Goal: Information Seeking & Learning: Learn about a topic

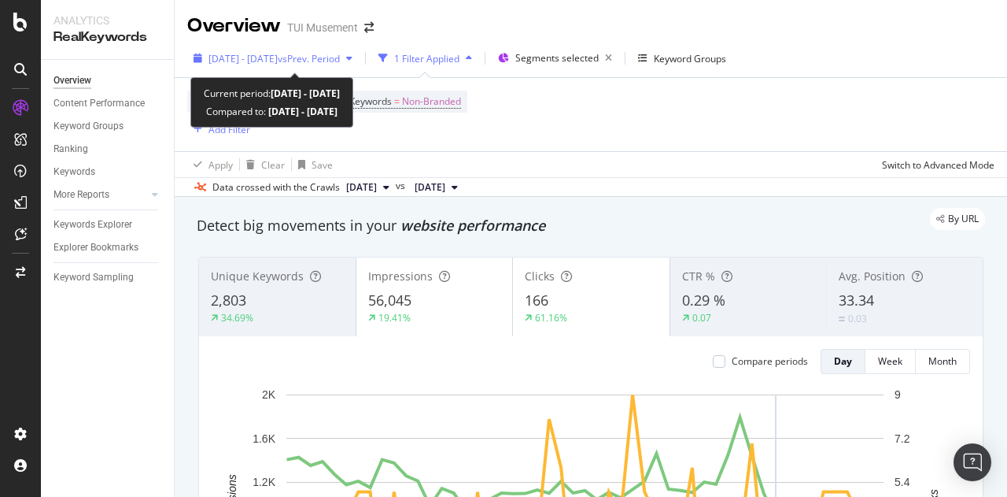
click at [327, 54] on span "vs Prev. Period" at bounding box center [309, 58] width 62 height 13
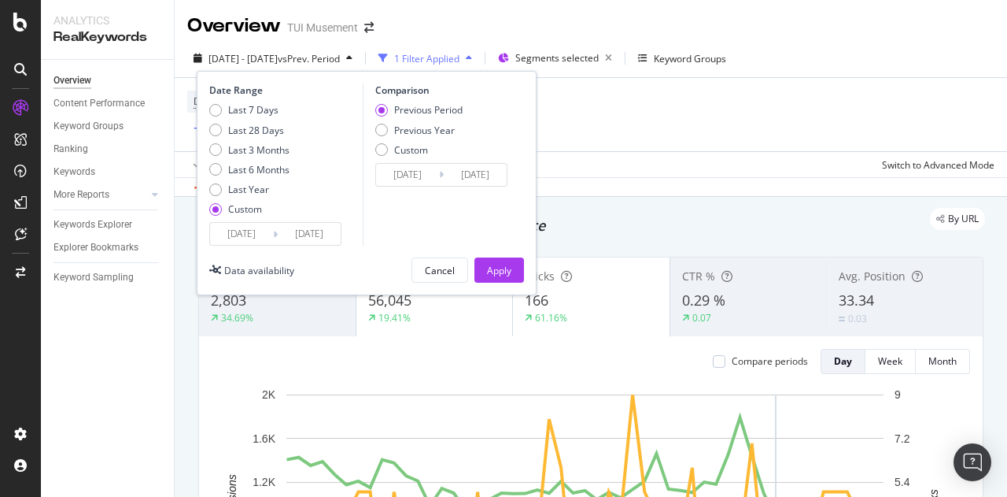
click at [317, 224] on input "[DATE]" at bounding box center [309, 234] width 63 height 22
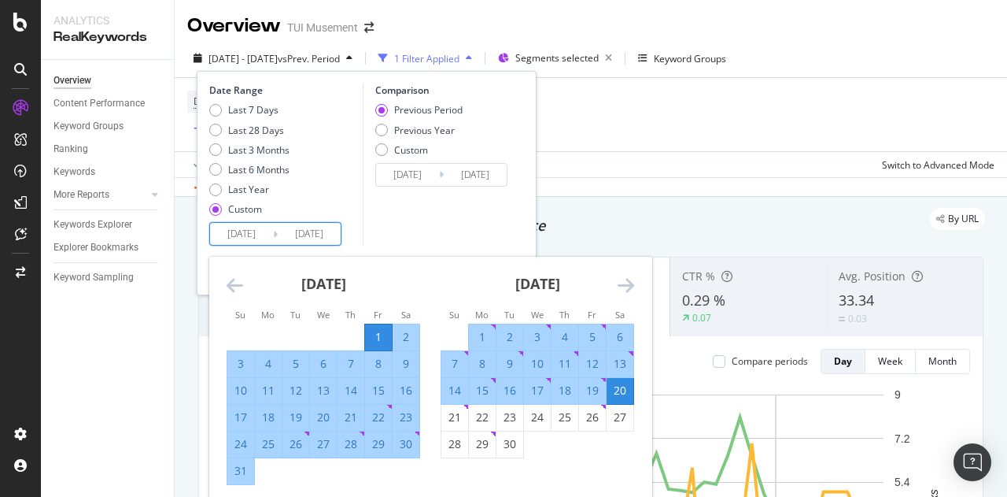
click at [626, 276] on icon "Move forward to switch to the next month." at bounding box center [626, 284] width 17 height 19
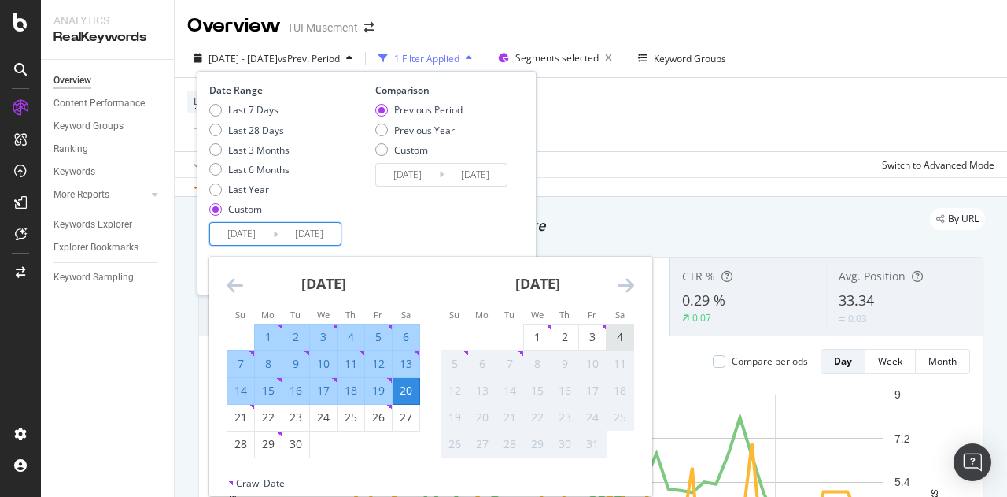
click at [625, 333] on div "4" at bounding box center [620, 337] width 27 height 16
type input "2025/10/04"
type input "2025/05/28"
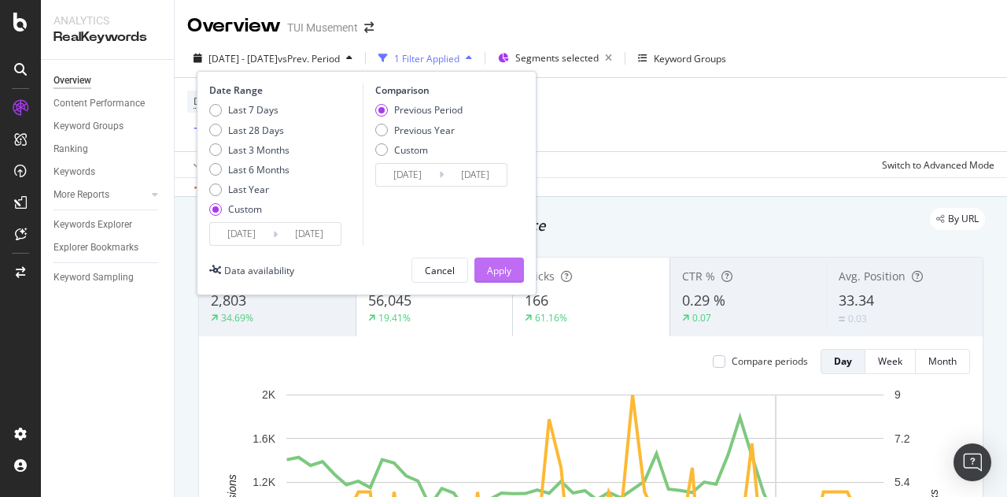
click at [514, 268] on button "Apply" at bounding box center [500, 269] width 50 height 25
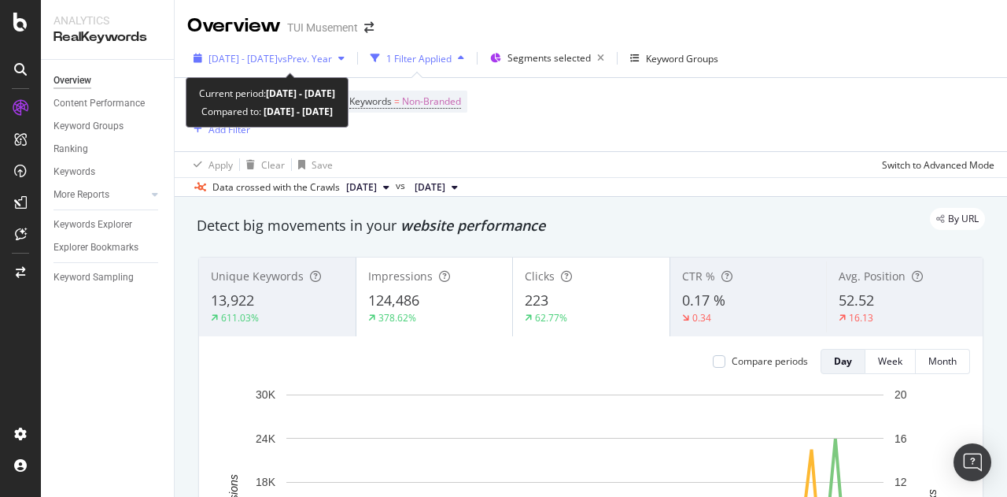
click at [332, 53] on span "vs Prev. Year" at bounding box center [305, 58] width 54 height 13
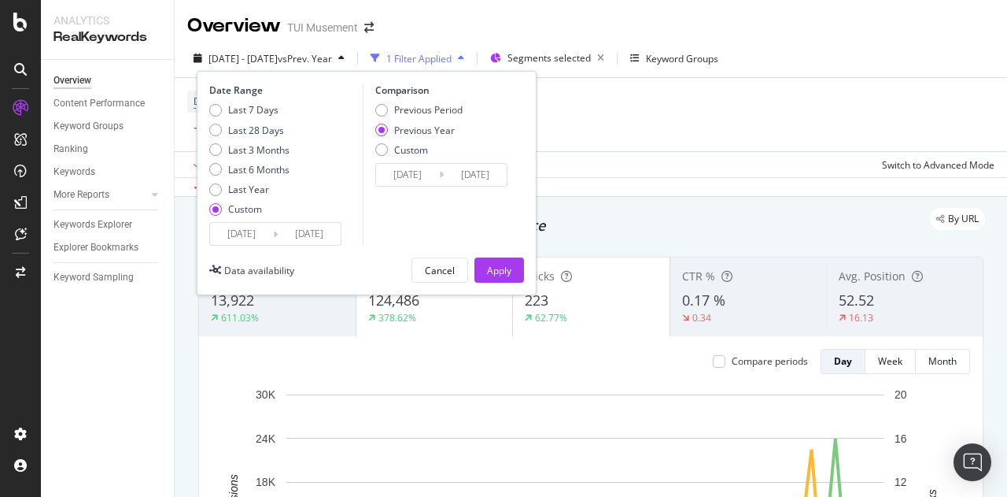
click at [334, 236] on input "[DATE]" at bounding box center [309, 234] width 63 height 22
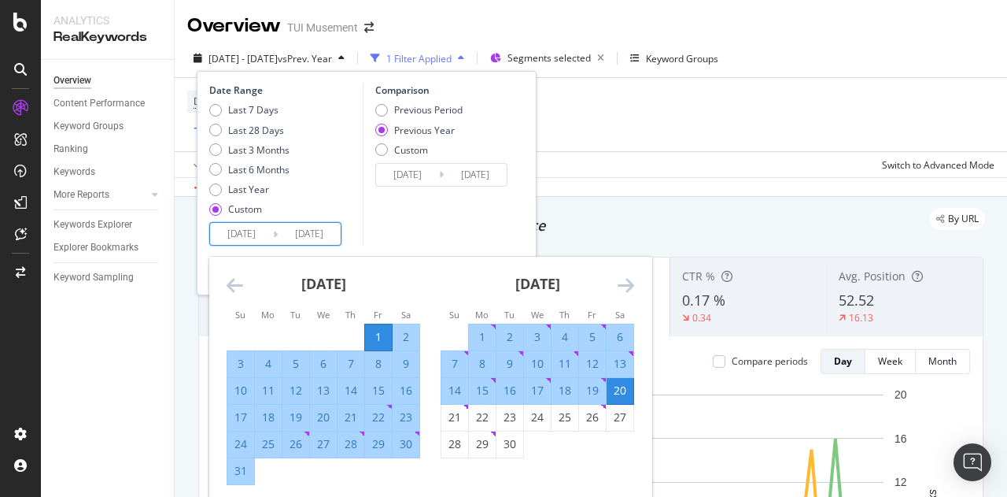
click at [630, 282] on icon "Move forward to switch to the next month." at bounding box center [626, 284] width 17 height 19
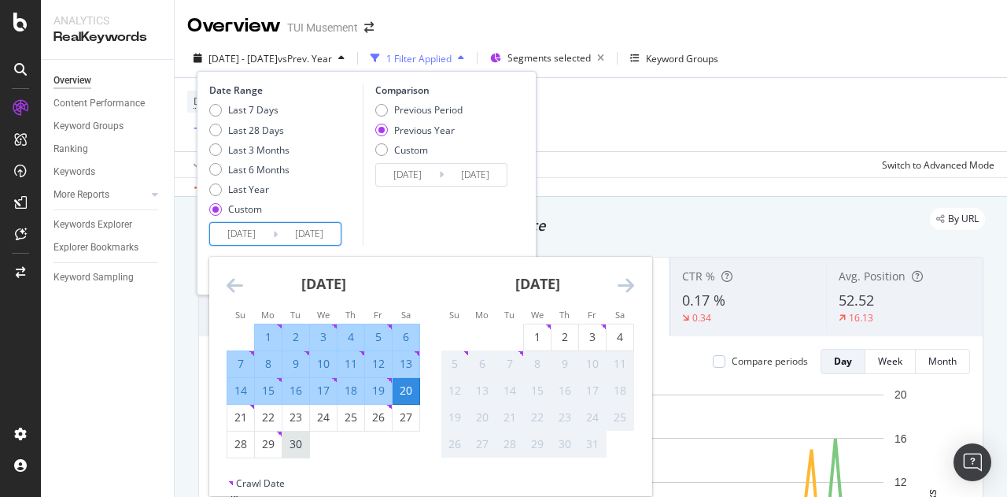
click at [297, 453] on div "30" at bounding box center [296, 444] width 27 height 26
type input "2025/09/30"
type input "2024/10/01"
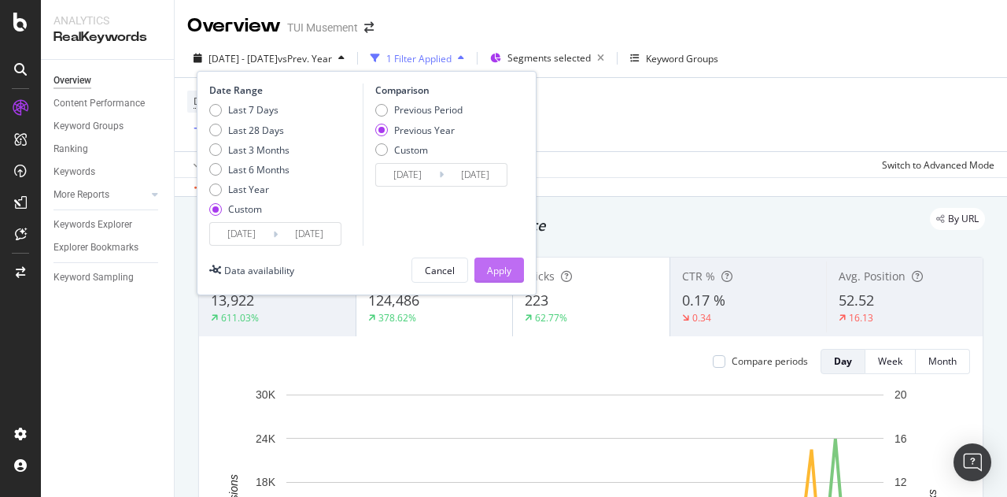
click at [491, 264] on div "Apply" at bounding box center [499, 270] width 24 height 13
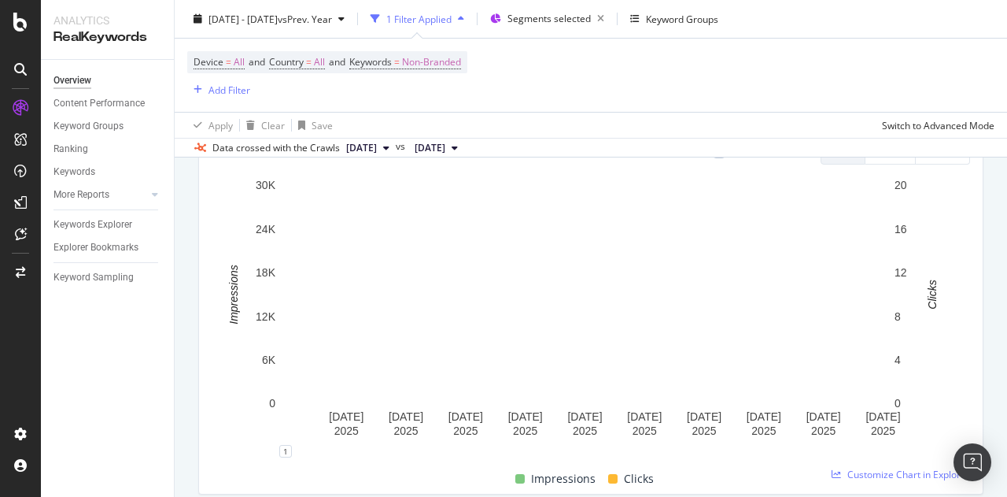
scroll to position [208, 0]
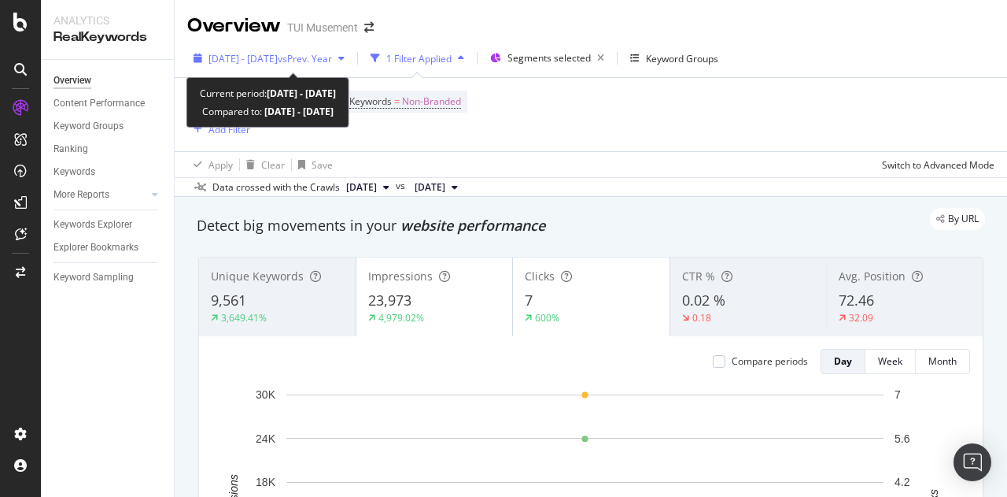
click at [332, 57] on span "vs Prev. Year" at bounding box center [305, 58] width 54 height 13
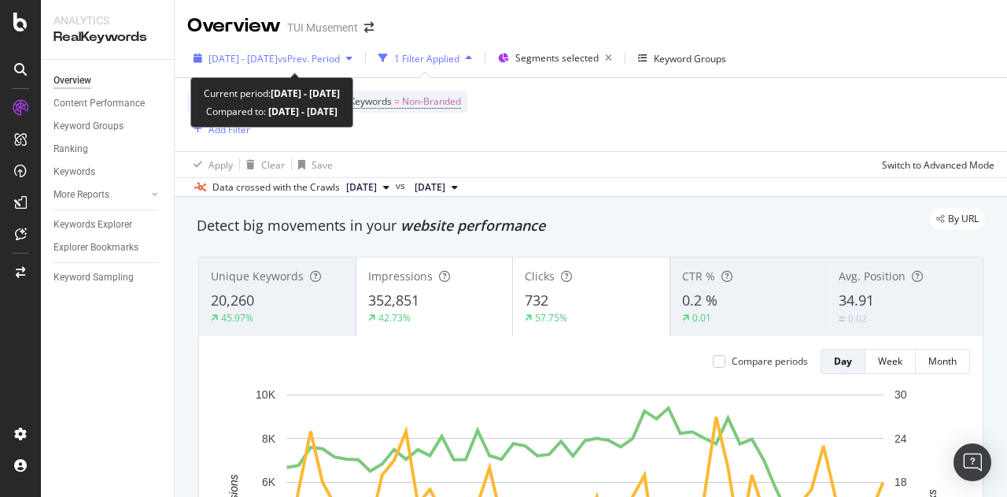
click at [328, 57] on span "vs Prev. Period" at bounding box center [309, 58] width 62 height 13
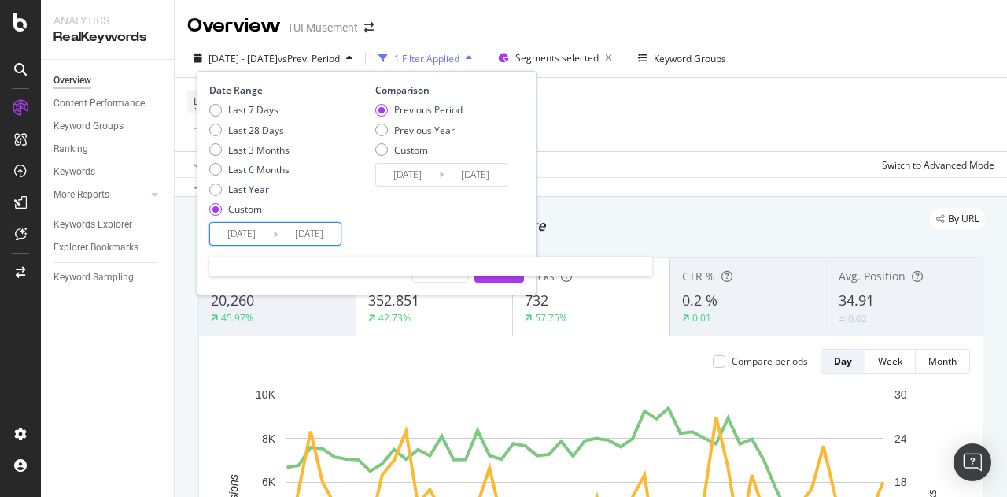
click at [316, 231] on input "[DATE]" at bounding box center [309, 234] width 63 height 22
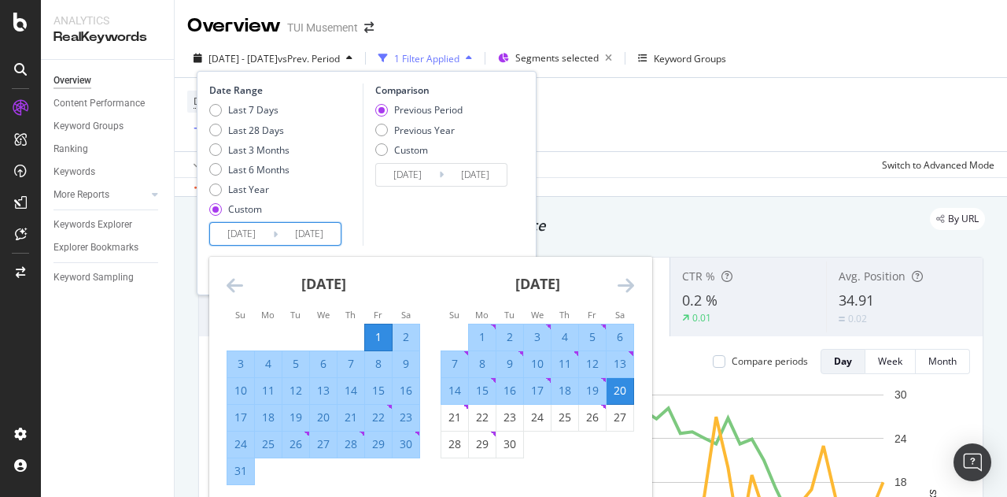
click at [626, 284] on icon "Move forward to switch to the next month." at bounding box center [626, 284] width 17 height 19
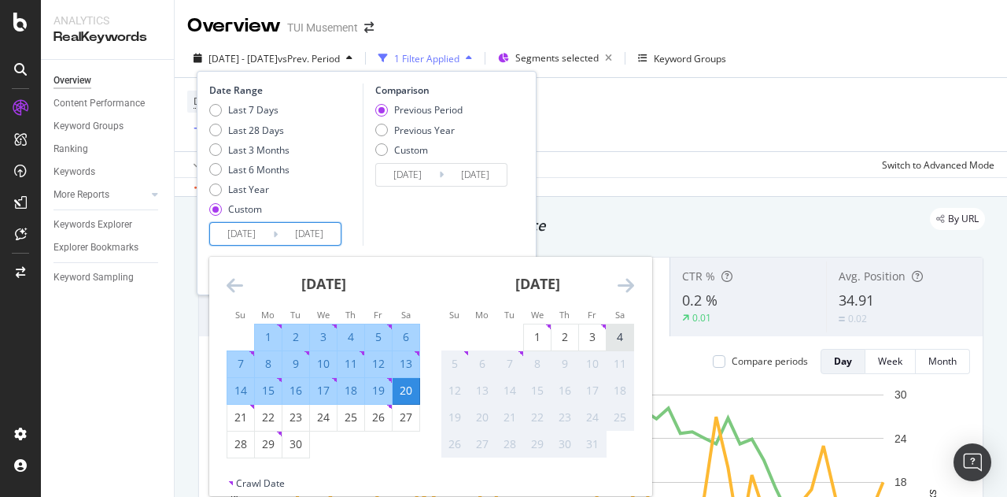
click at [623, 330] on div "4" at bounding box center [620, 337] width 27 height 16
type input "[DATE]"
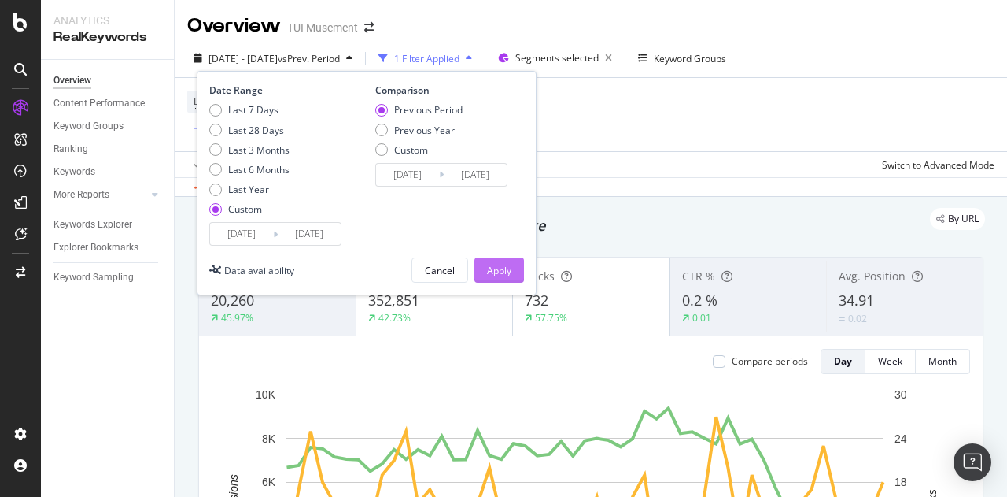
click at [496, 268] on div "Apply" at bounding box center [499, 270] width 24 height 13
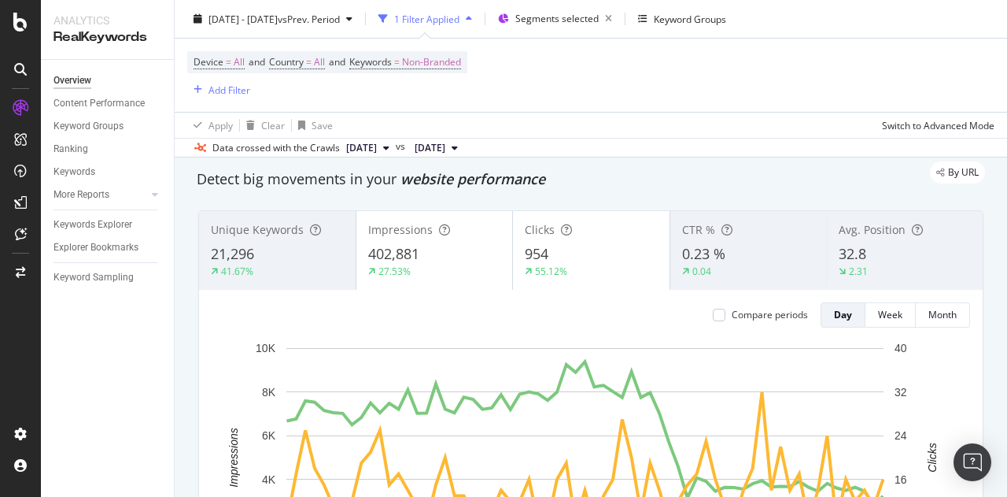
scroll to position [46, 0]
click at [752, 68] on div "Device = All and Country = All and Keywords = Non-Branded Add Filter" at bounding box center [590, 75] width 807 height 73
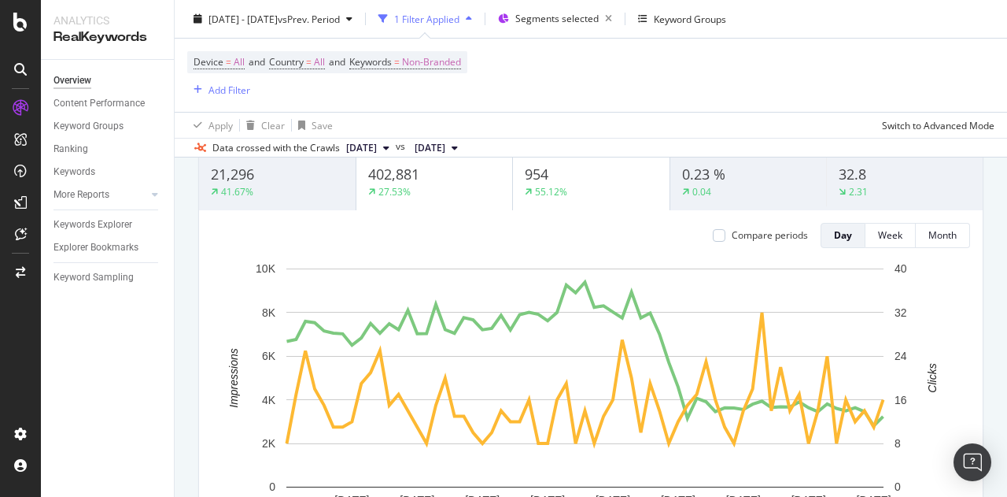
scroll to position [117, 0]
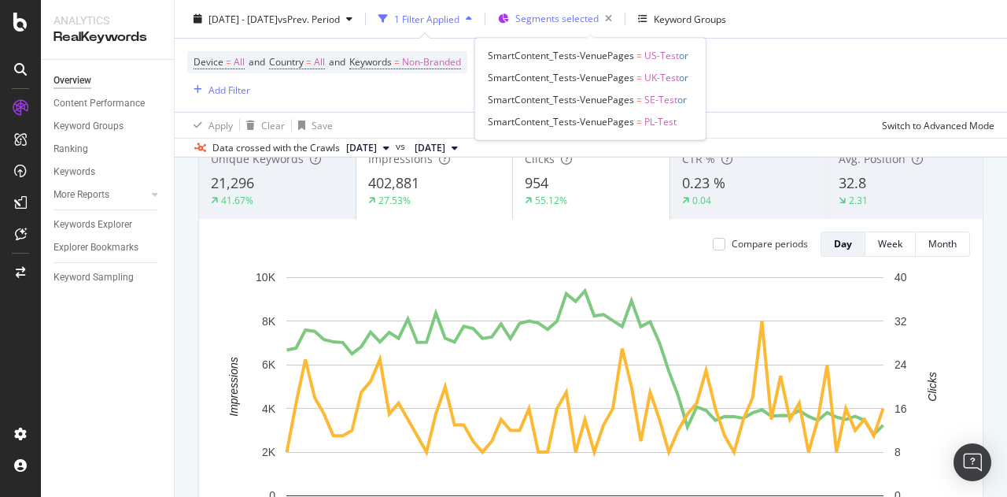
click at [599, 23] on span "Segments selected" at bounding box center [556, 18] width 83 height 13
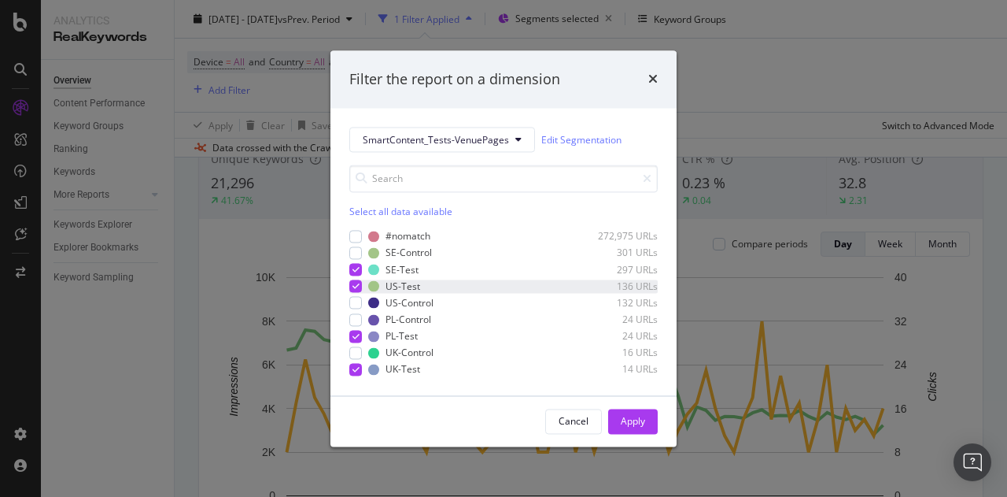
click at [357, 284] on icon "modal" at bounding box center [356, 287] width 7 height 8
click at [351, 336] on div "modal" at bounding box center [355, 336] width 13 height 13
click at [349, 369] on div "modal" at bounding box center [355, 369] width 13 height 13
click at [637, 416] on div "Apply" at bounding box center [633, 420] width 24 height 13
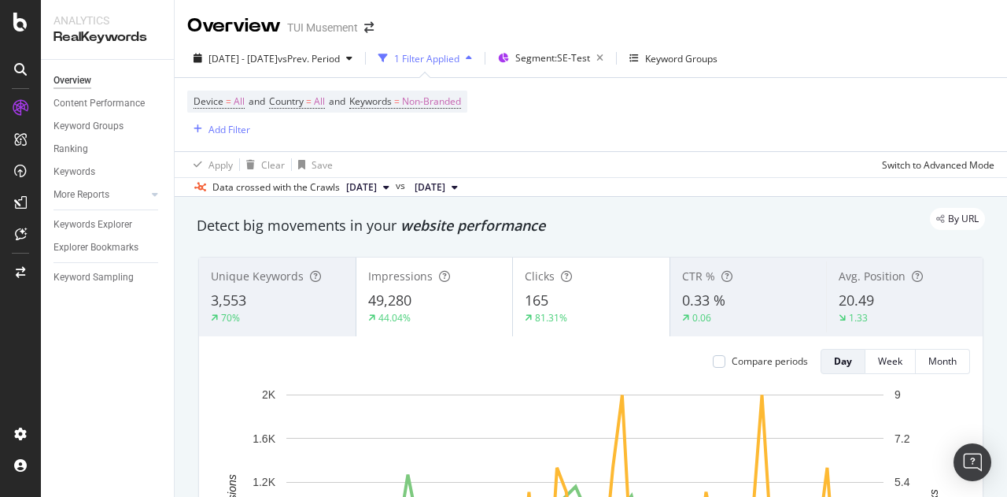
scroll to position [1, 0]
click at [590, 52] on span "Segment: SE-Test" at bounding box center [552, 56] width 75 height 13
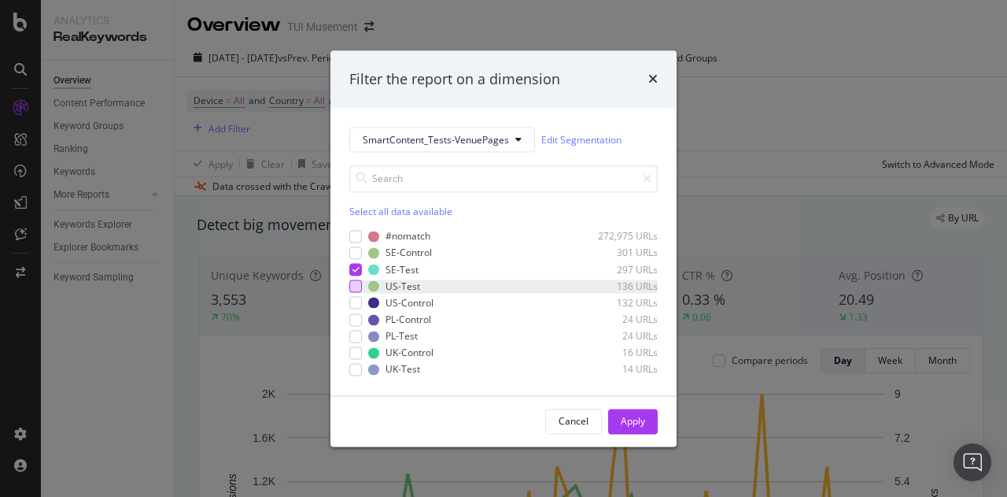
click at [351, 286] on div "modal" at bounding box center [355, 286] width 13 height 13
click at [353, 272] on icon "modal" at bounding box center [356, 270] width 7 height 8
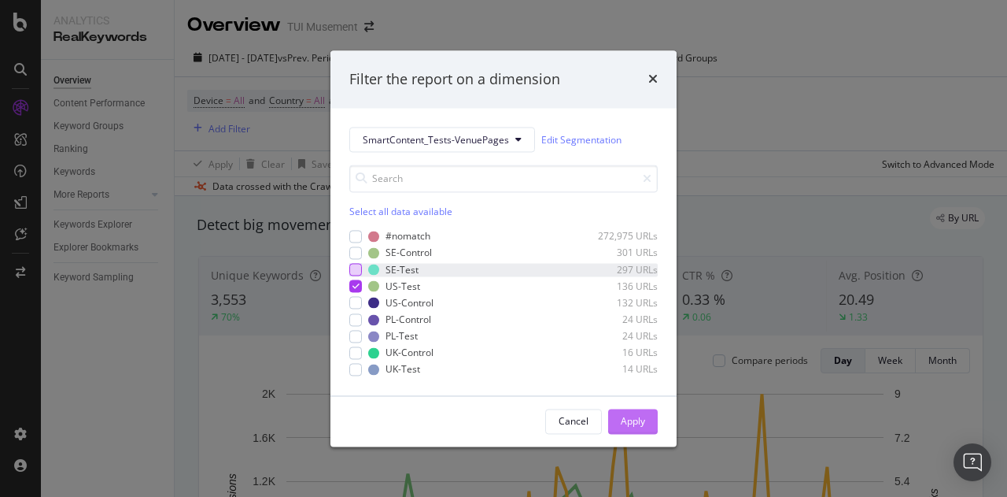
click at [641, 429] on div "Apply" at bounding box center [633, 421] width 24 height 24
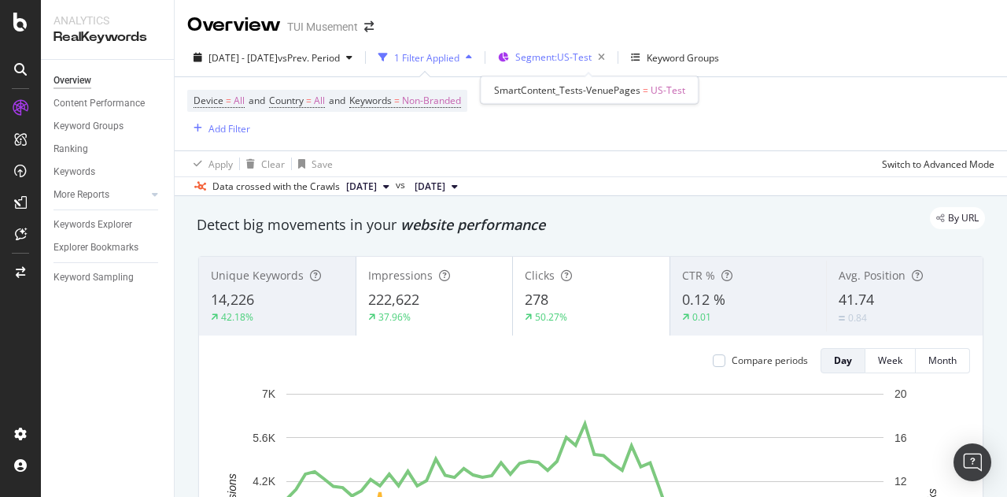
click at [592, 50] on span "Segment: US-Test" at bounding box center [553, 56] width 76 height 13
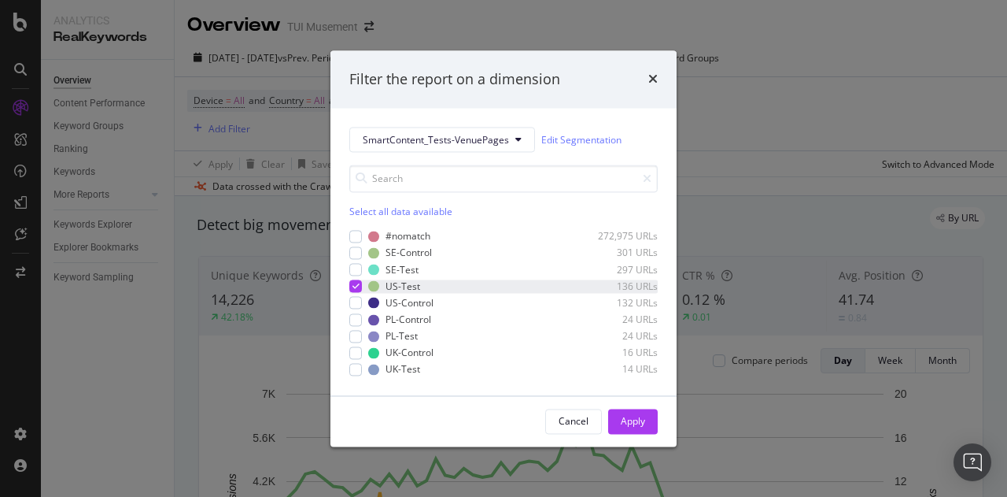
click at [356, 283] on icon "modal" at bounding box center [356, 287] width 7 height 8
click at [355, 336] on div "modal" at bounding box center [355, 336] width 13 height 13
click at [638, 419] on div "Apply" at bounding box center [633, 420] width 24 height 13
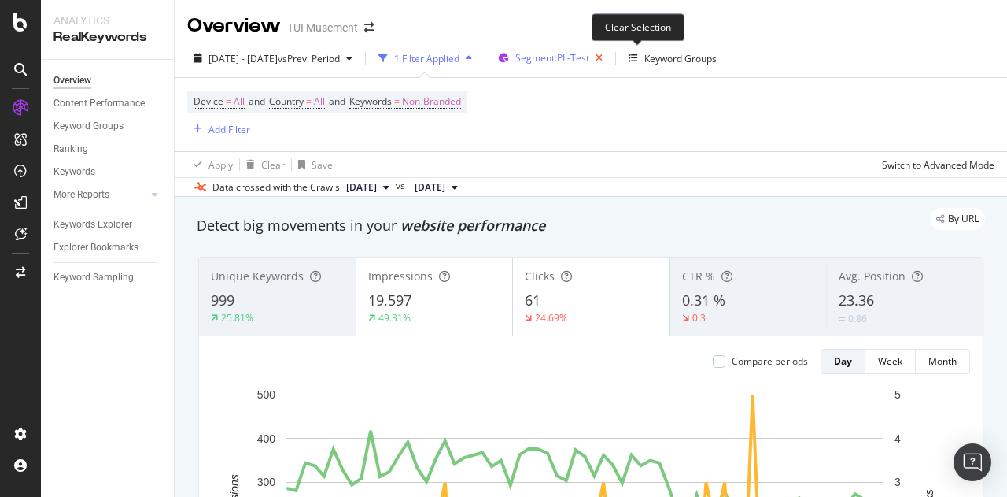
scroll to position [3, 0]
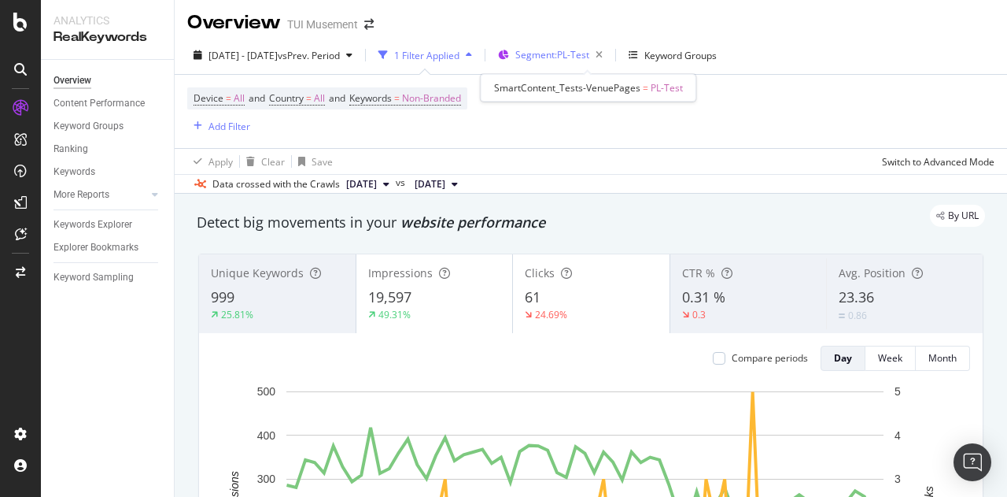
click at [587, 52] on span "Segment: PL-Test" at bounding box center [552, 54] width 74 height 13
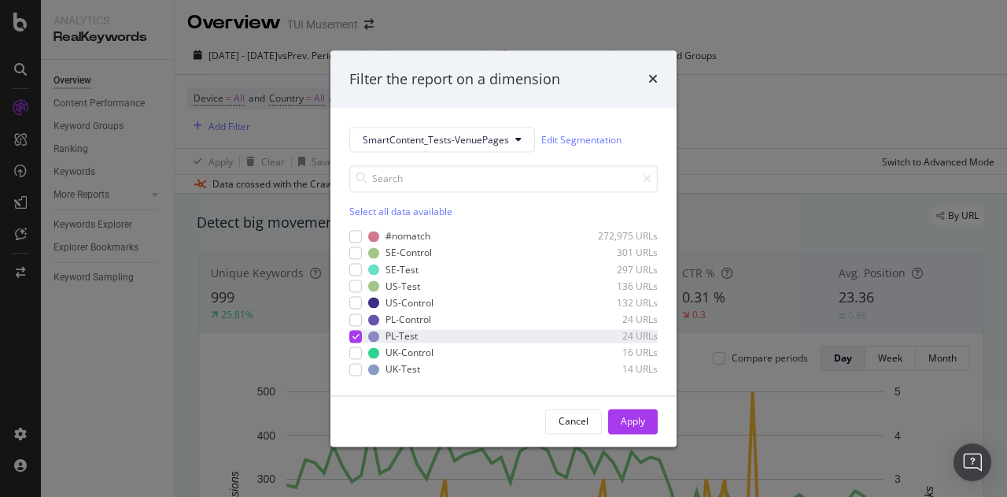
click at [355, 338] on icon "modal" at bounding box center [356, 336] width 7 height 8
click at [357, 368] on div "modal" at bounding box center [355, 369] width 13 height 13
click at [631, 413] on div "Apply" at bounding box center [633, 421] width 24 height 24
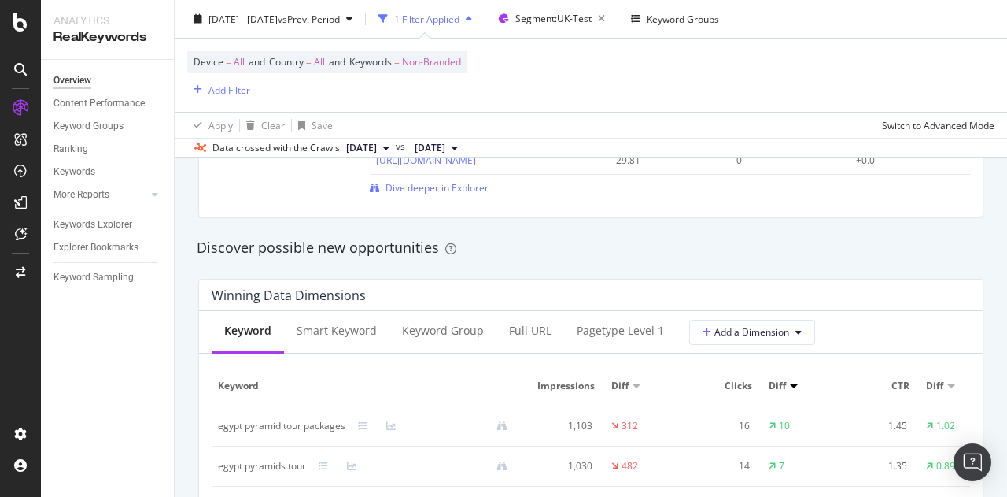
scroll to position [1302, 0]
click at [519, 331] on div "Full URL" at bounding box center [530, 331] width 42 height 16
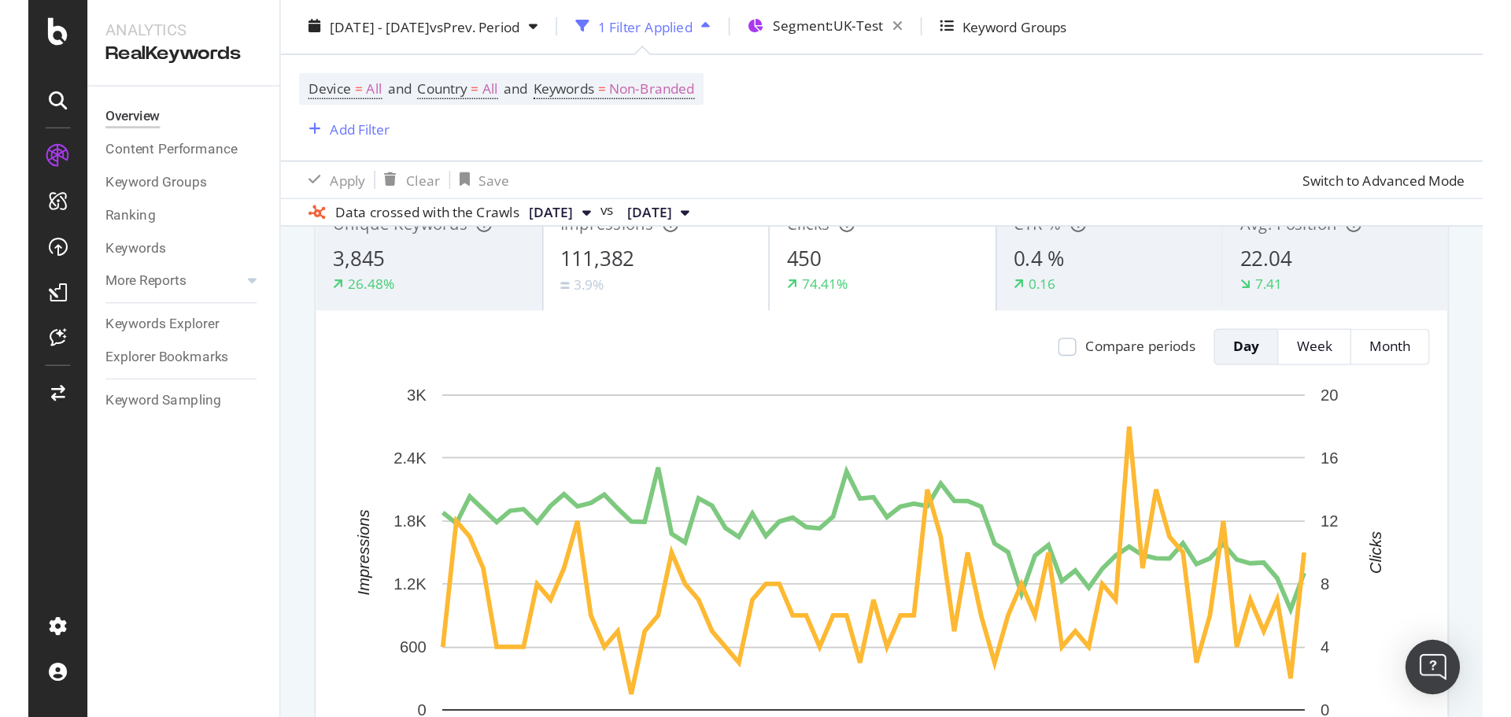
scroll to position [0, 0]
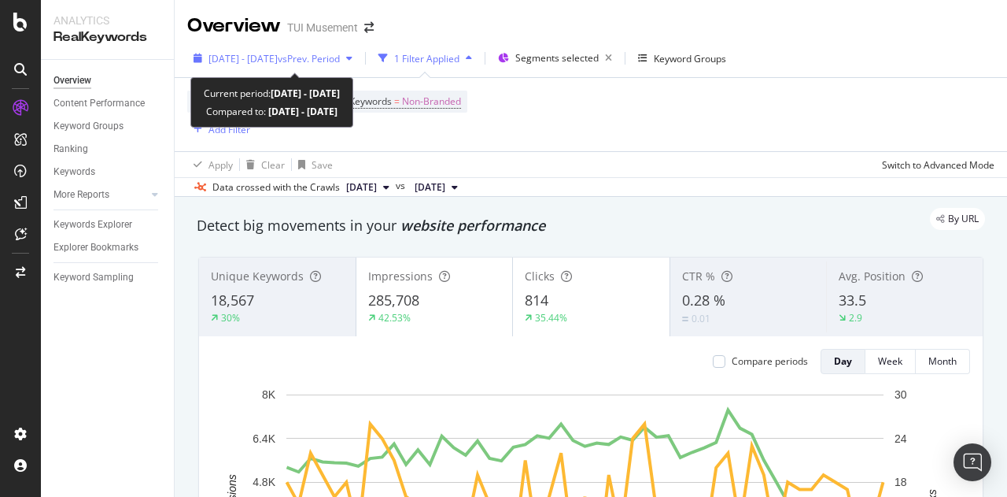
click at [340, 57] on span "vs Prev. Period" at bounding box center [309, 58] width 62 height 13
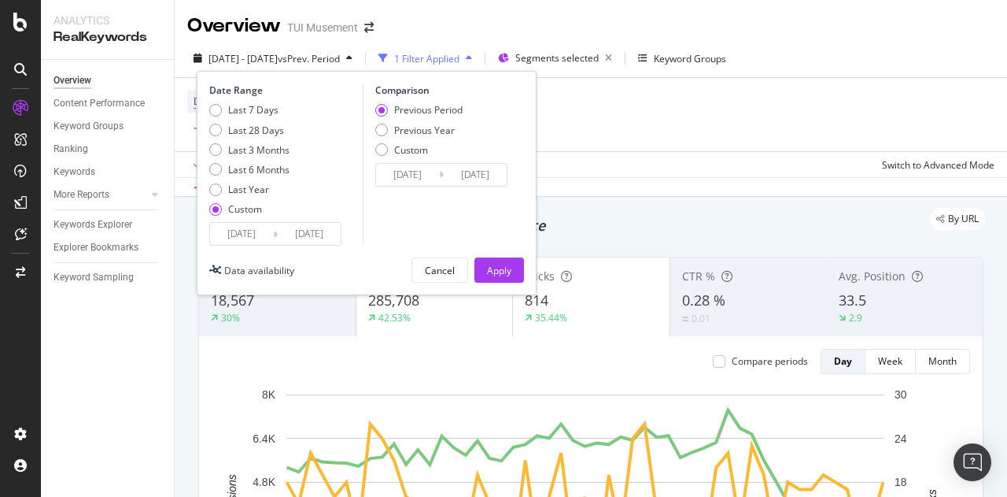
click at [320, 235] on input "[DATE]" at bounding box center [309, 234] width 63 height 22
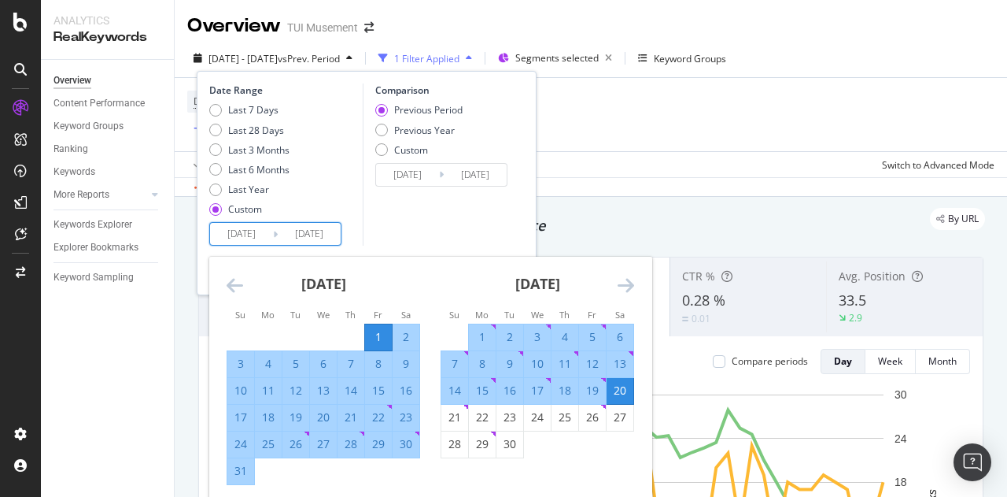
click at [623, 285] on icon "Move forward to switch to the next month." at bounding box center [626, 284] width 17 height 19
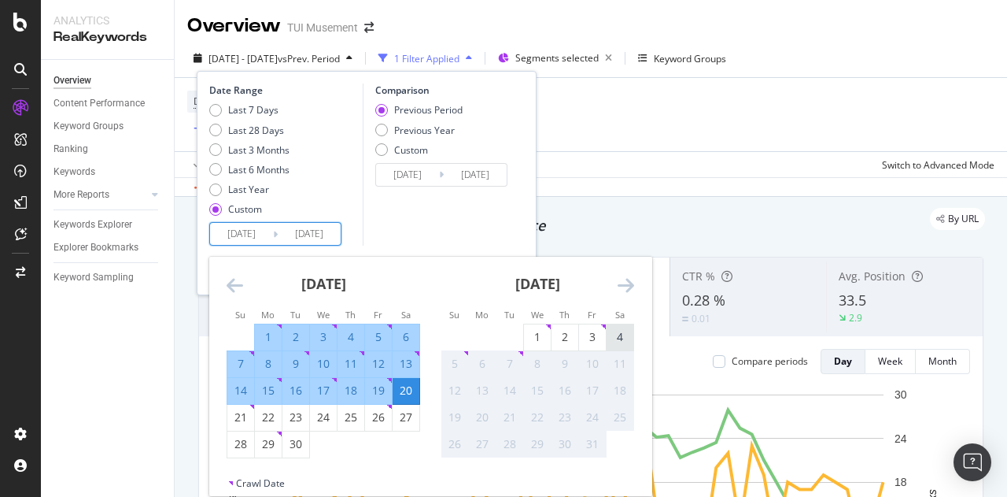
click at [621, 344] on div "4" at bounding box center [620, 337] width 27 height 16
type input "[DATE]"
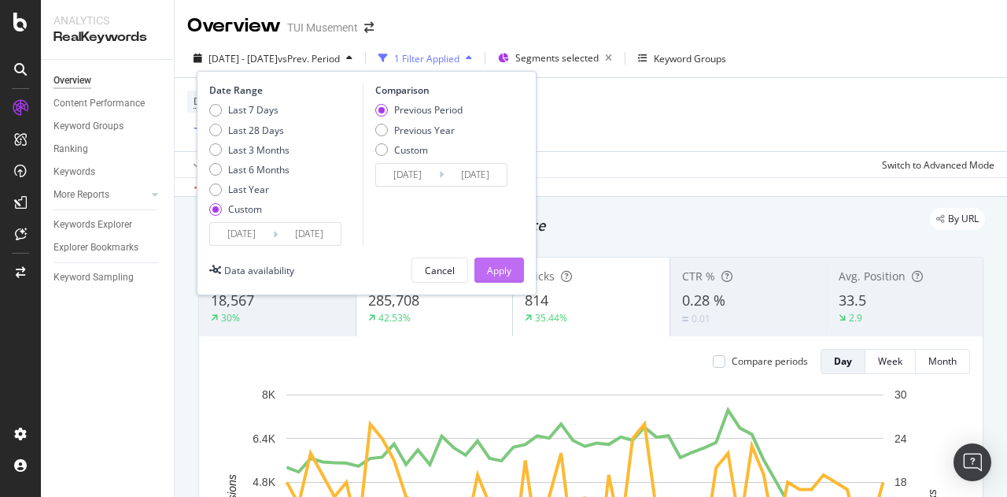
click at [495, 268] on div "Apply" at bounding box center [499, 270] width 24 height 13
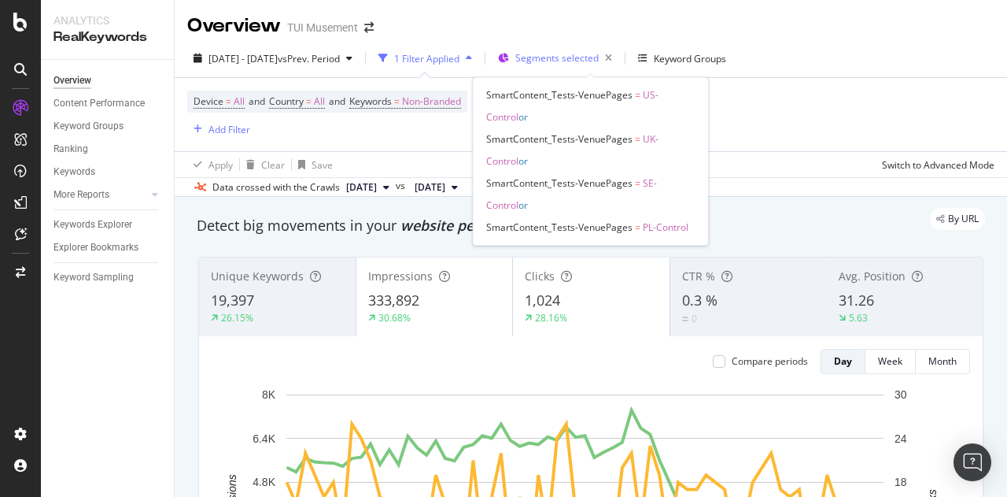
click at [599, 64] on span "Segments selected" at bounding box center [556, 57] width 83 height 13
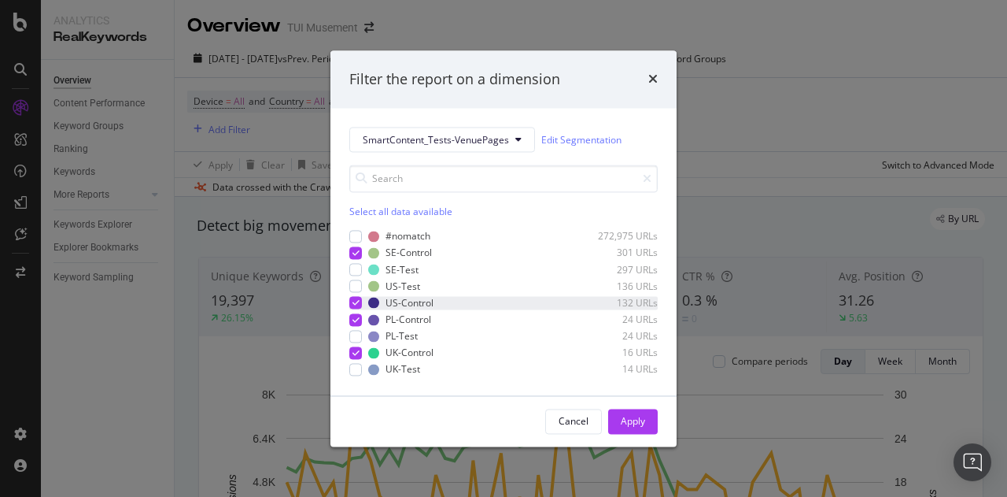
click at [350, 303] on div "modal" at bounding box center [355, 303] width 13 height 13
click at [354, 320] on icon "modal" at bounding box center [356, 320] width 7 height 8
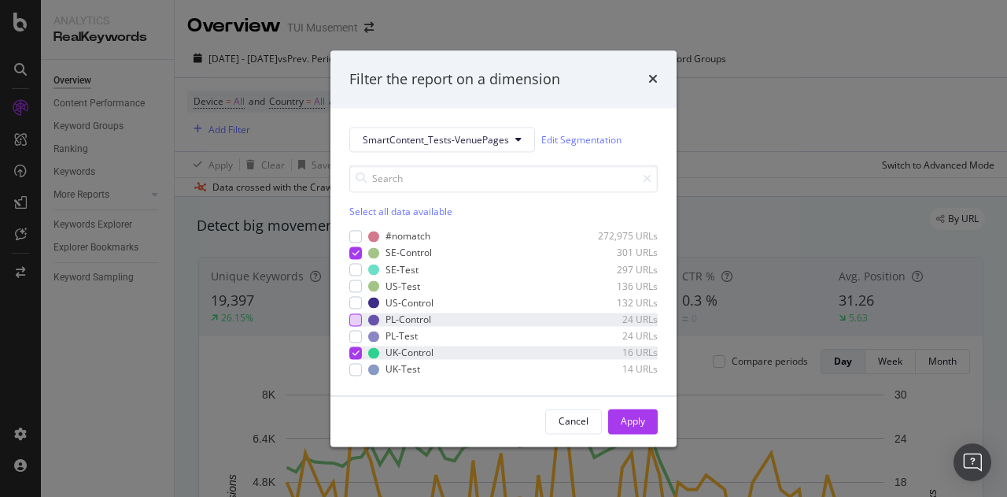
click at [354, 355] on icon "modal" at bounding box center [356, 353] width 7 height 8
click at [633, 415] on div "Apply" at bounding box center [633, 420] width 24 height 13
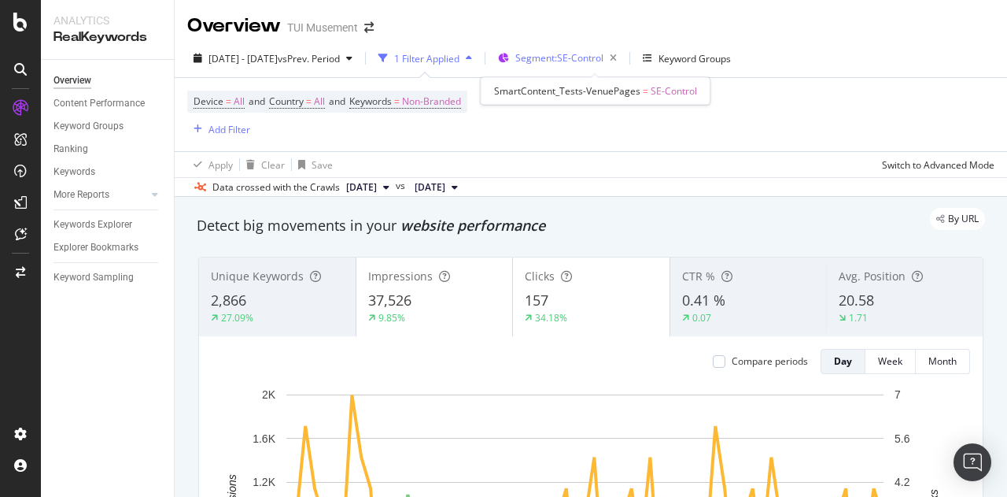
click at [576, 54] on span "Segment: SE-Control" at bounding box center [559, 57] width 88 height 13
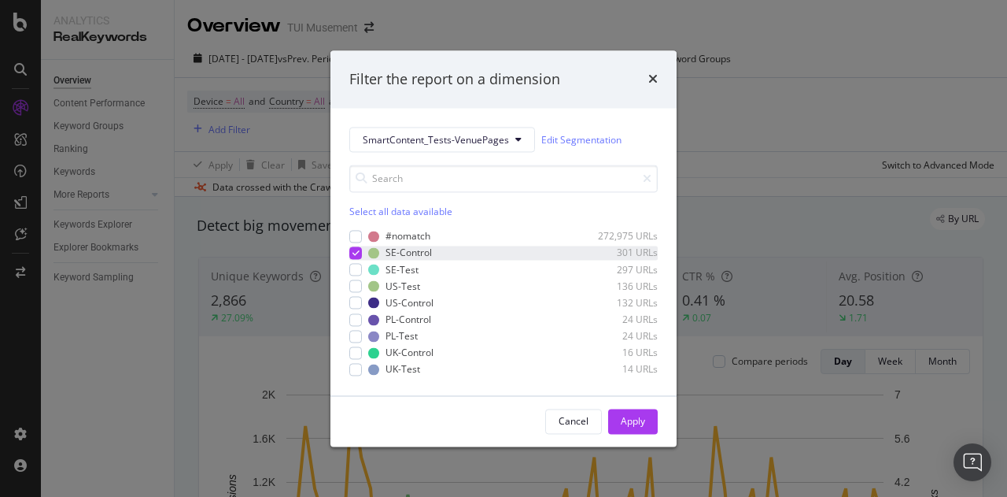
click at [356, 247] on div "modal" at bounding box center [355, 252] width 13 height 13
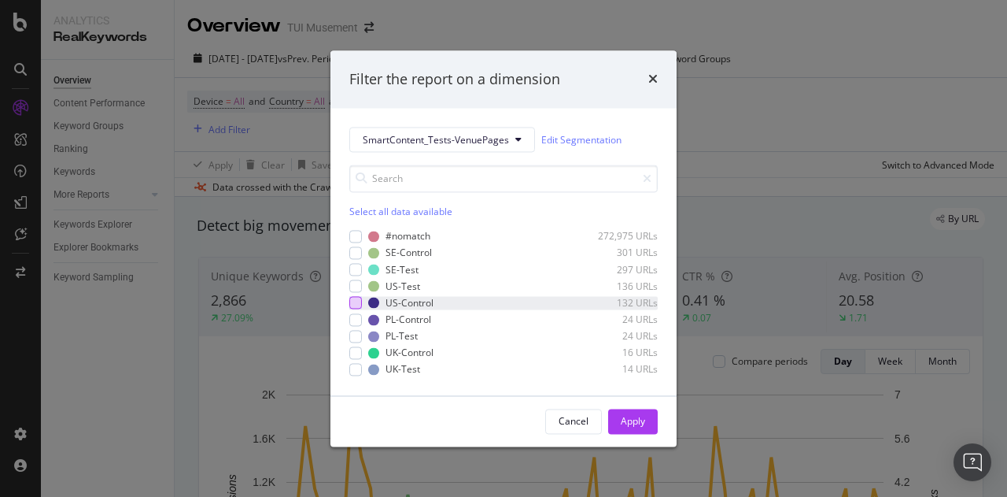
click at [359, 305] on div "modal" at bounding box center [355, 303] width 13 height 13
click at [637, 420] on div "Apply" at bounding box center [633, 420] width 24 height 13
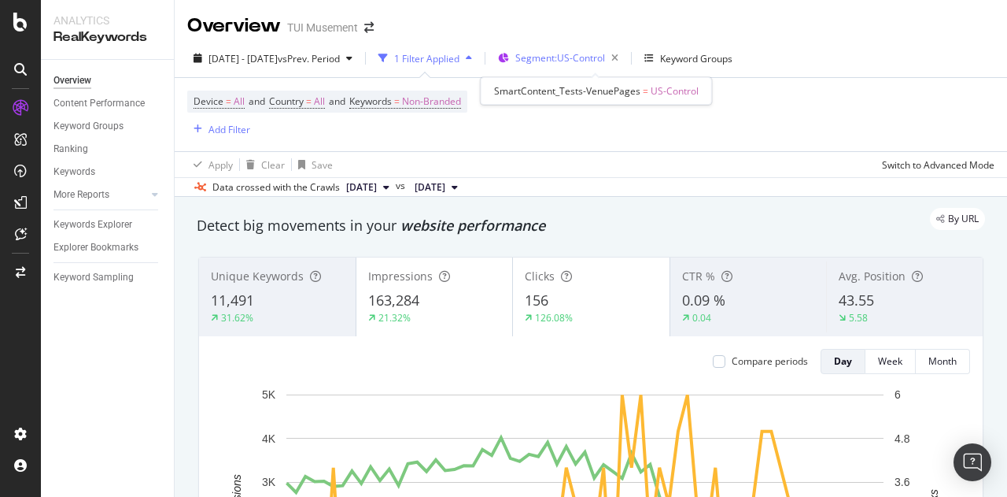
click at [570, 57] on span "Segment: US-Control" at bounding box center [560, 57] width 90 height 13
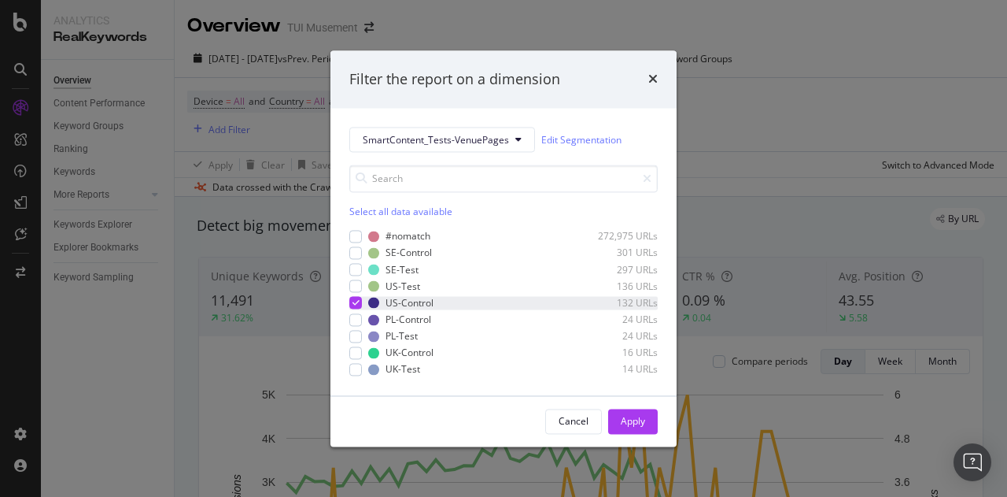
click at [353, 303] on icon "modal" at bounding box center [356, 303] width 7 height 8
click at [359, 317] on div "modal" at bounding box center [355, 319] width 13 height 13
click at [637, 418] on div "Apply" at bounding box center [633, 420] width 24 height 13
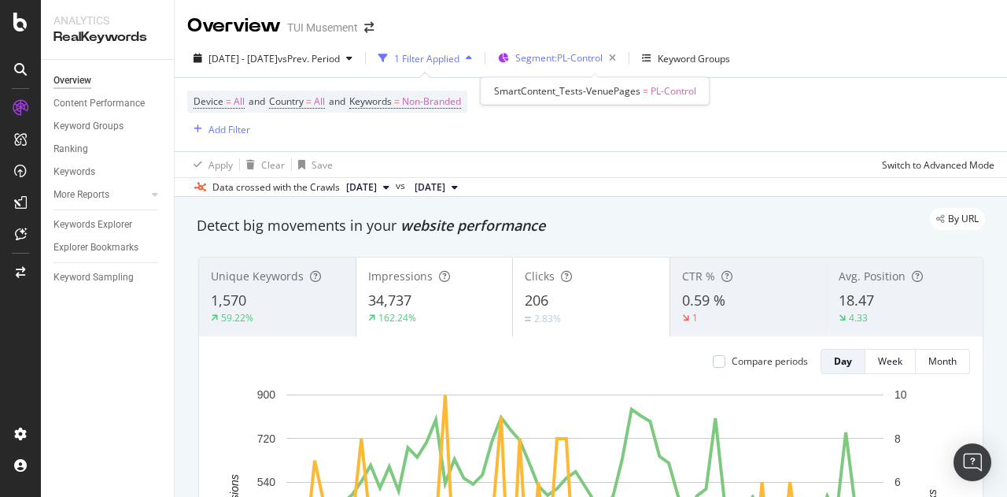
click at [584, 49] on div "Segment: PL-Control" at bounding box center [568, 58] width 107 height 22
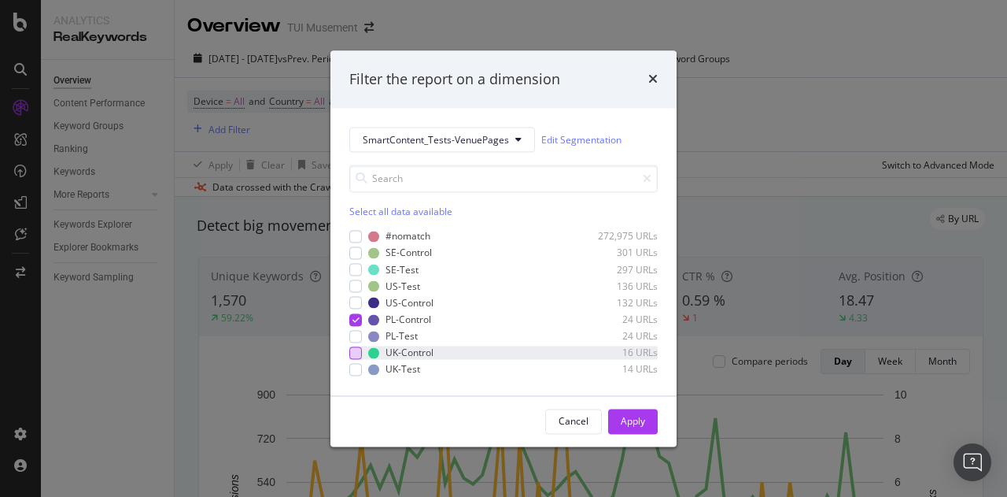
click at [356, 351] on div "modal" at bounding box center [355, 352] width 13 height 13
click at [356, 317] on icon "modal" at bounding box center [356, 320] width 7 height 8
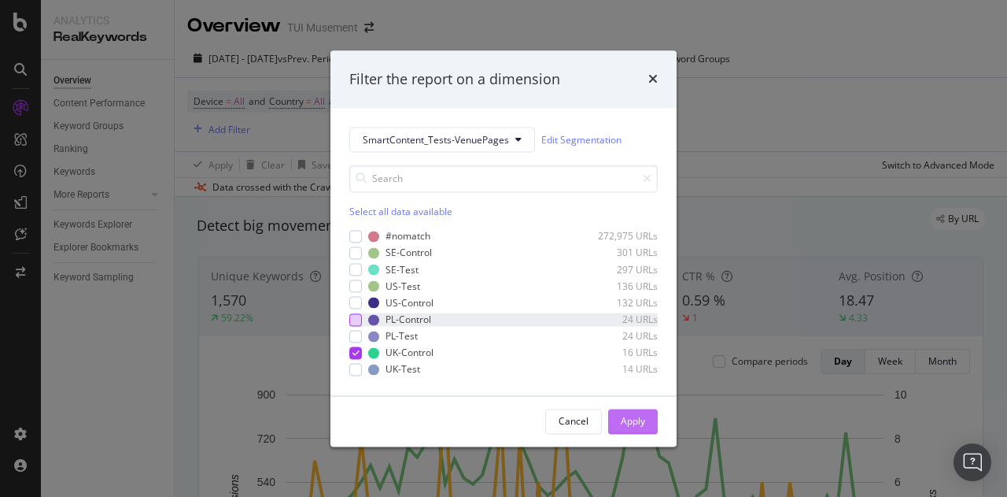
click at [628, 426] on div "Apply" at bounding box center [633, 420] width 24 height 13
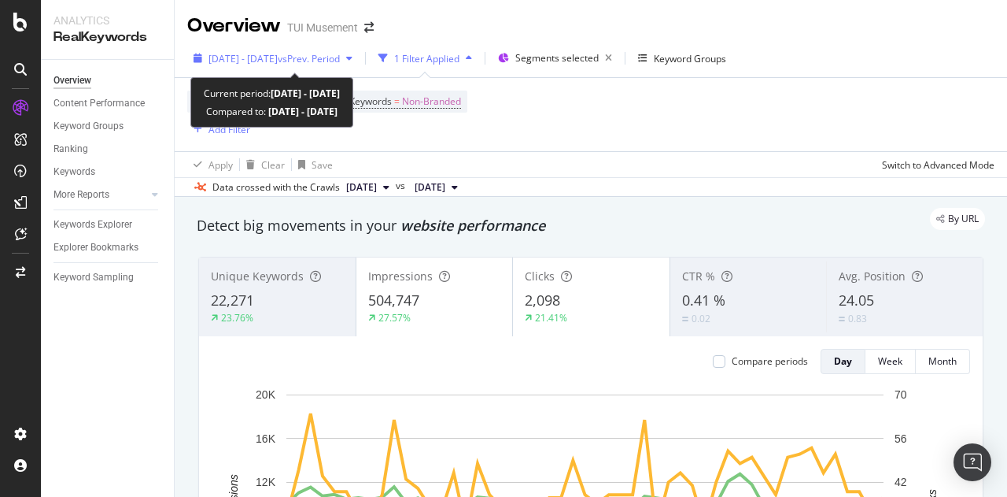
click at [348, 50] on div "[DATE] - [DATE] vs Prev. Period" at bounding box center [273, 58] width 172 height 24
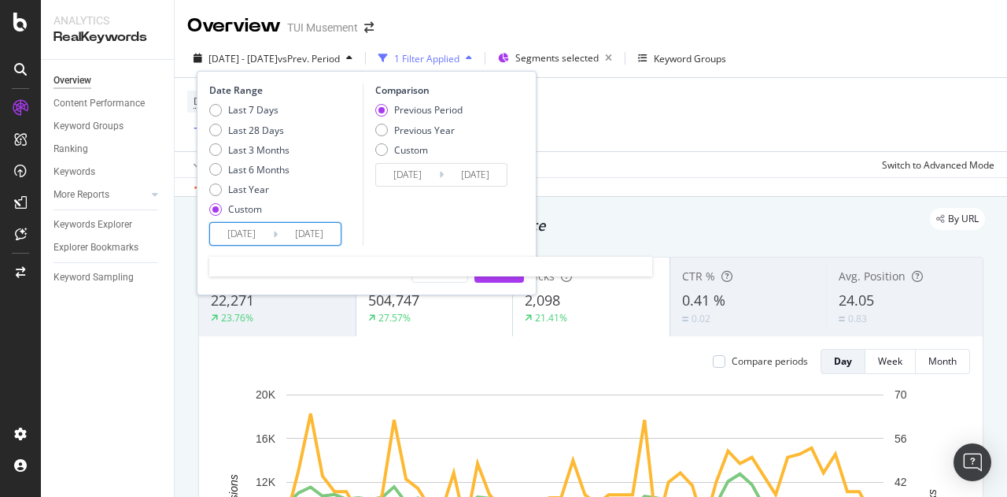
click at [302, 227] on input "[DATE]" at bounding box center [309, 234] width 63 height 22
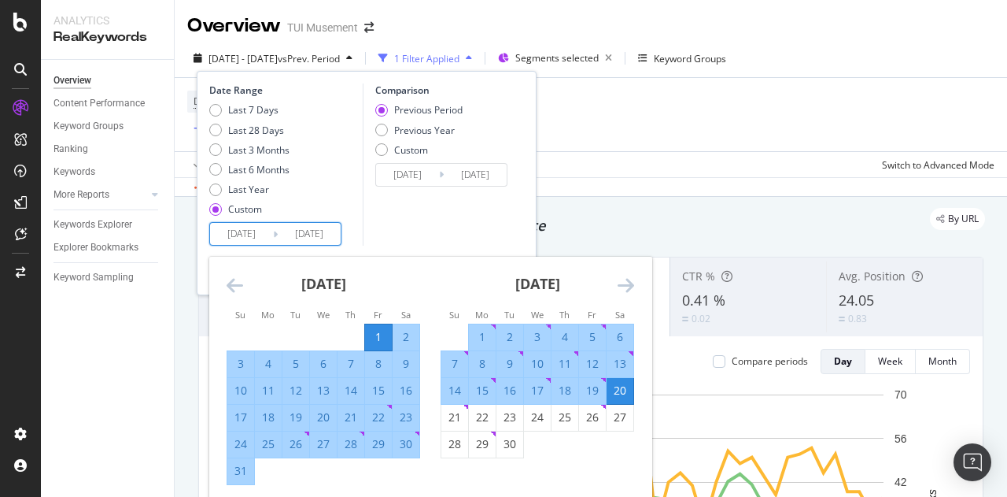
click at [636, 273] on div "[DATE] 1 2 3 4 5 6 7 8 9 10 11 12 13 14 15 16 17 18 19 20 21 22 23 24 25 26 27 …" at bounding box center [537, 357] width 214 height 201
click at [628, 280] on icon "Move forward to switch to the next month." at bounding box center [626, 284] width 17 height 19
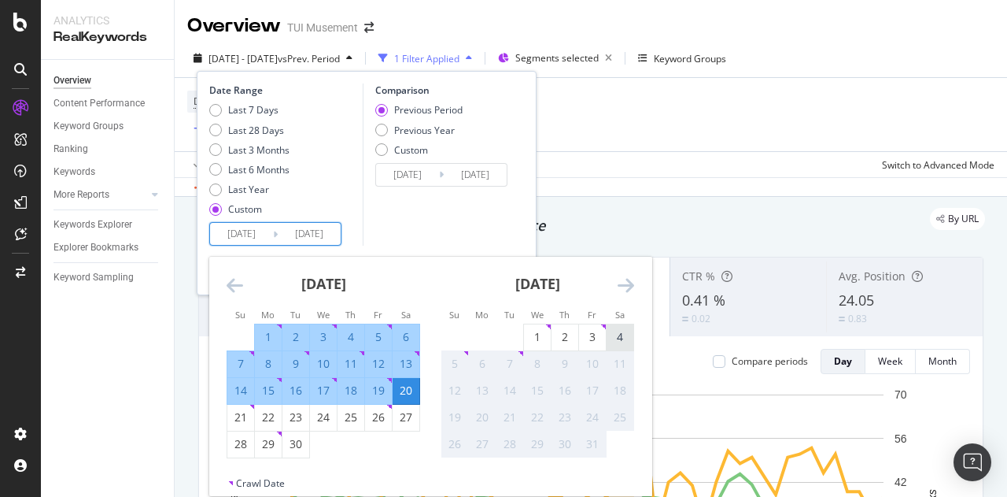
click at [616, 334] on div "4" at bounding box center [620, 337] width 27 height 16
type input "[DATE]"
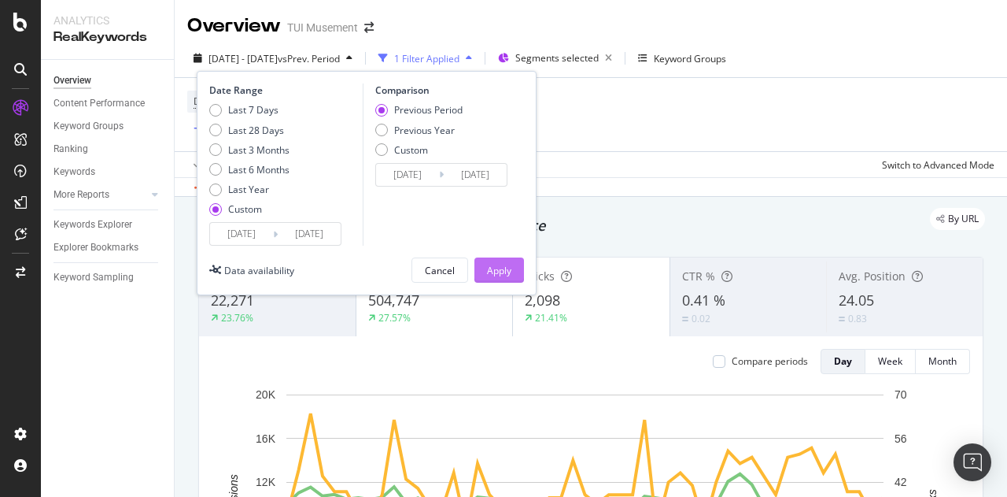
click at [497, 258] on div "Apply" at bounding box center [499, 270] width 24 height 24
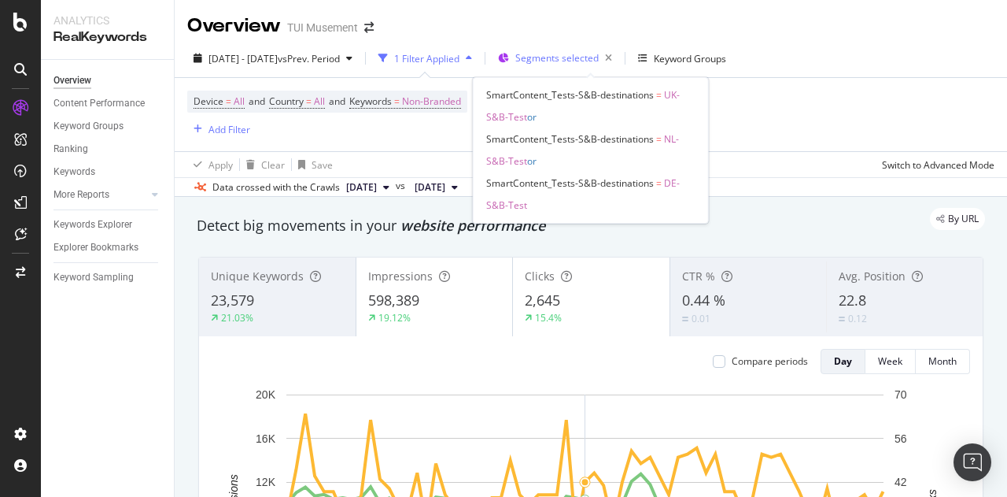
click at [563, 53] on span "Segments selected" at bounding box center [556, 57] width 83 height 13
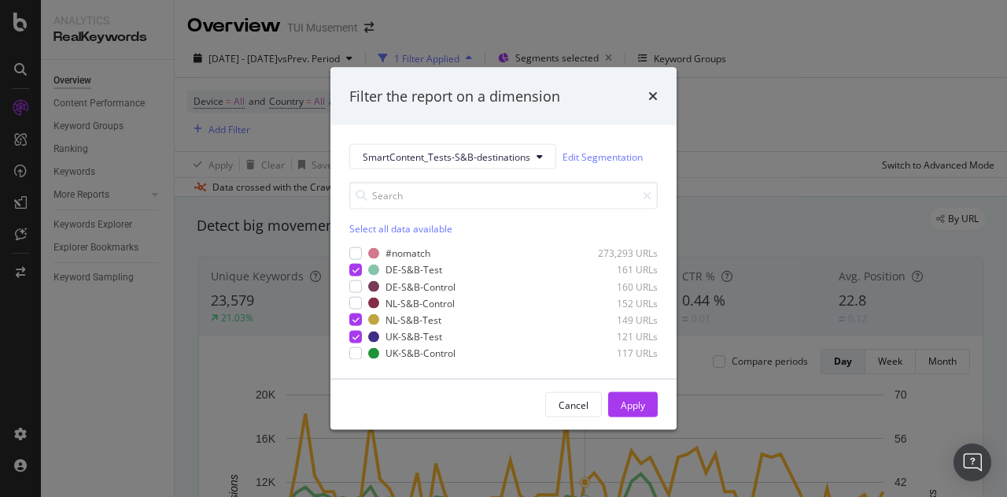
click at [366, 234] on div "Select all data available" at bounding box center [503, 228] width 308 height 13
click at [366, 234] on div "Unselect all data available" at bounding box center [503, 228] width 308 height 13
click at [356, 268] on div "modal" at bounding box center [355, 270] width 13 height 13
click at [645, 404] on div "Apply" at bounding box center [633, 403] width 24 height 13
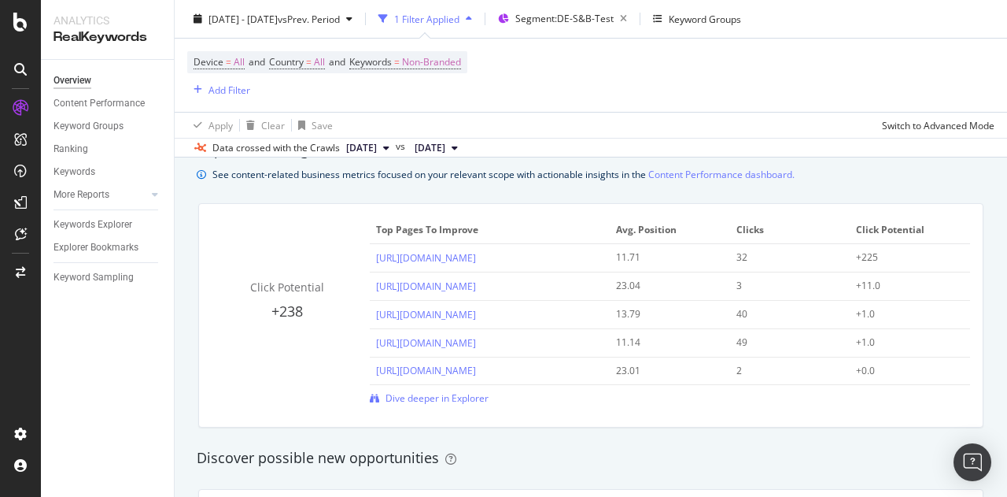
scroll to position [1092, 0]
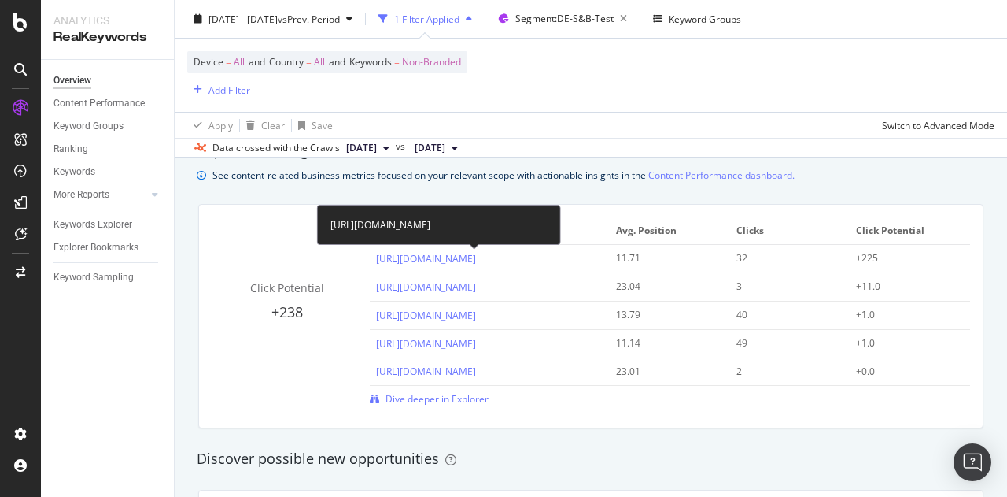
drag, startPoint x: 384, startPoint y: 226, endPoint x: 417, endPoint y: 229, distance: 33.2
copy div "https://www.tuimusement.com/de/thailand/phuket/d_2565-c_171/"
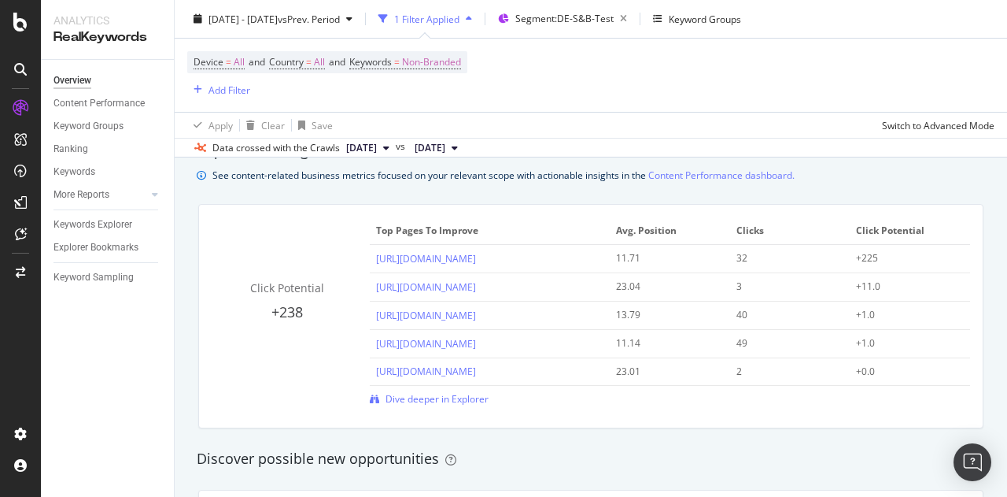
click at [805, 109] on div "Device = All and Country = All and Keywords = Non-Branded Add Filter" at bounding box center [590, 75] width 807 height 73
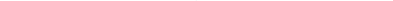
scroll to position [1478, 0]
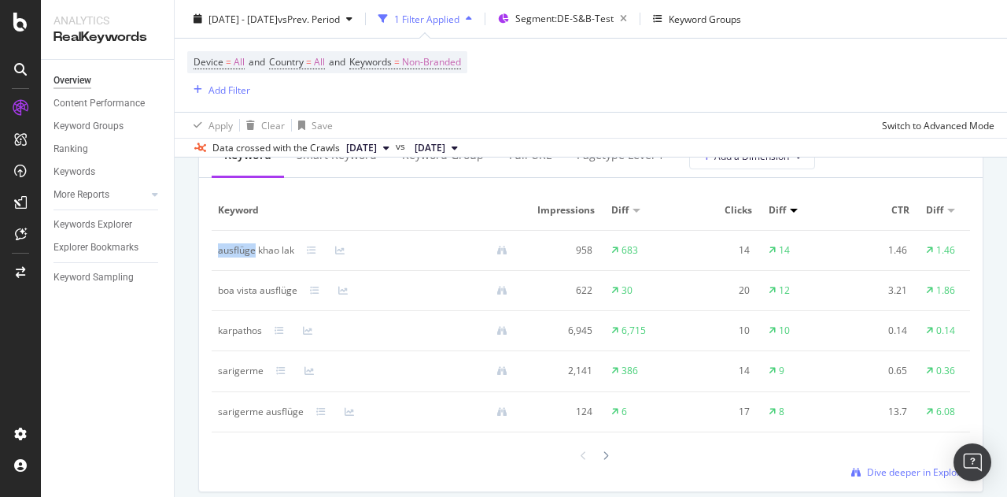
drag, startPoint x: 216, startPoint y: 249, endPoint x: 254, endPoint y: 250, distance: 37.8
click at [254, 250] on td "ausflüge khao lak" at bounding box center [369, 251] width 315 height 40
copy div "ausflüge"
click at [254, 250] on div "ausflüge khao lak" at bounding box center [256, 250] width 76 height 14
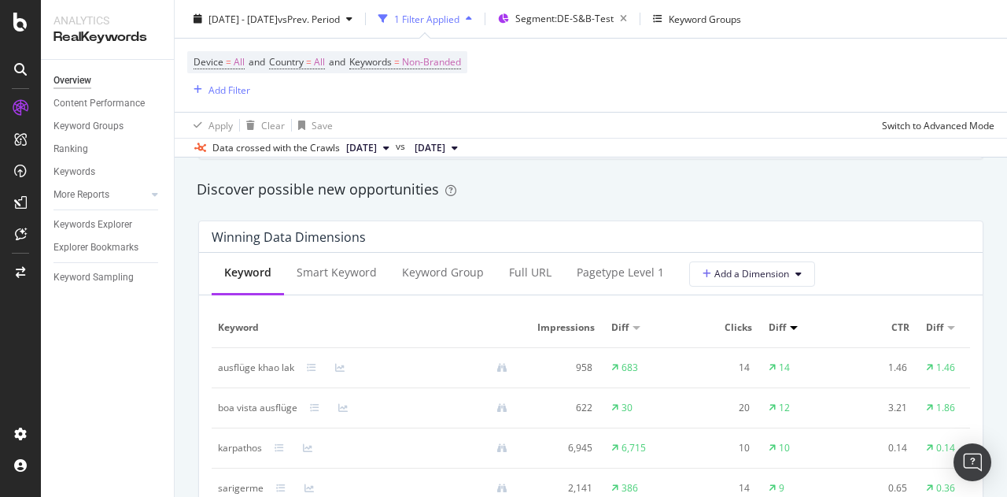
scroll to position [1339, 0]
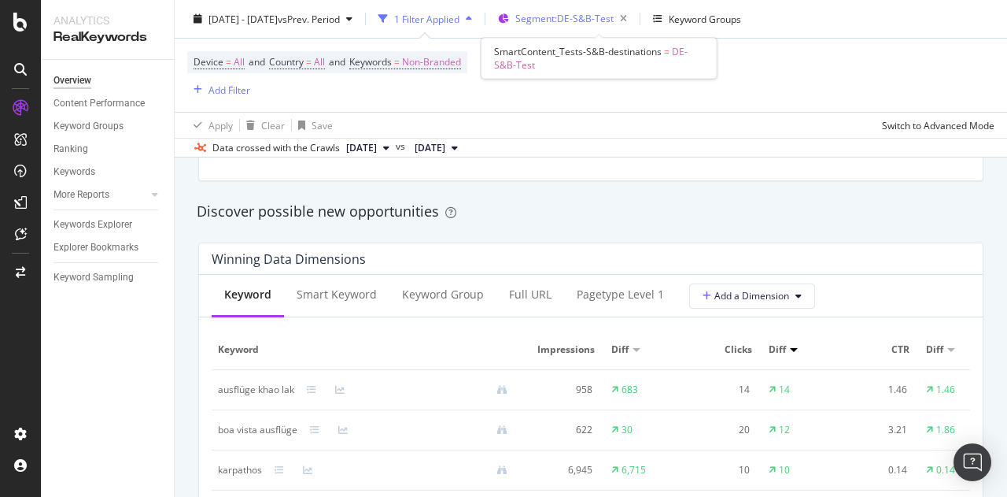
click at [614, 14] on span "Segment: DE-S&B-Test" at bounding box center [564, 18] width 98 height 13
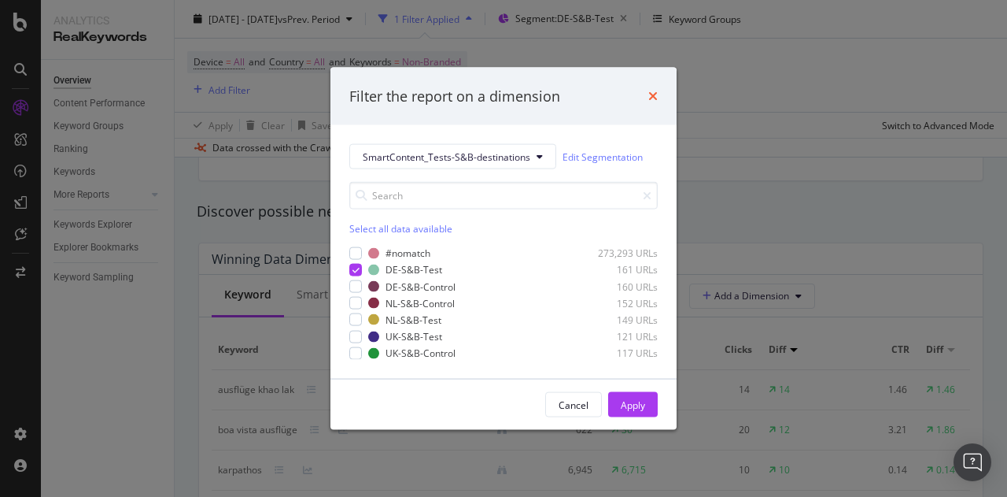
click at [652, 94] on icon "times" at bounding box center [652, 96] width 9 height 13
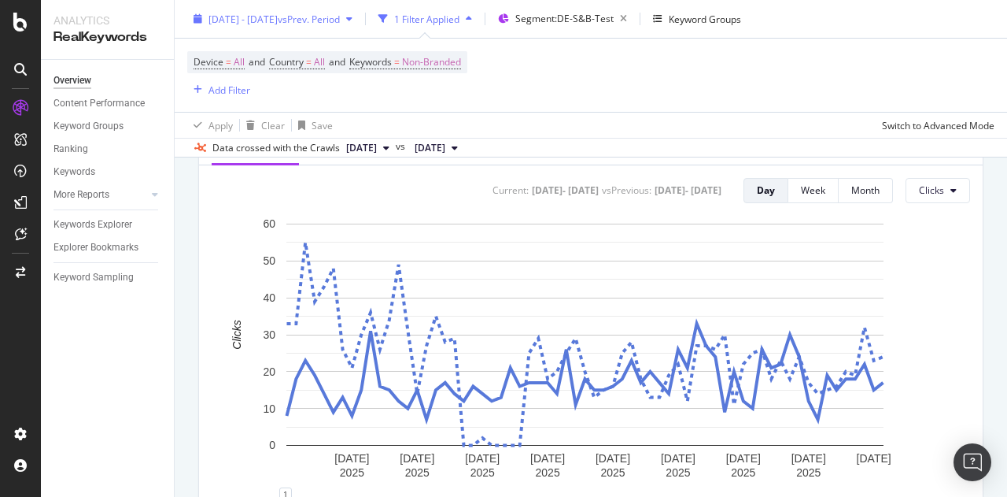
scroll to position [473, 0]
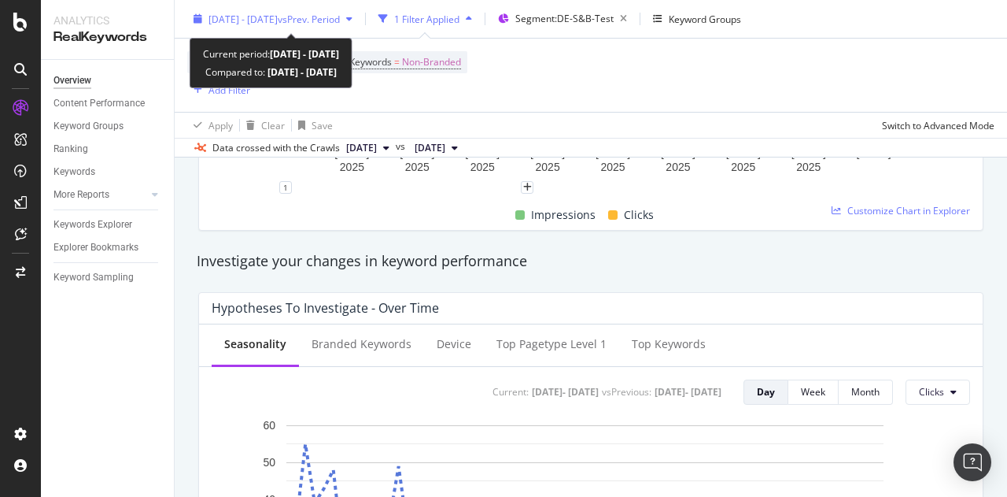
click at [345, 9] on div "2025 Aug. 1st - Oct. 4th vs Prev. Period" at bounding box center [273, 19] width 172 height 24
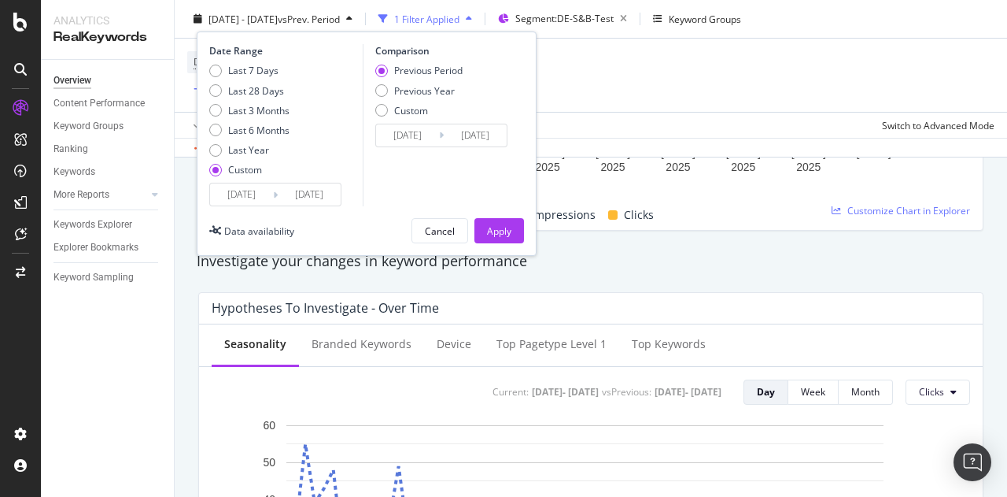
click at [327, 187] on input "2025/10/04" at bounding box center [309, 194] width 63 height 22
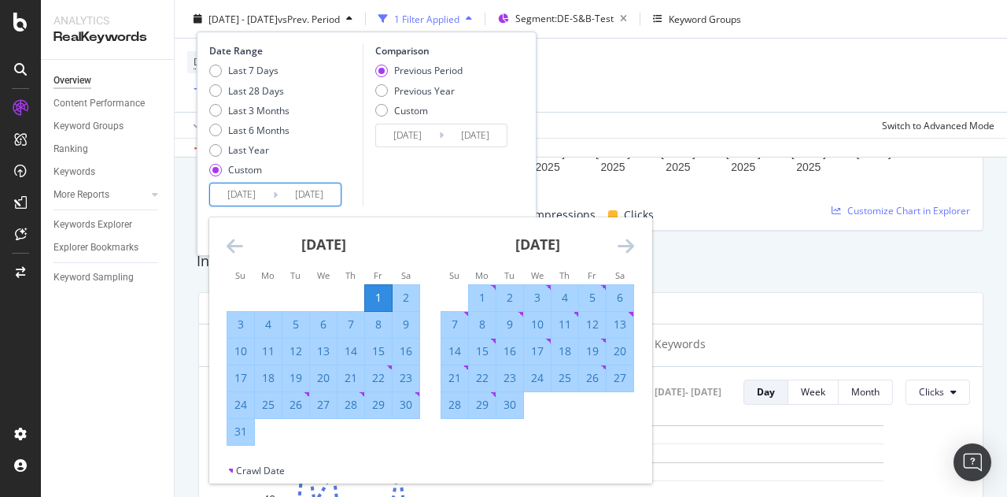
click at [624, 244] on icon "Move forward to switch to the next month." at bounding box center [626, 245] width 17 height 19
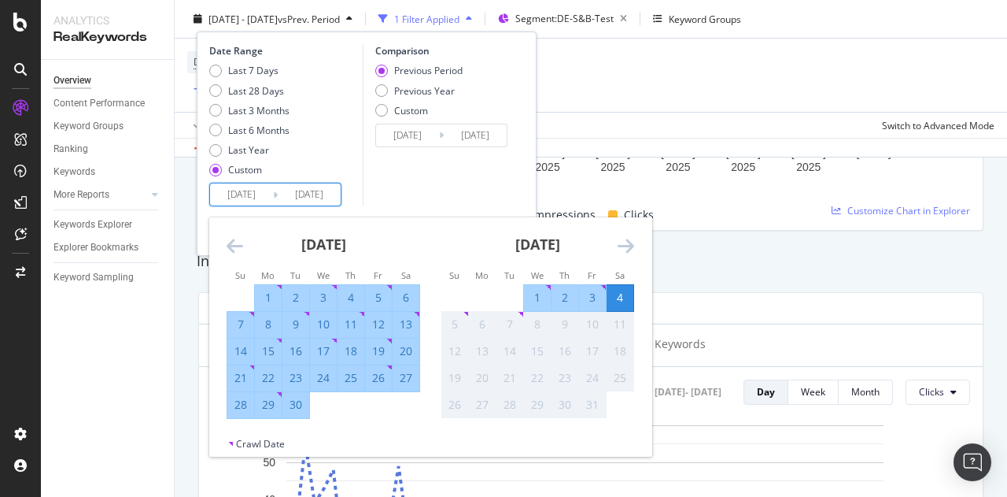
click at [299, 404] on div "30" at bounding box center [296, 405] width 27 height 16
type input "[DATE]"
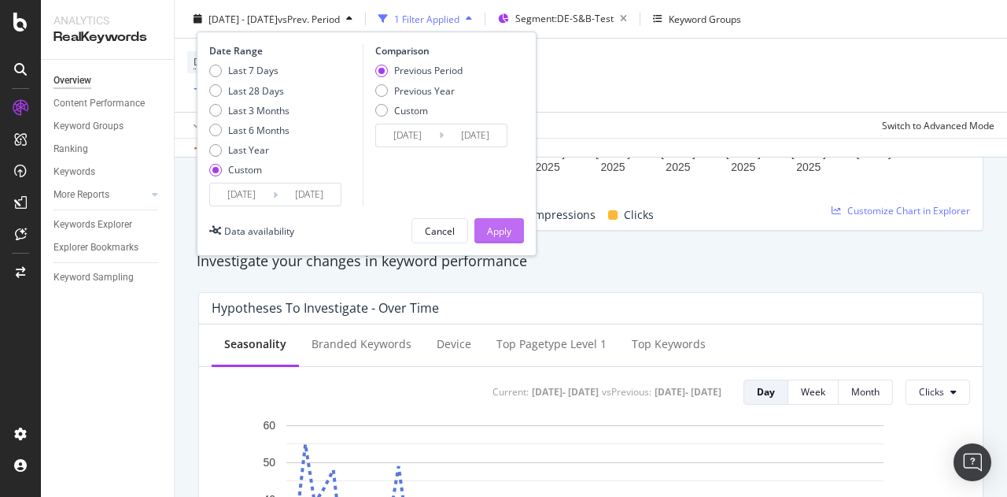
click at [504, 235] on div "Apply" at bounding box center [499, 229] width 24 height 13
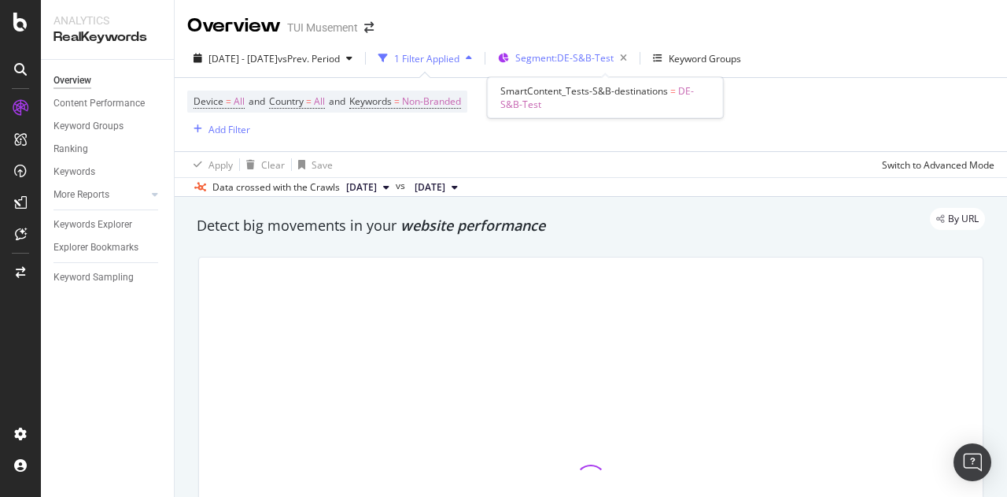
click at [614, 54] on span "Segment: DE-S&B-Test" at bounding box center [564, 57] width 98 height 13
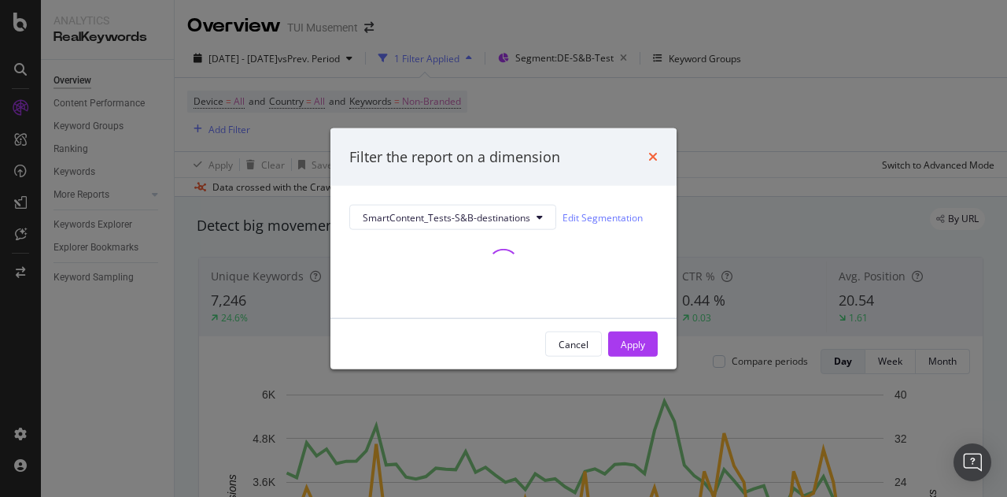
click at [652, 153] on icon "times" at bounding box center [652, 156] width 9 height 13
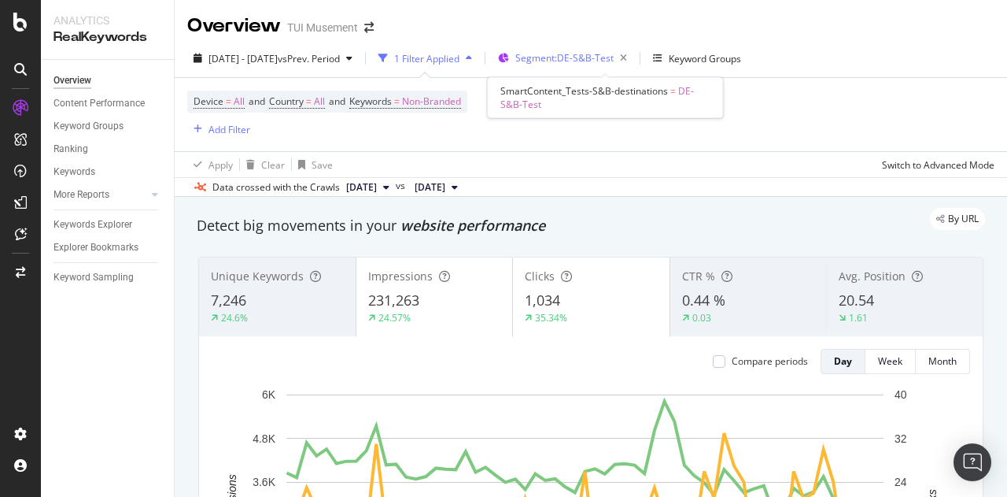
click at [614, 57] on span "Segment: DE-S&B-Test" at bounding box center [564, 57] width 98 height 13
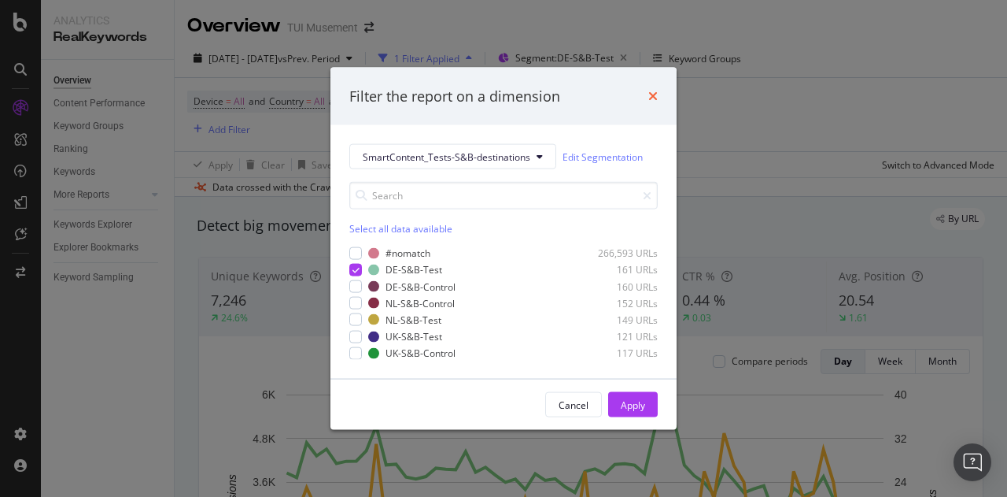
click at [652, 94] on icon "times" at bounding box center [652, 96] width 9 height 13
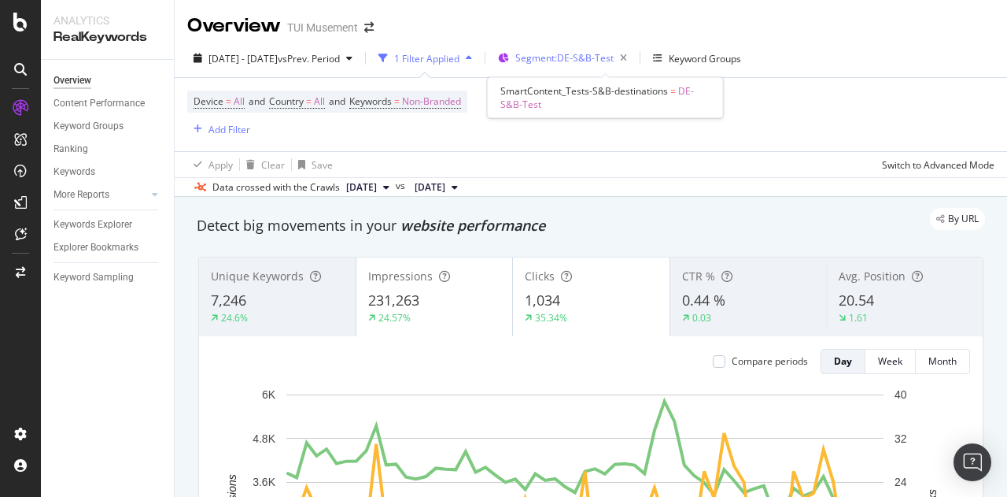
click at [604, 61] on span "Segment: DE-S&B-Test" at bounding box center [564, 57] width 98 height 13
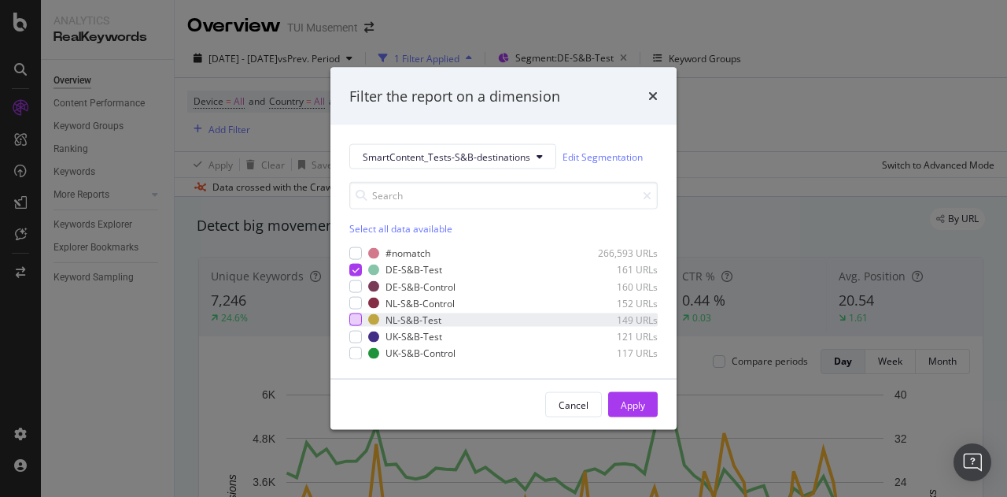
click at [357, 316] on div "modal" at bounding box center [355, 319] width 13 height 13
click at [356, 264] on div "modal" at bounding box center [355, 270] width 13 height 13
click at [639, 406] on div "Apply" at bounding box center [633, 403] width 24 height 13
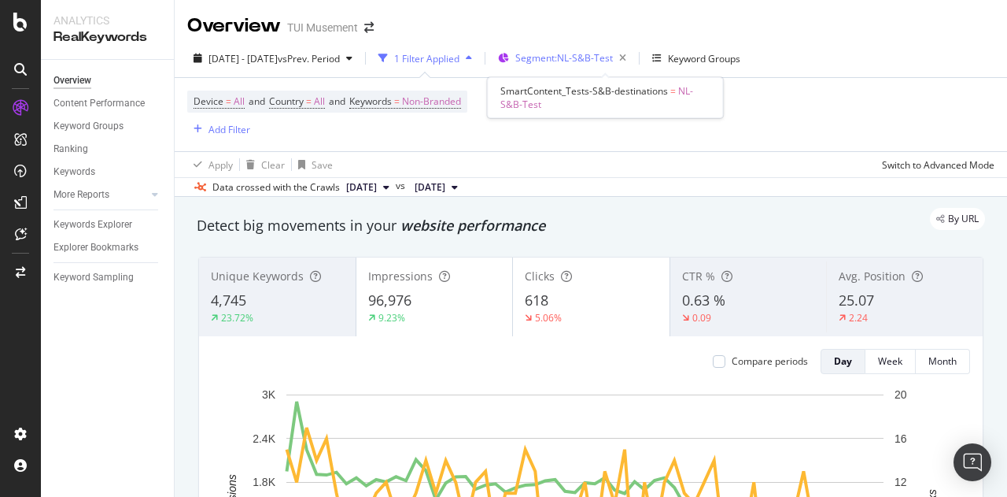
click at [613, 60] on span "Segment: NL-S&B-Test" at bounding box center [564, 57] width 98 height 13
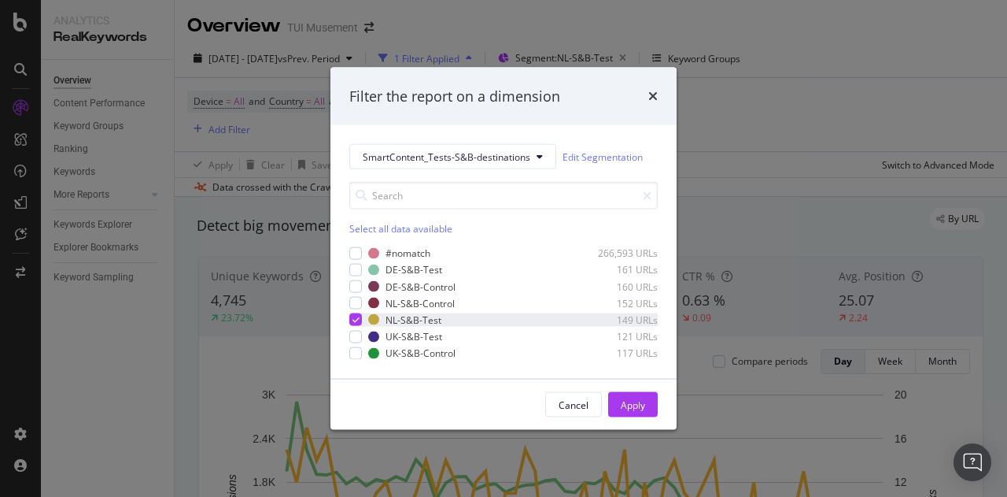
click at [353, 319] on icon "modal" at bounding box center [356, 320] width 7 height 8
click at [354, 338] on div "modal" at bounding box center [355, 336] width 13 height 13
click at [634, 401] on div "Apply" at bounding box center [633, 403] width 24 height 13
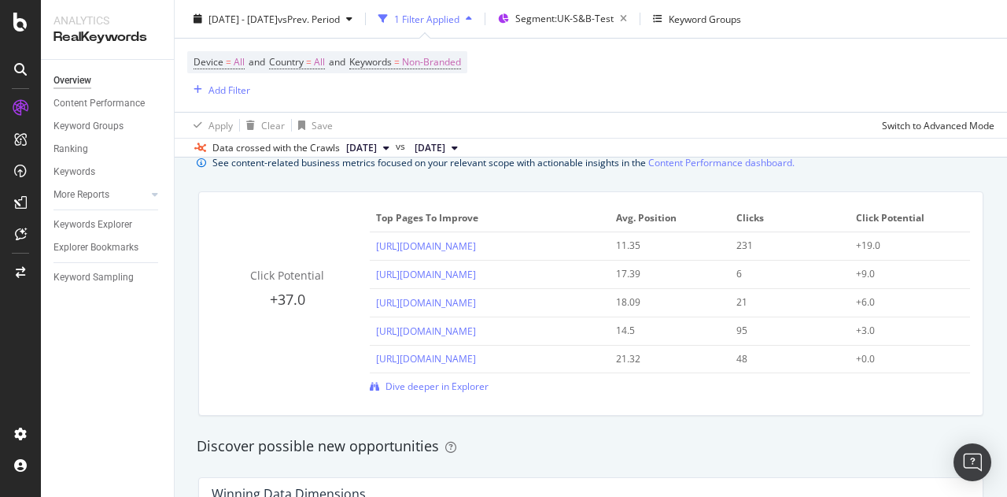
scroll to position [1023, 0]
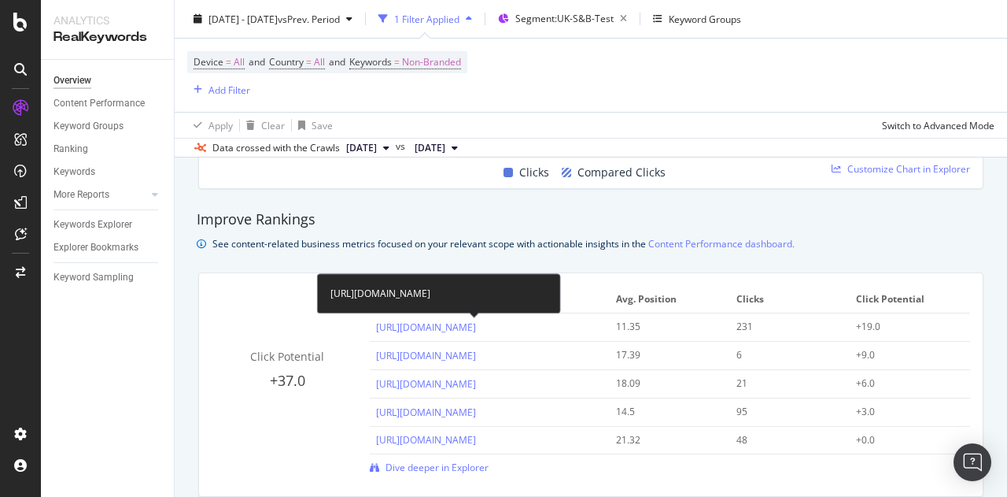
drag, startPoint x: 433, startPoint y: 297, endPoint x: 326, endPoint y: 279, distance: 108.5
click at [326, 279] on div "https://www.tuimusement.com/uk/egypt/sharm-el-sheikh/d_405-c_52/" at bounding box center [439, 293] width 244 height 40
copy div "https://www.tuimusement.com/uk/egypt/sharm-el-sheikh/d_405-c_52/"
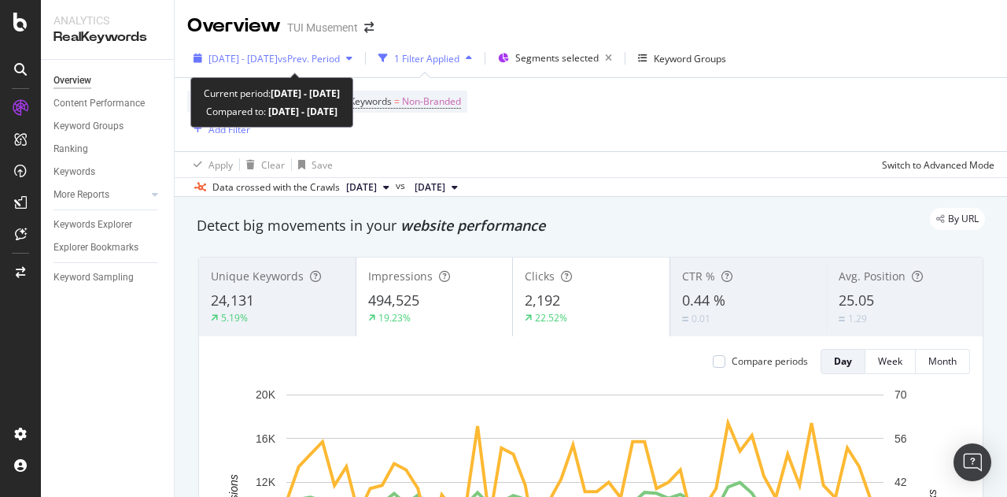
click at [340, 60] on span "vs Prev. Period" at bounding box center [309, 58] width 62 height 13
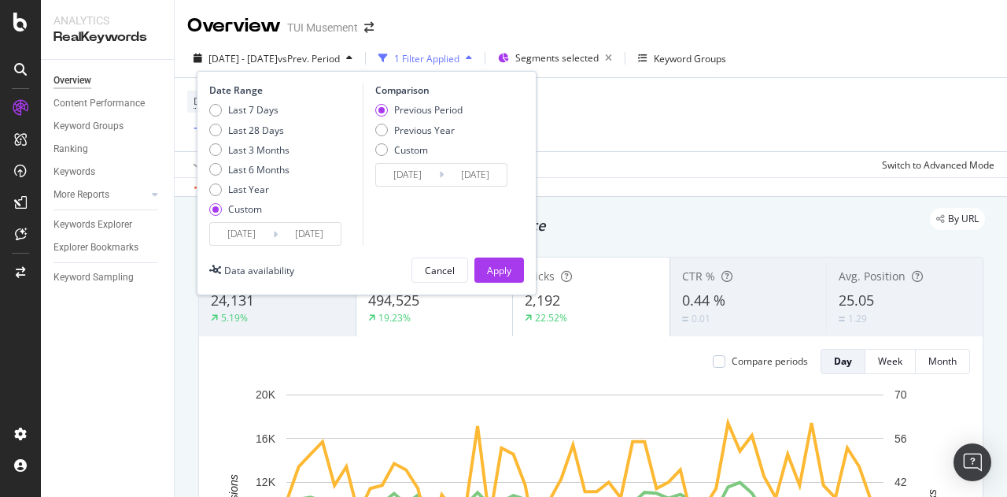
click at [332, 237] on input "[DATE]" at bounding box center [309, 234] width 63 height 22
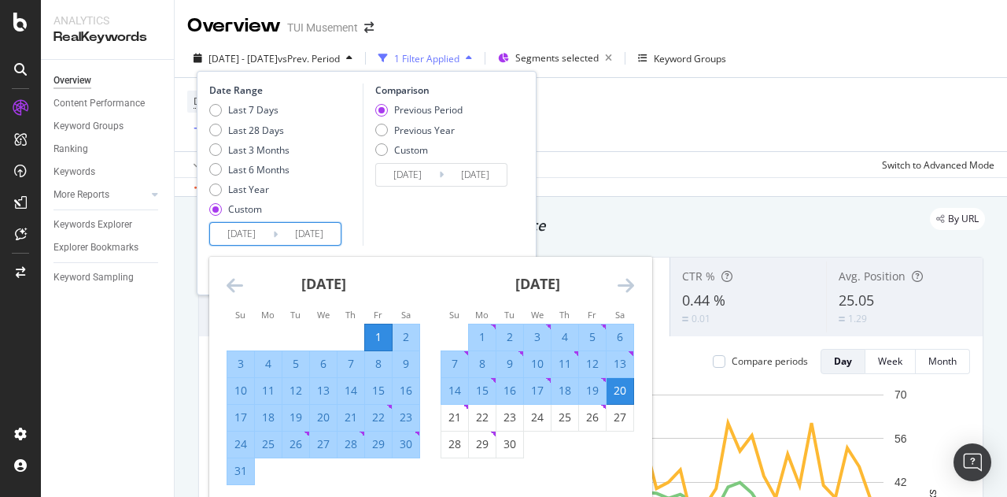
click at [635, 290] on div "[DATE] 1 2 3 4 5 6 7 8 9 10 11 12 13 14 15 16 17 18 19 20 21 22 23 24 25 26 27 …" at bounding box center [537, 357] width 214 height 201
click at [622, 283] on icon "Move forward to switch to the next month." at bounding box center [626, 284] width 17 height 19
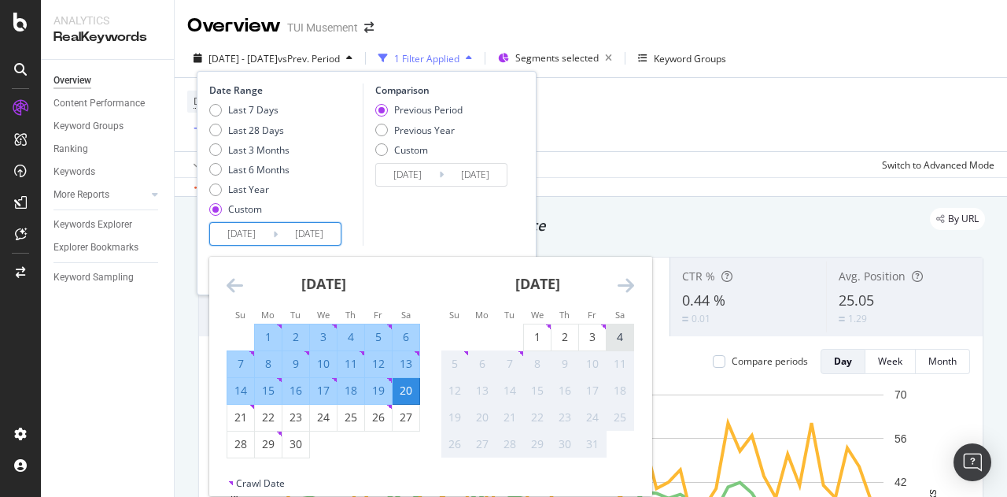
click at [614, 340] on div "4" at bounding box center [620, 337] width 27 height 16
type input "2025/10/04"
type input "2025/05/28"
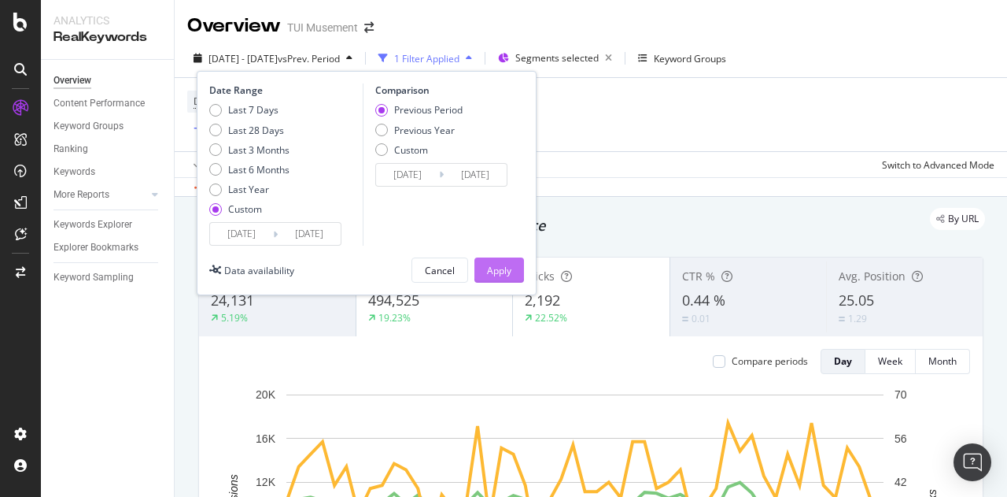
click at [493, 269] on div "Apply" at bounding box center [499, 270] width 24 height 13
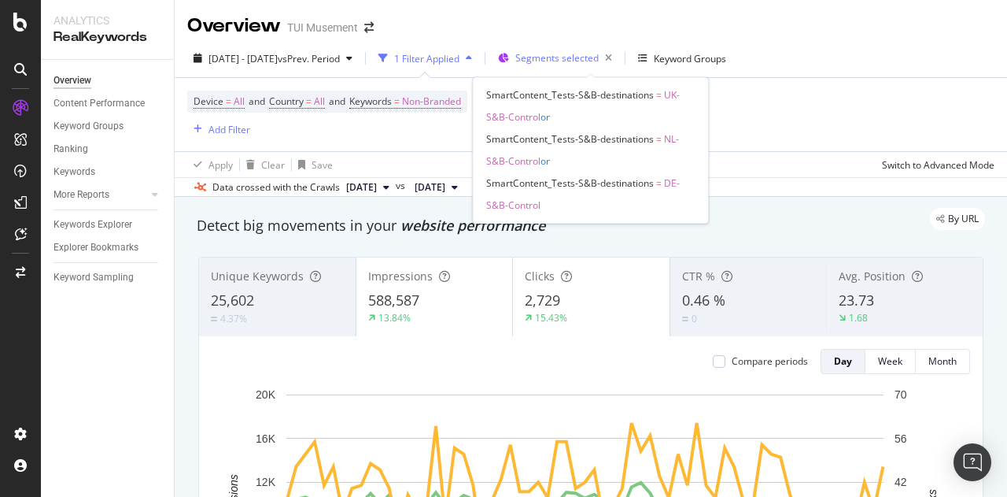
click at [589, 57] on span "Segments selected" at bounding box center [556, 57] width 83 height 13
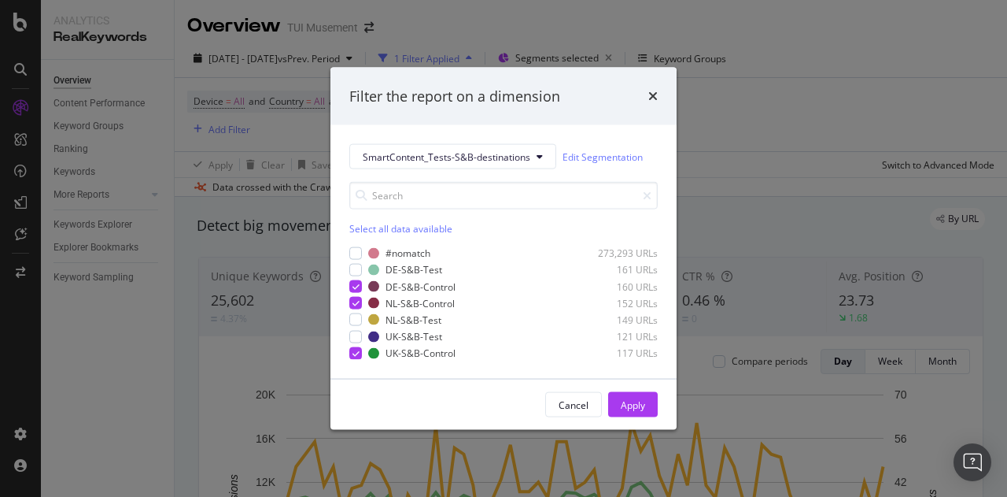
click at [381, 228] on div "Select all data available" at bounding box center [503, 228] width 308 height 13
click at [381, 228] on div "Unselect all data available" at bounding box center [503, 228] width 308 height 13
click at [357, 283] on div "modal" at bounding box center [355, 286] width 13 height 13
click at [633, 402] on div "Apply" at bounding box center [633, 403] width 24 height 13
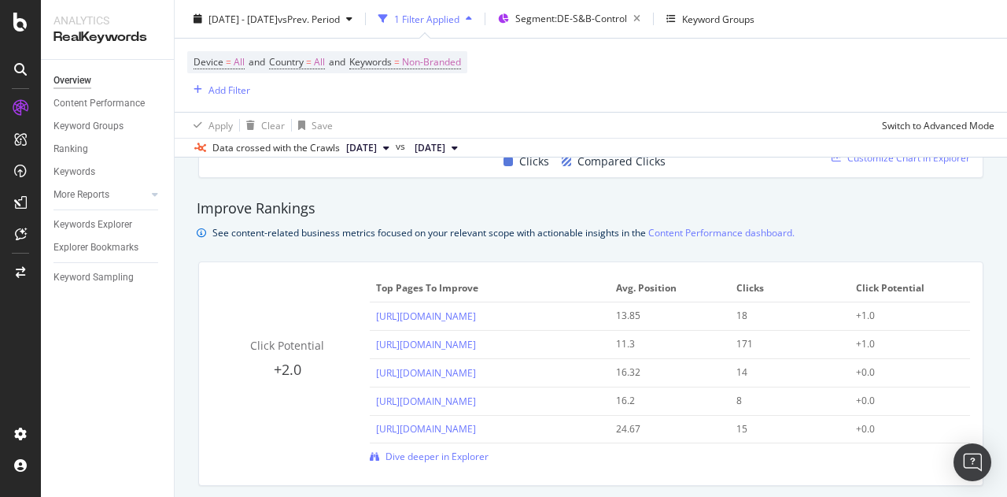
scroll to position [1073, 0]
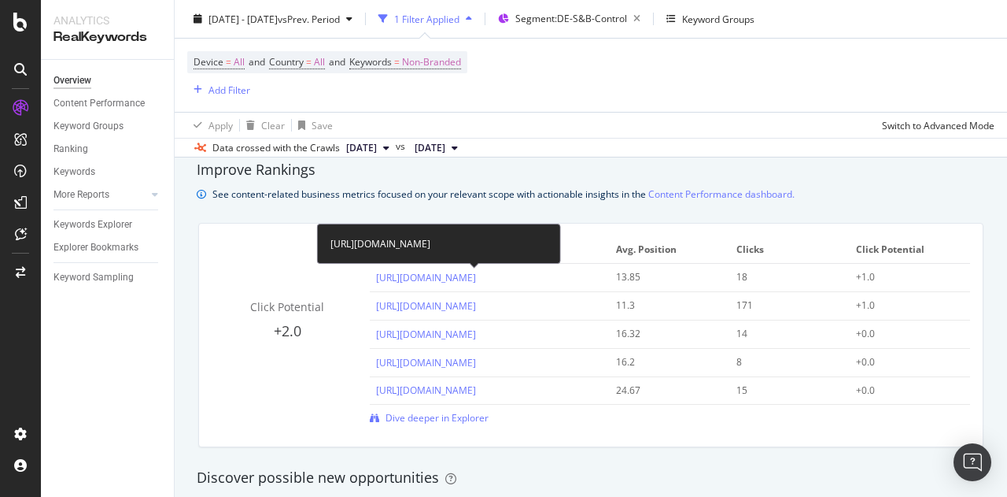
drag, startPoint x: 423, startPoint y: 249, endPoint x: 436, endPoint y: 240, distance: 15.7
copy div "https://www.tuimusement.com/de/turkei/altinkum-didim/d_4905-c_177/"
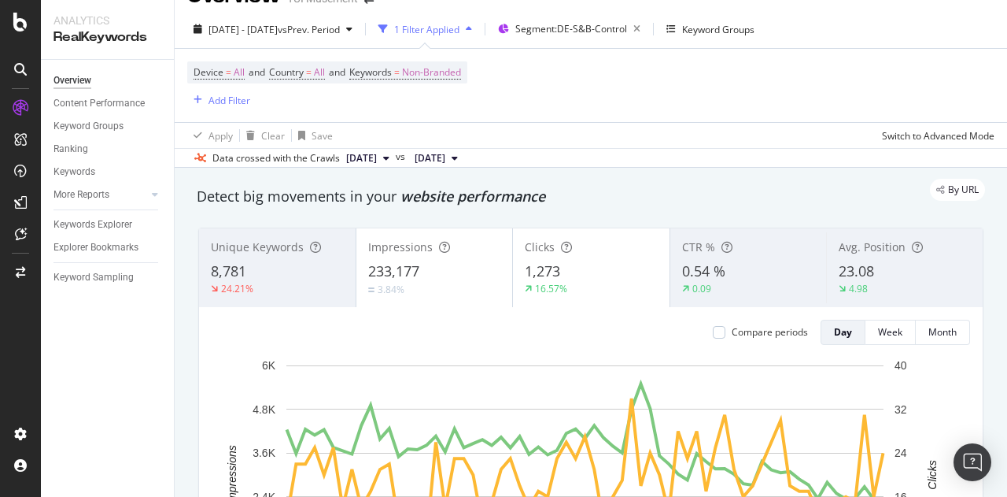
scroll to position [0, 0]
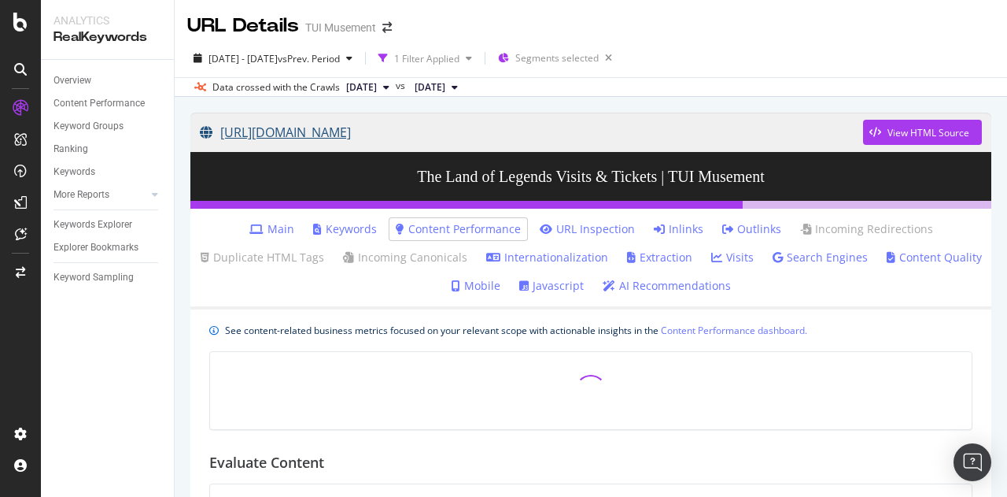
click at [707, 123] on link "[URL][DOMAIN_NAME]" at bounding box center [531, 132] width 663 height 39
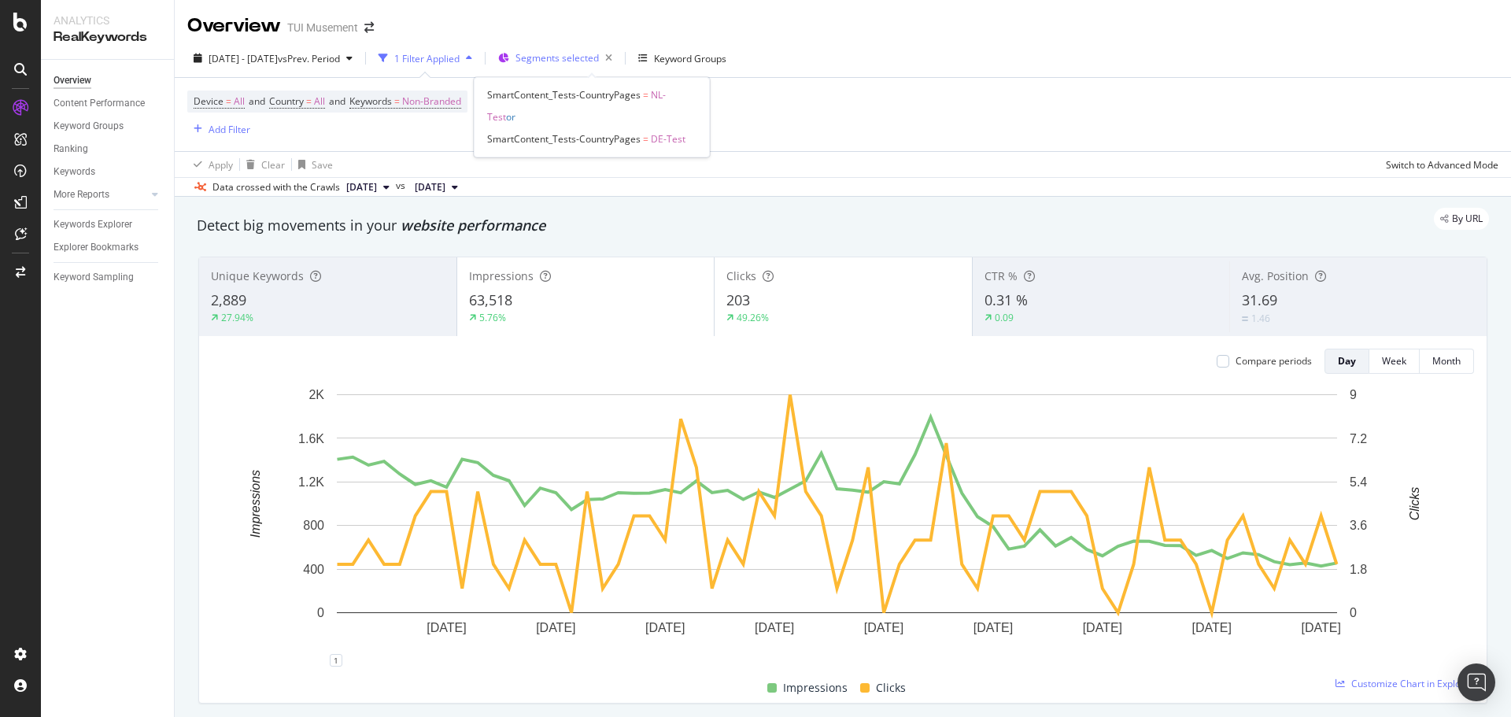
click at [599, 54] on span "Segments selected" at bounding box center [556, 57] width 83 height 13
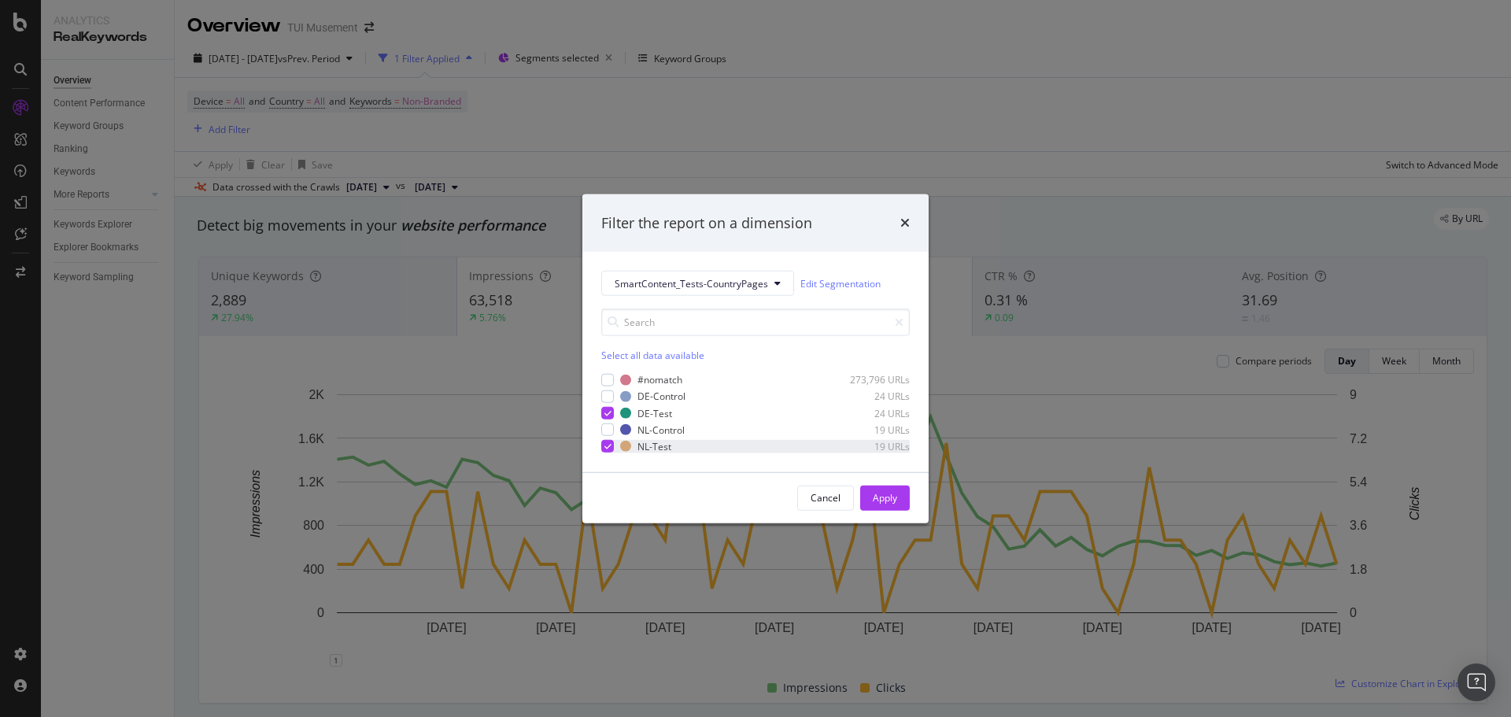
click at [609, 445] on icon "modal" at bounding box center [607, 446] width 7 height 8
click at [892, 507] on div "Apply" at bounding box center [885, 498] width 24 height 24
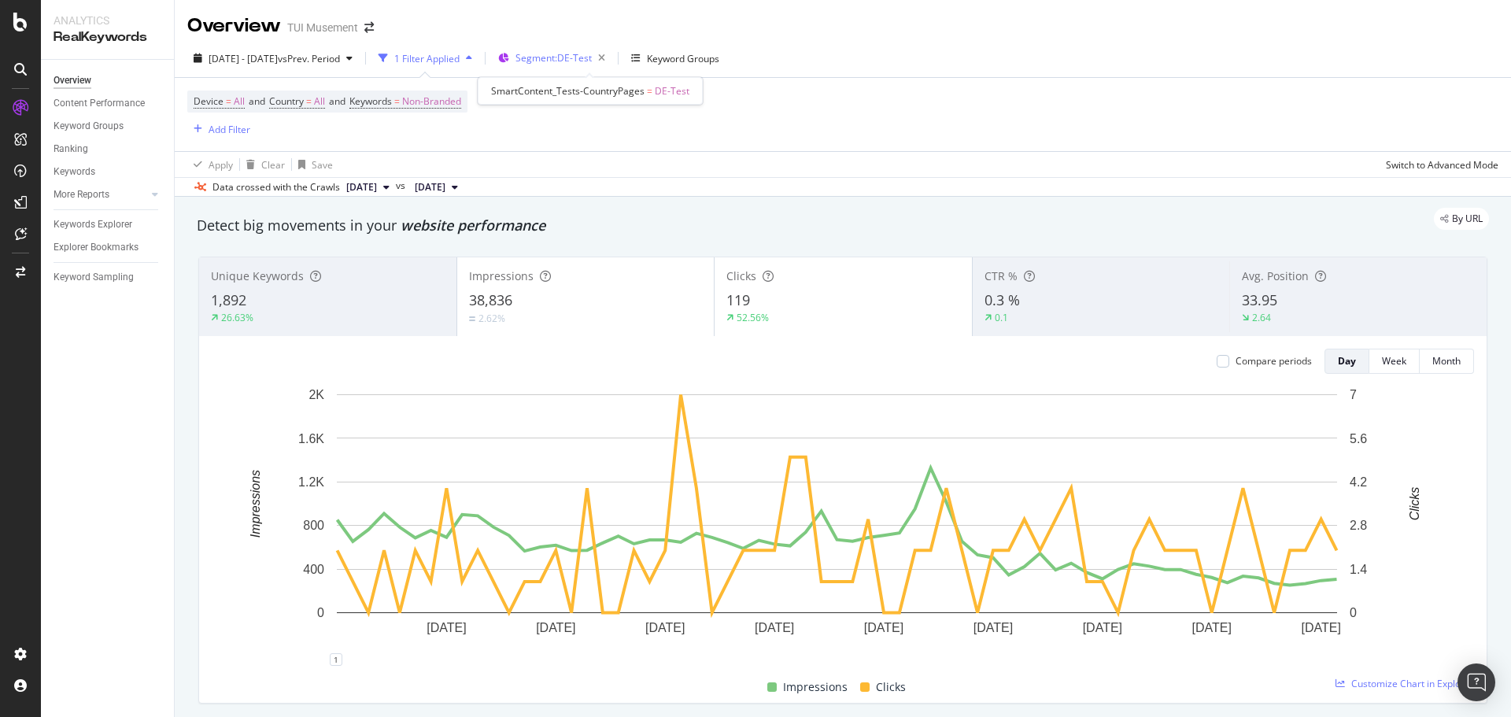
click at [592, 54] on span "Segment: DE-Test" at bounding box center [553, 57] width 76 height 13
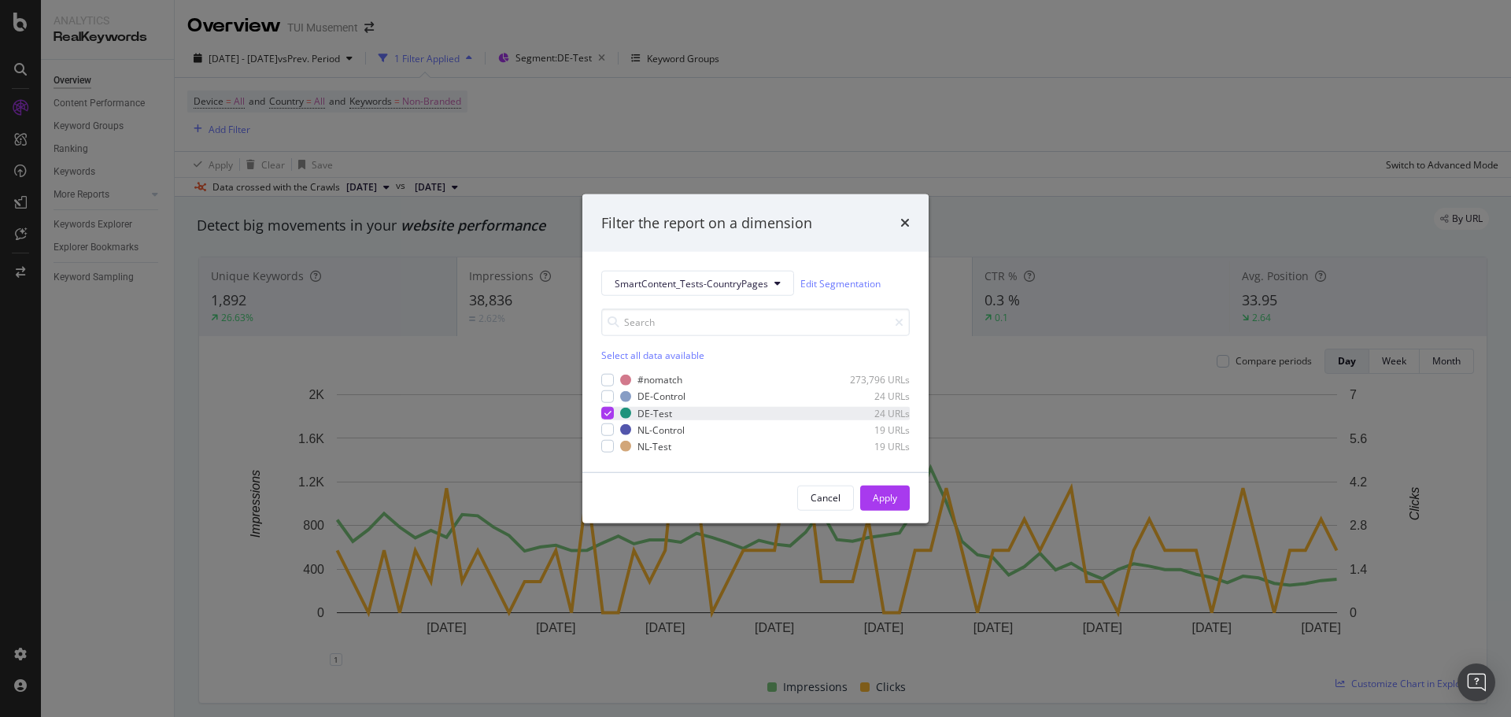
click at [610, 414] on icon "modal" at bounding box center [607, 413] width 7 height 8
click at [608, 444] on div "modal" at bounding box center [607, 446] width 13 height 13
click at [875, 495] on div "Apply" at bounding box center [885, 497] width 24 height 13
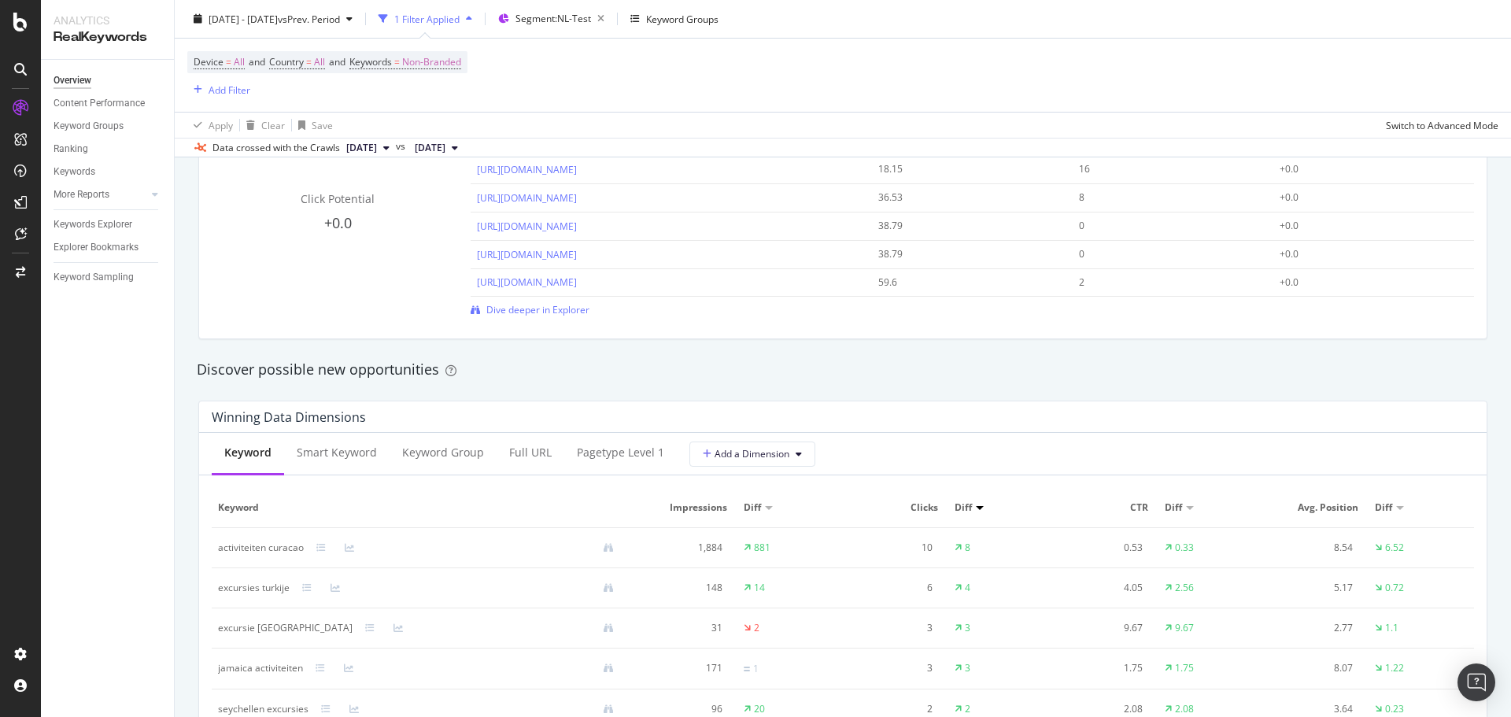
scroll to position [1102, 0]
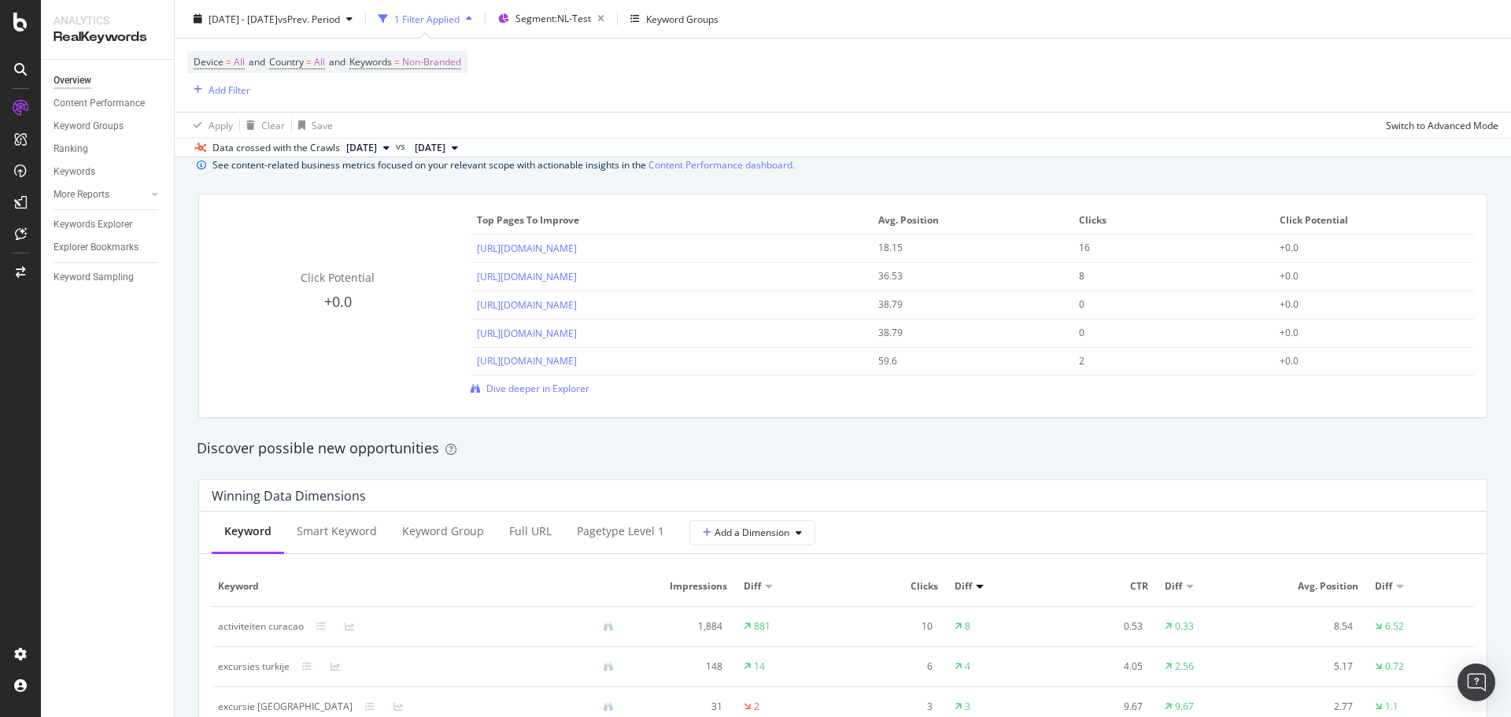
drag, startPoint x: 722, startPoint y: 243, endPoint x: 469, endPoint y: 251, distance: 253.5
click at [471, 251] on td "https://www.tuimusement.com/nl/curacao/c_273/" at bounding box center [671, 249] width 401 height 28
copy link "https://www.tuimusement.com/nl/curacao/c_273/"
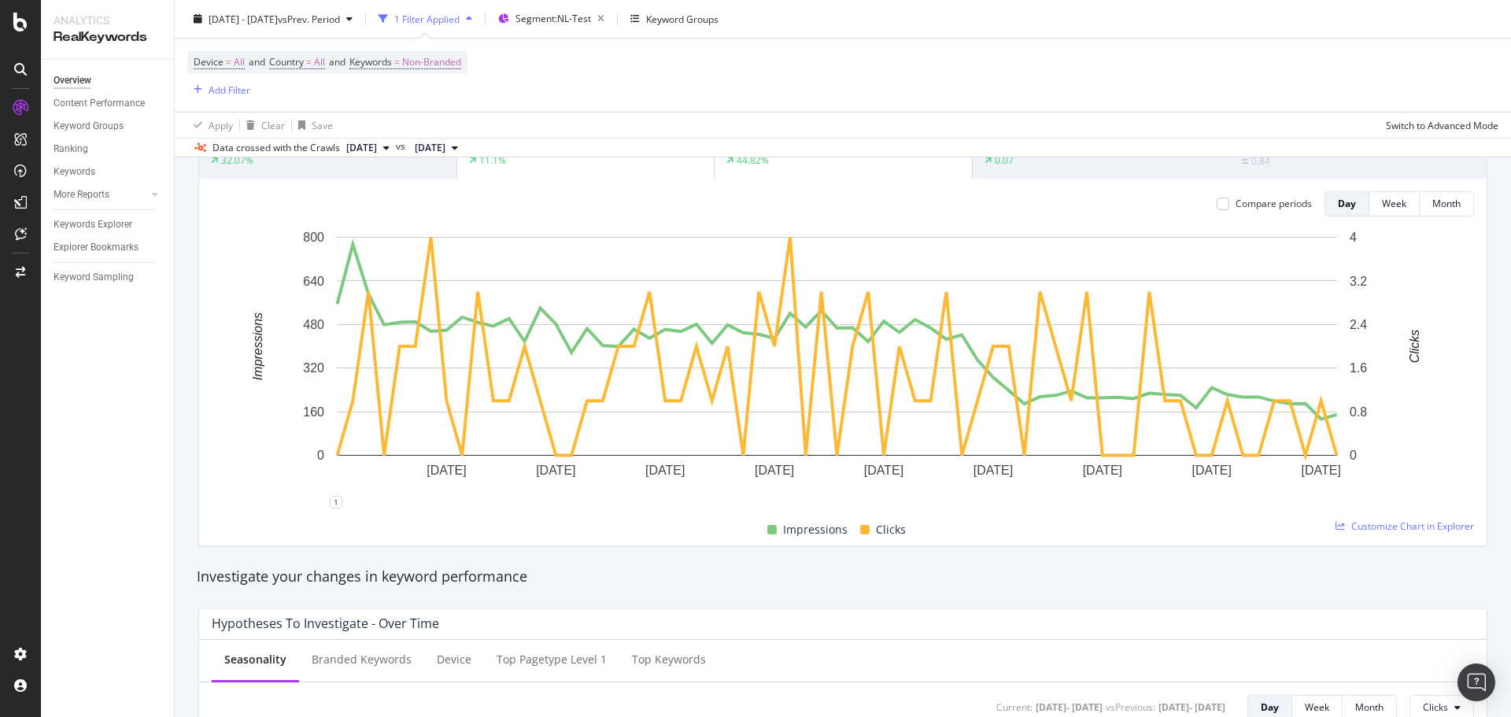
scroll to position [0, 0]
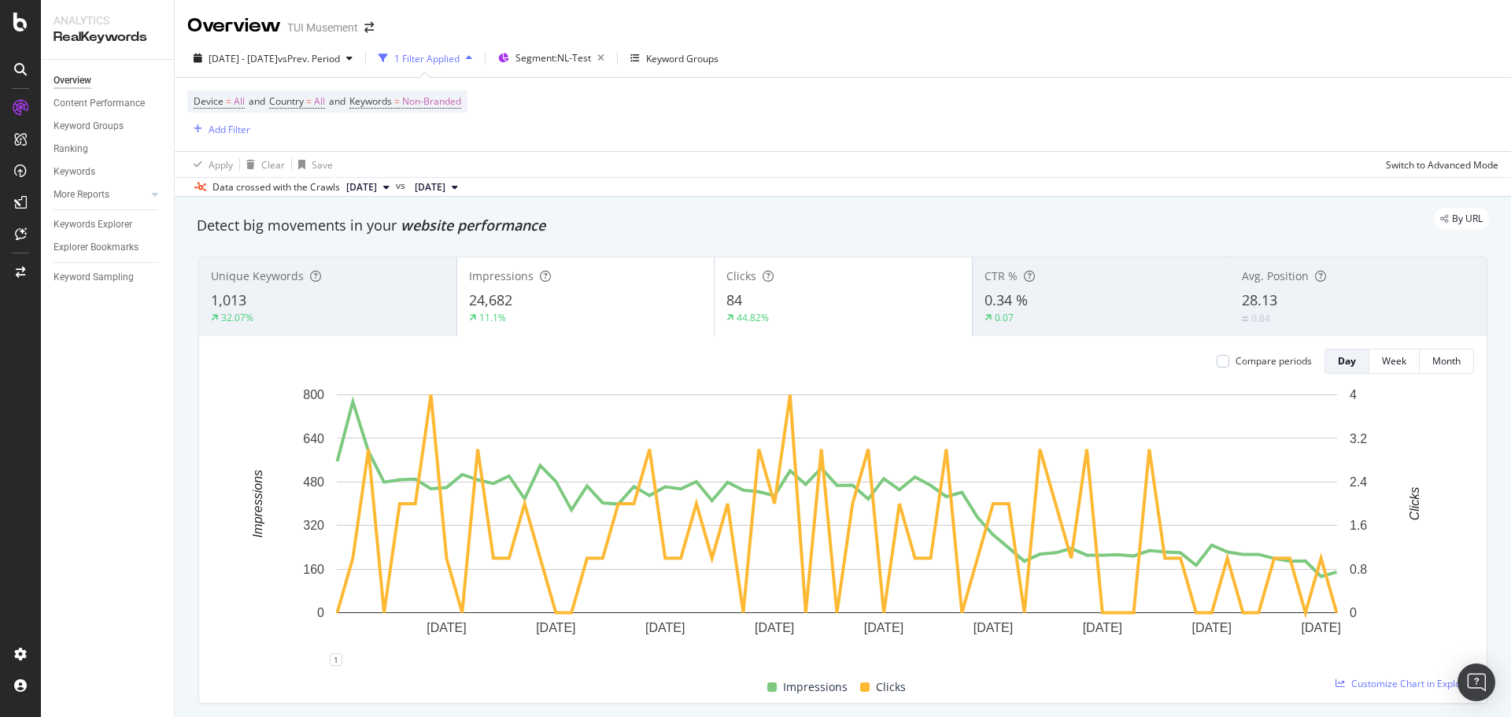
click at [1060, 116] on div "Device = All and Country = All and Keywords = Non-Branded Add Filter" at bounding box center [842, 114] width 1311 height 73
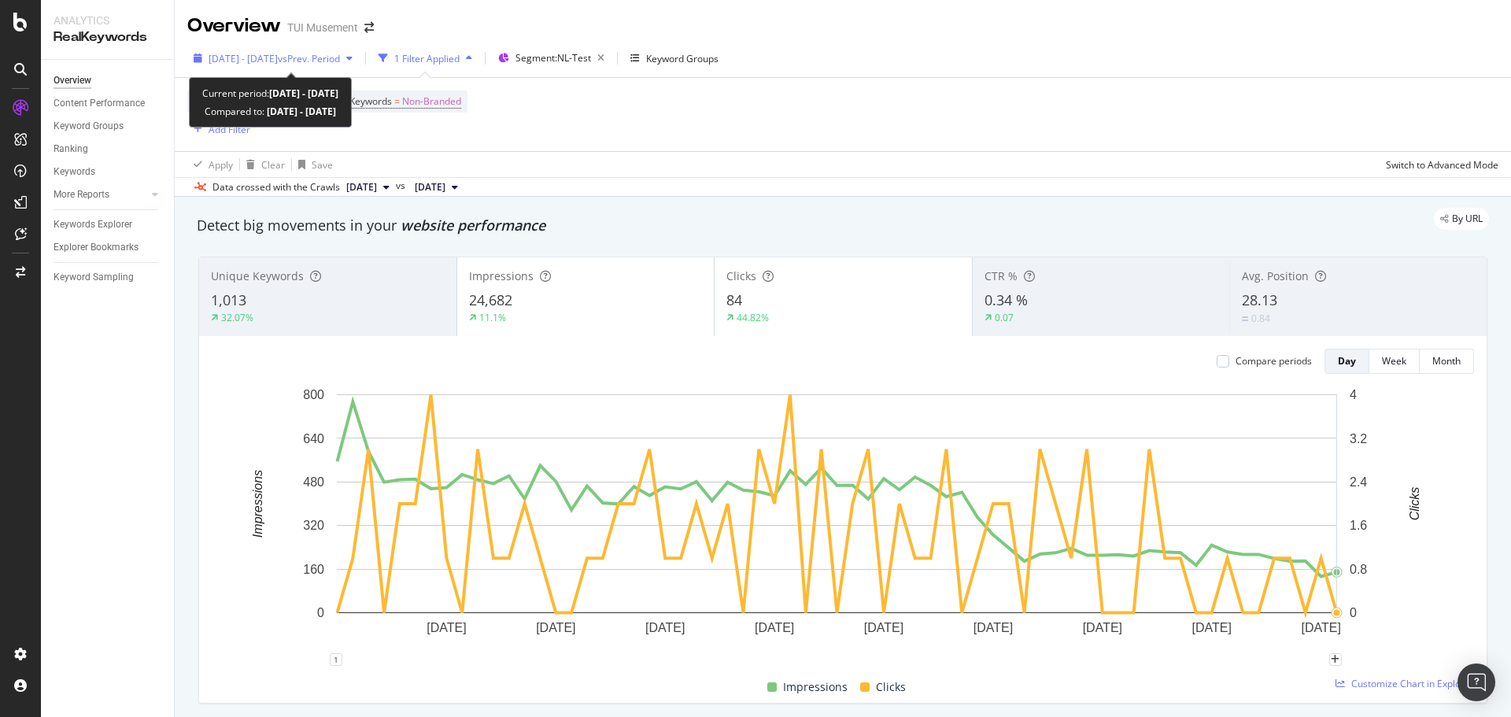
click at [315, 60] on span "vs Prev. Period" at bounding box center [309, 58] width 62 height 13
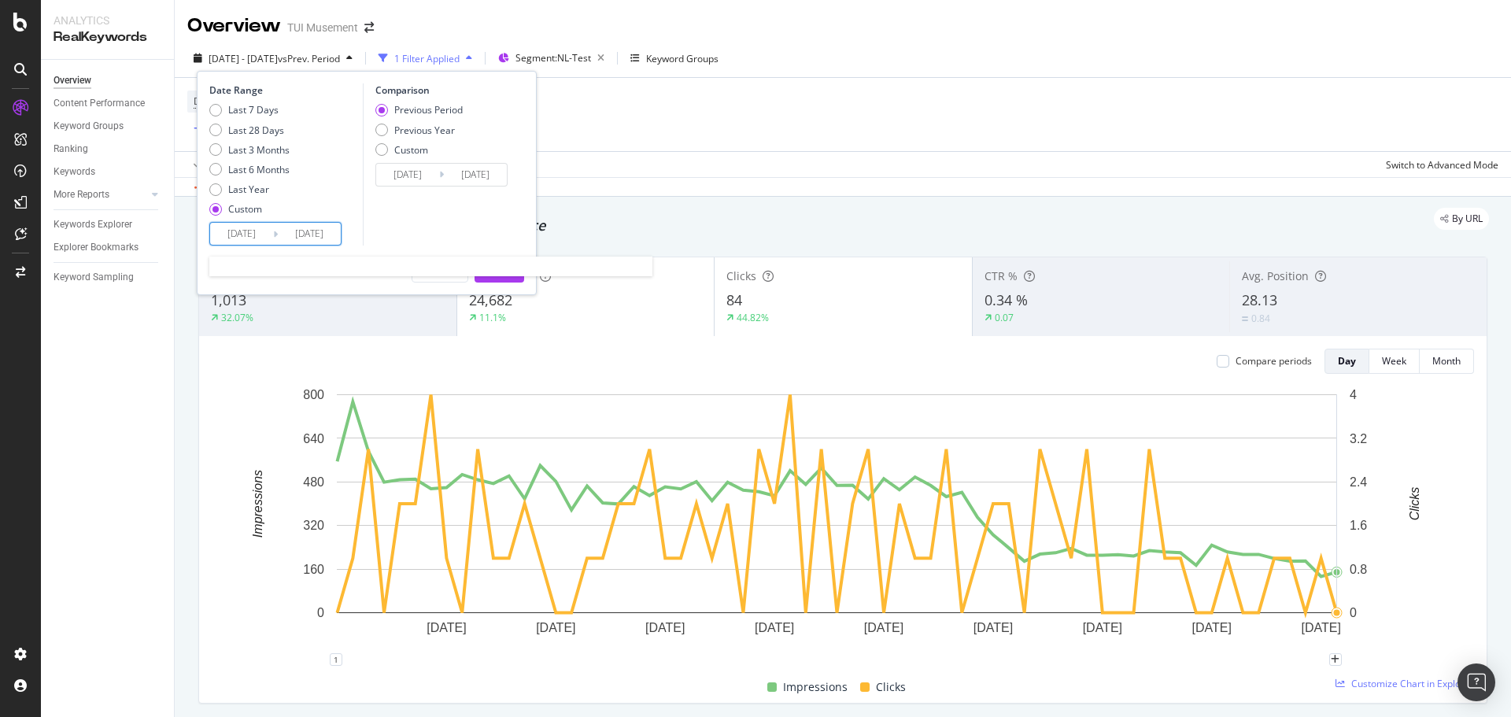
click at [288, 235] on input "2025/10/04" at bounding box center [309, 234] width 63 height 22
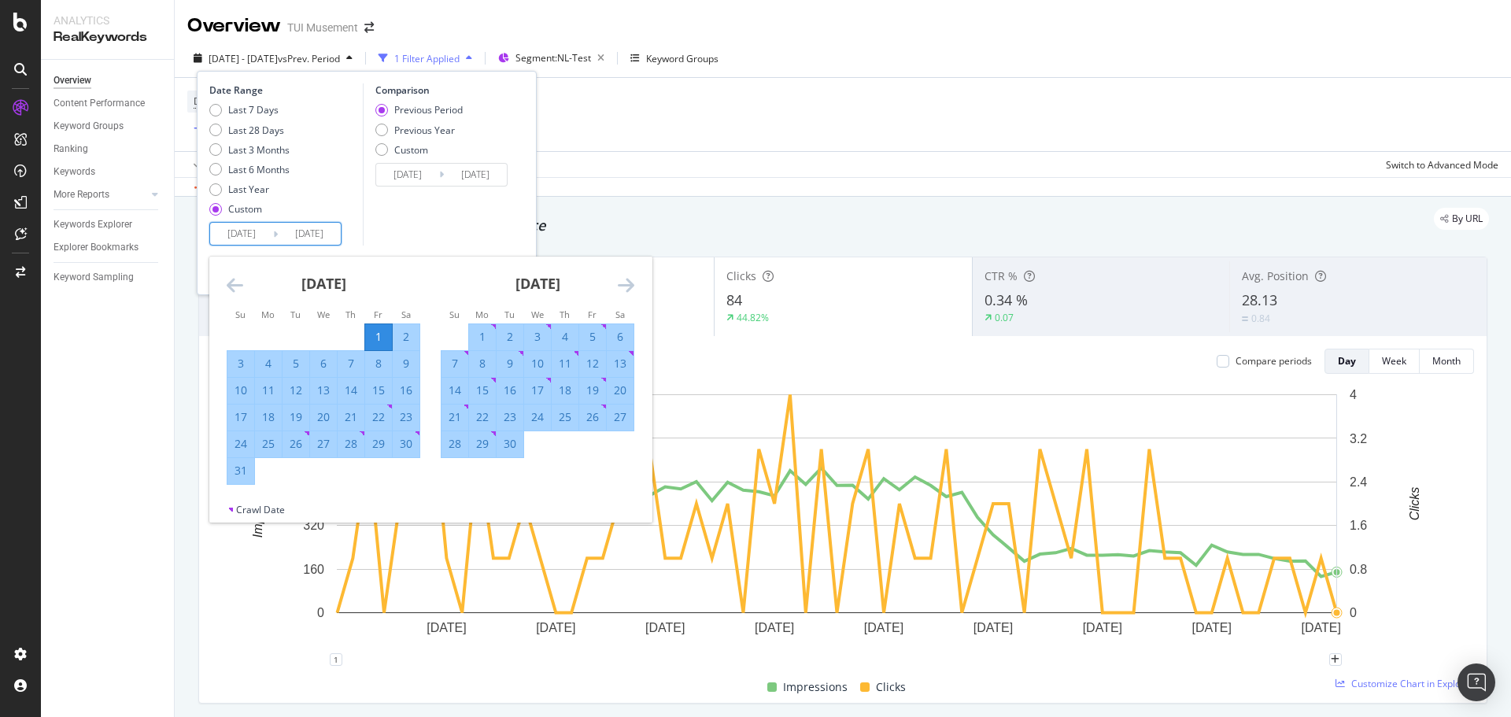
click at [519, 440] on div "30" at bounding box center [510, 444] width 27 height 16
type input "[DATE]"
type input "2025/06/01"
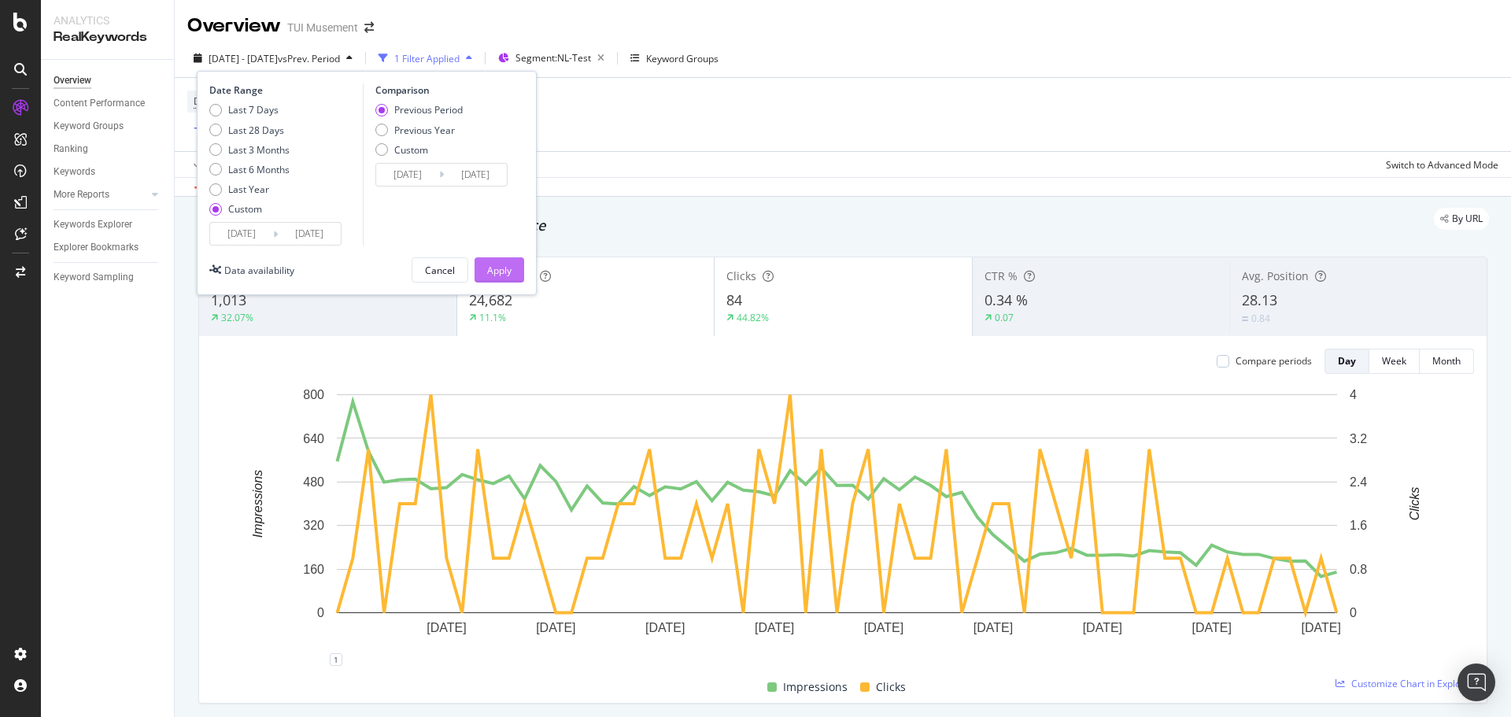
click at [504, 269] on div "Apply" at bounding box center [499, 270] width 24 height 13
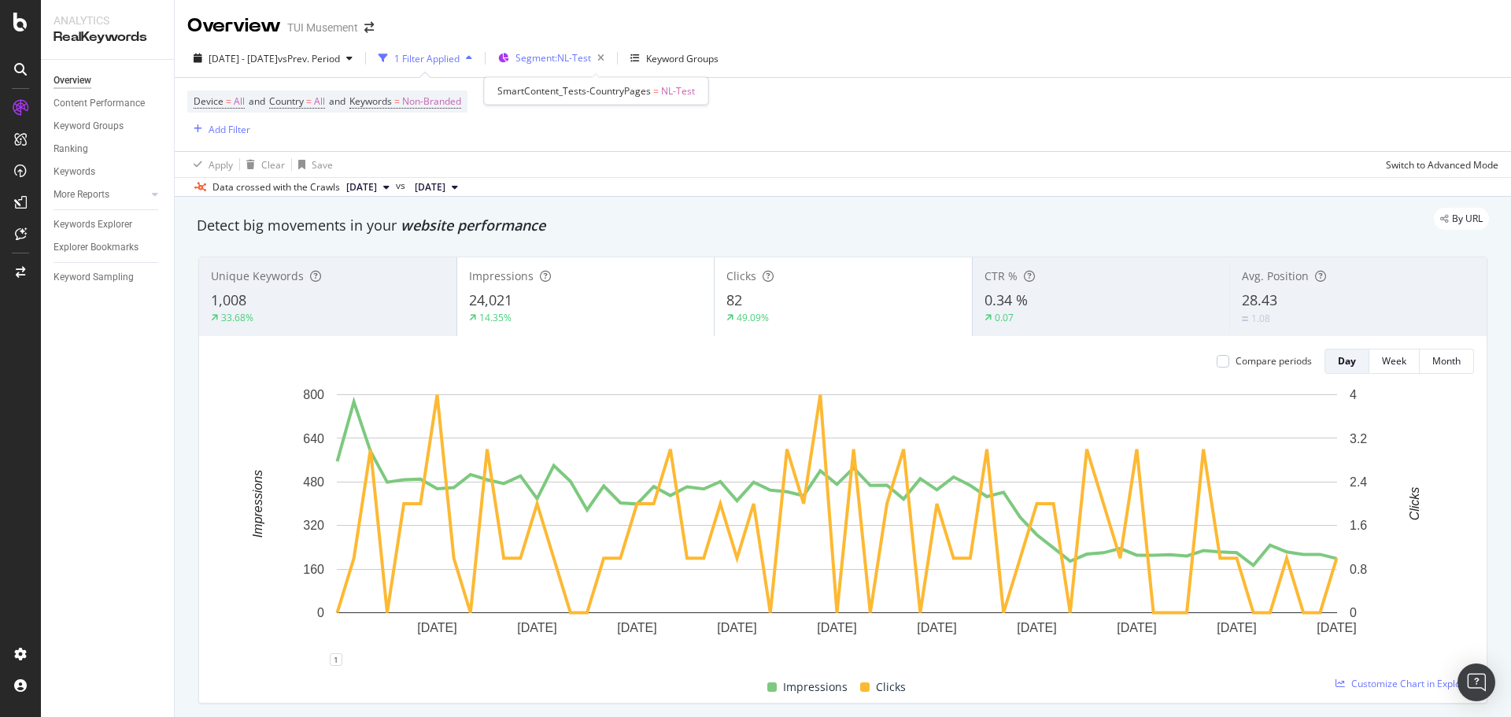
click at [591, 56] on span "Segment: NL-Test" at bounding box center [553, 57] width 76 height 13
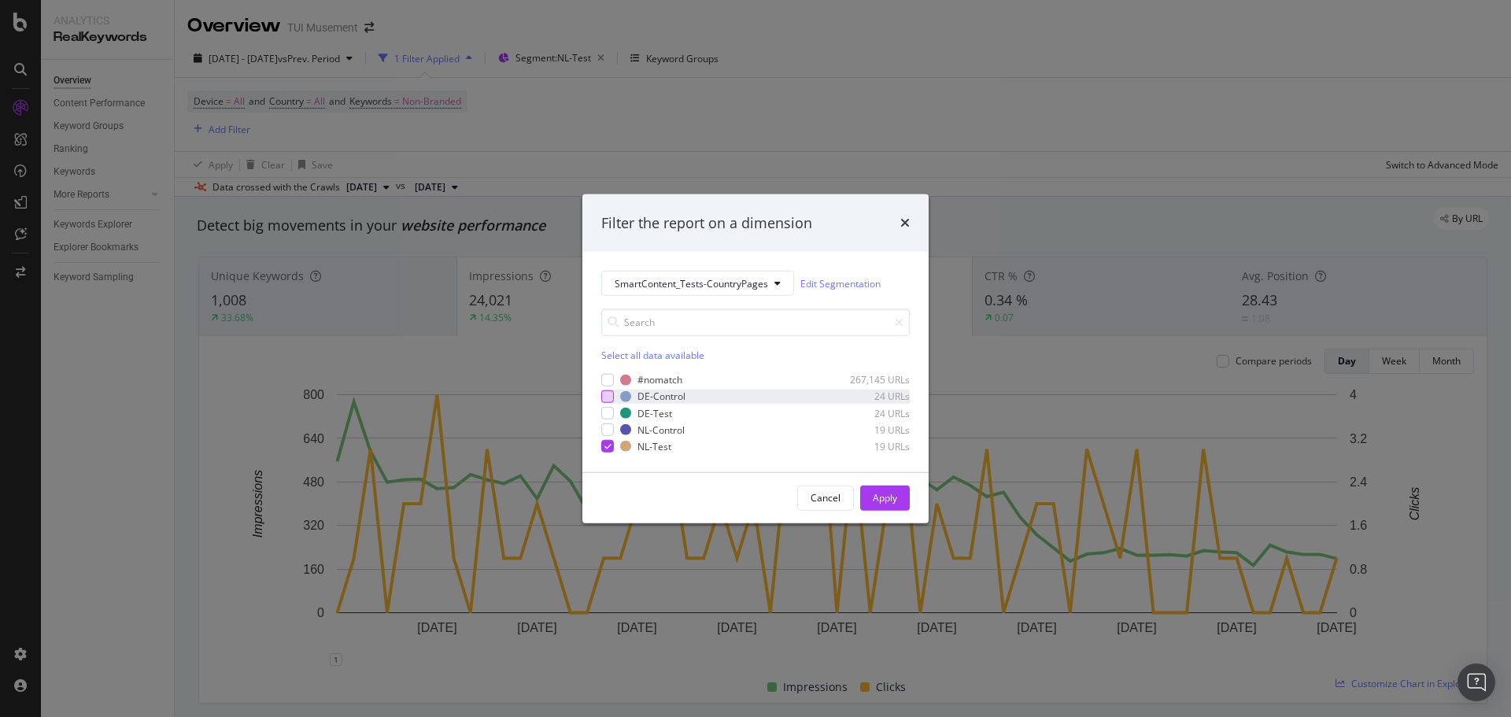
click at [610, 394] on div "modal" at bounding box center [607, 396] width 13 height 13
click at [609, 410] on div "modal" at bounding box center [607, 413] width 13 height 13
click at [608, 390] on div "modal" at bounding box center [607, 396] width 13 height 13
click at [608, 444] on icon "modal" at bounding box center [607, 446] width 7 height 8
click at [885, 495] on div "Apply" at bounding box center [885, 497] width 24 height 13
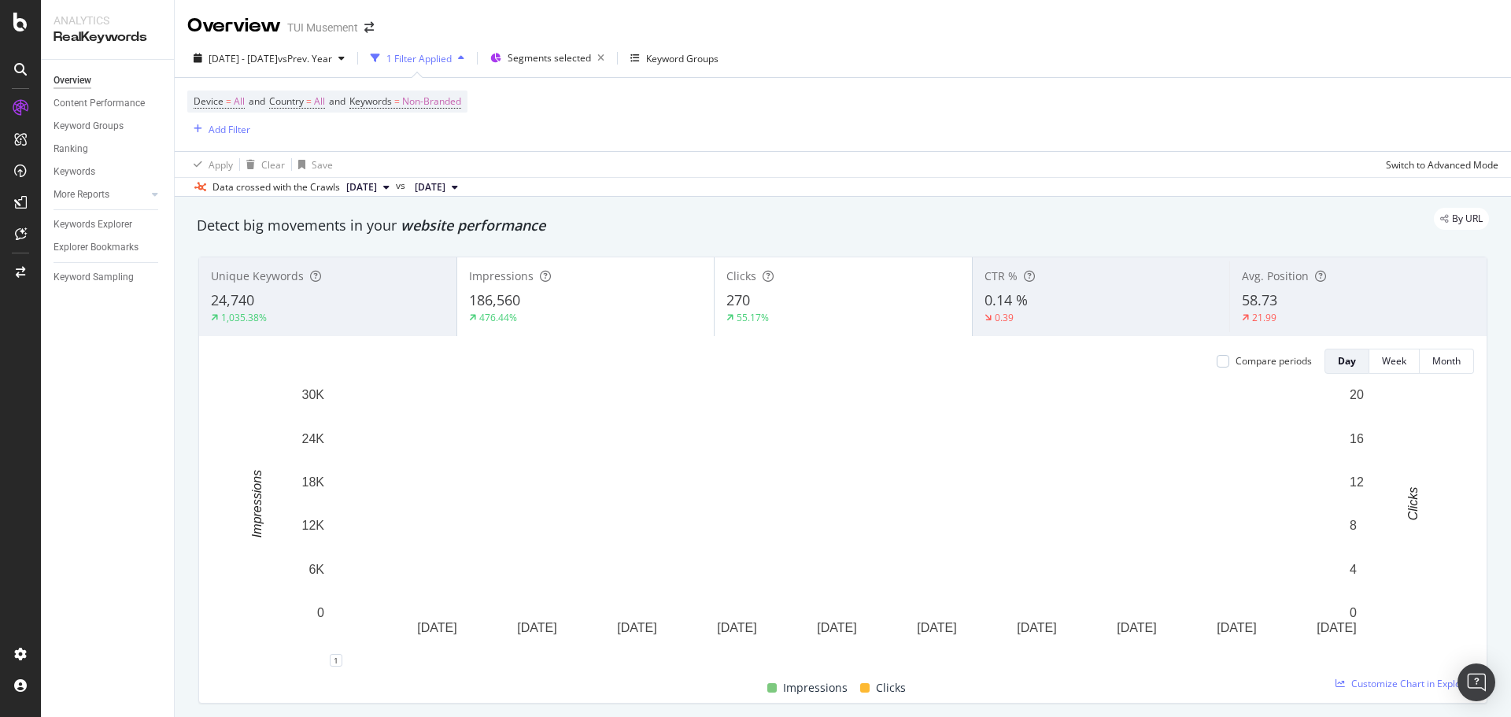
scroll to position [208, 0]
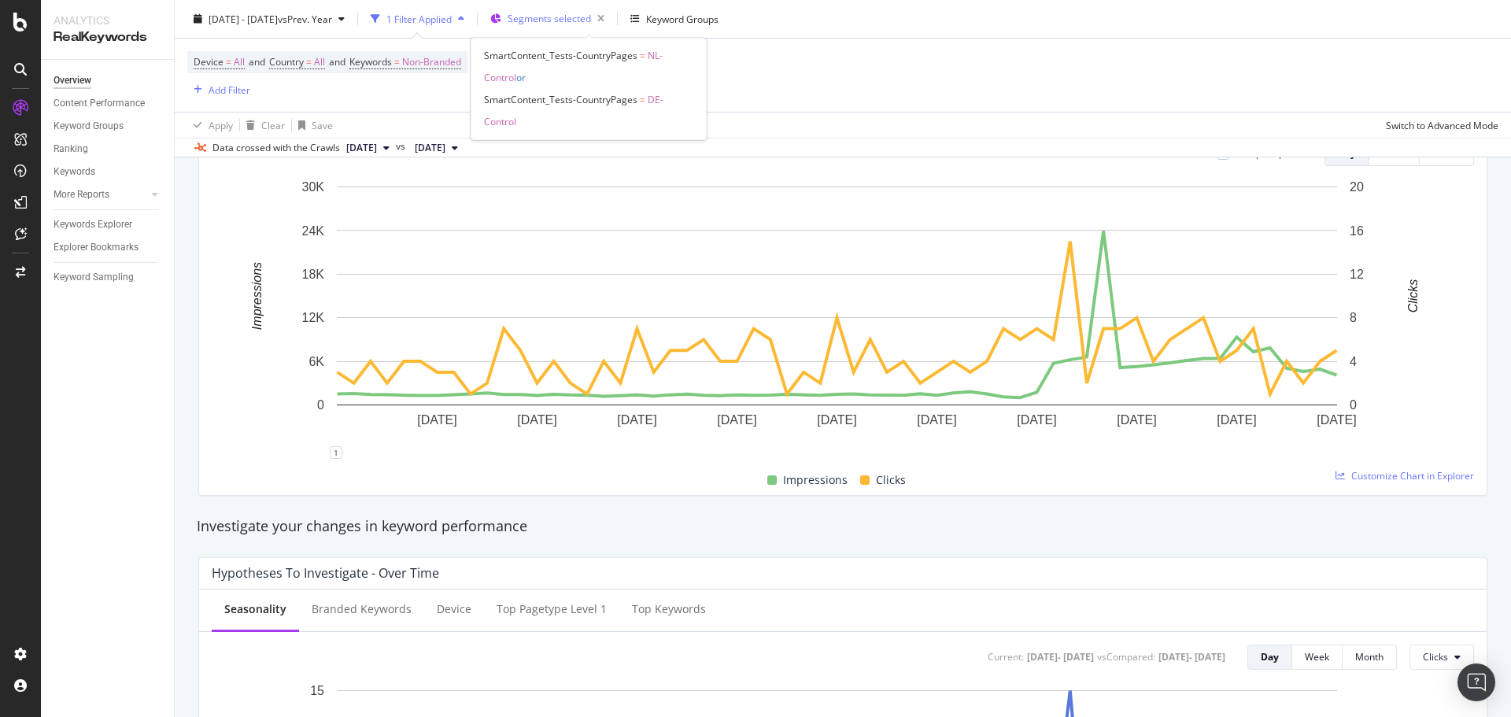
click at [591, 17] on span "Segments selected" at bounding box center [549, 18] width 83 height 13
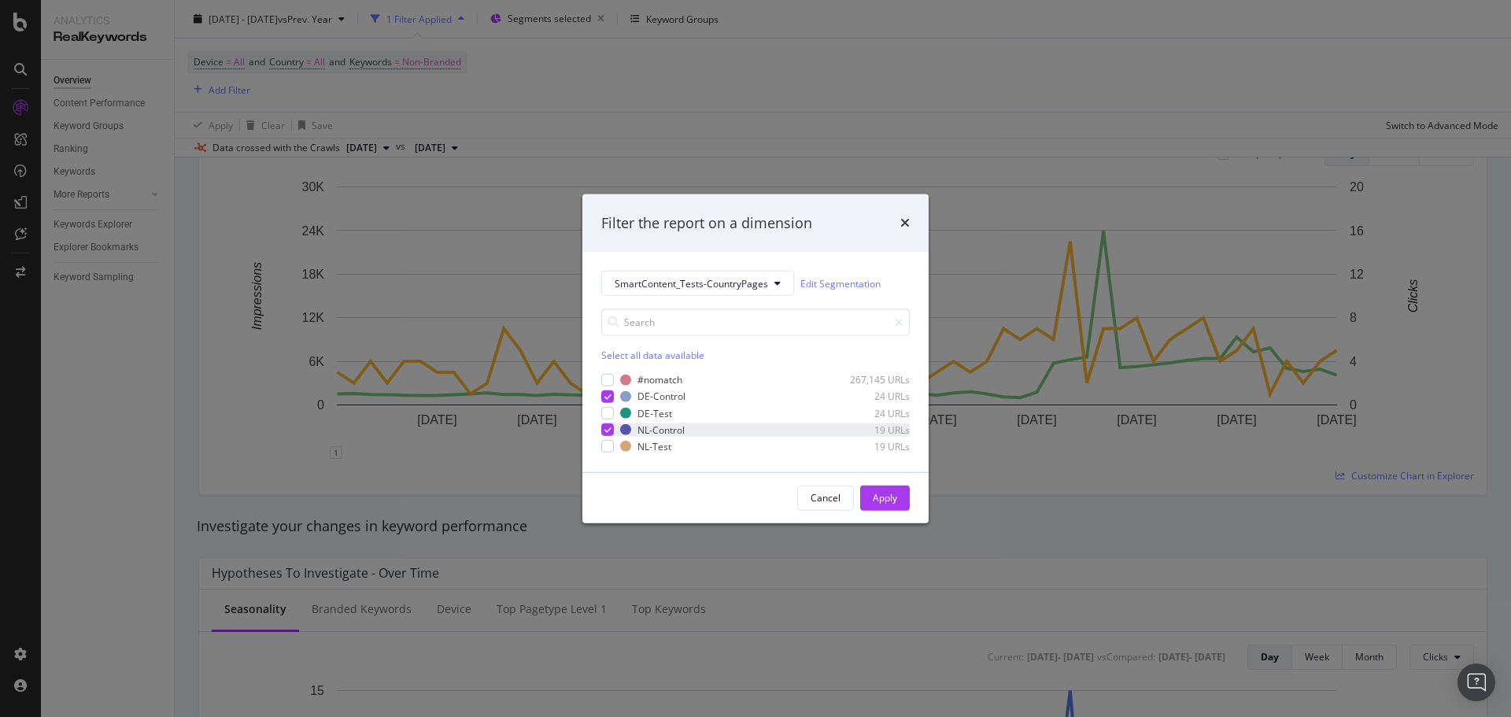
click at [608, 428] on icon "modal" at bounding box center [607, 430] width 7 height 8
click at [883, 502] on div "Apply" at bounding box center [885, 497] width 24 height 13
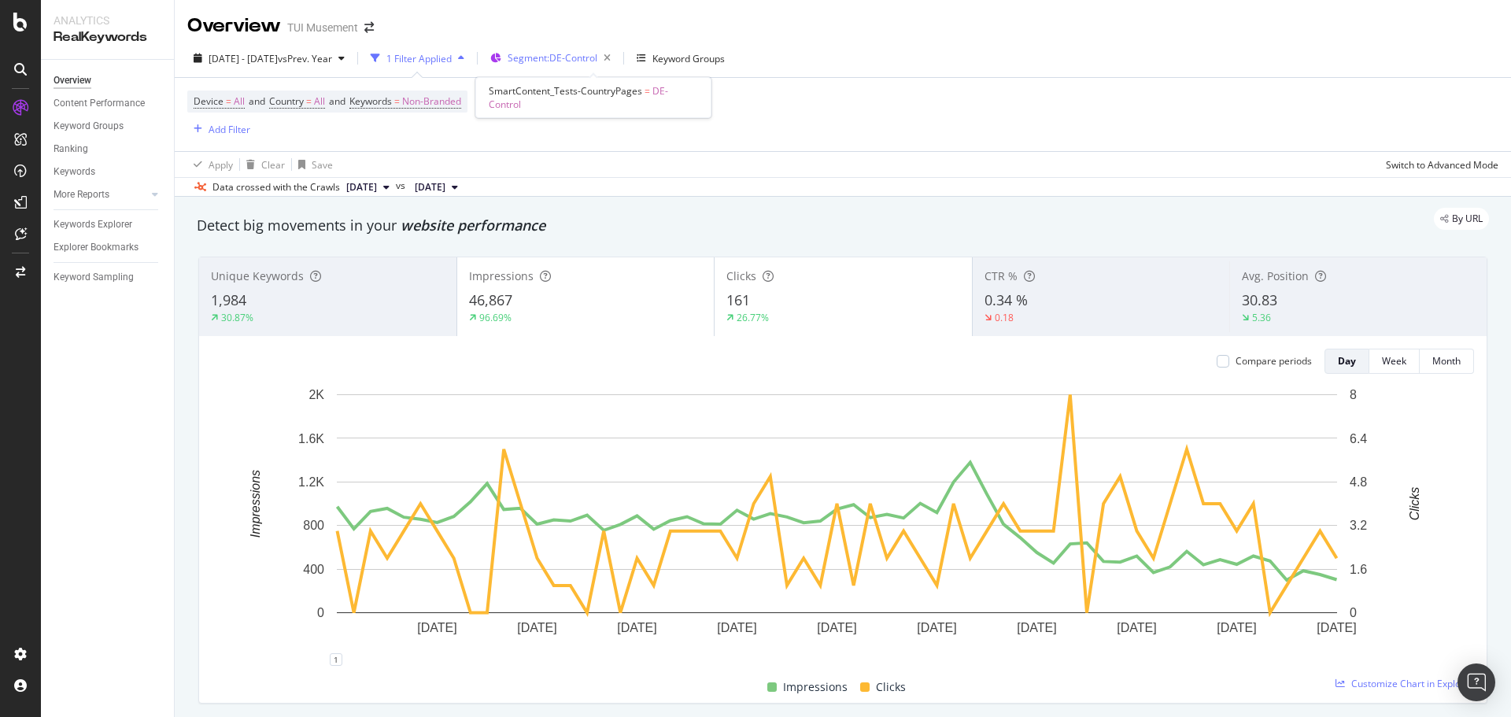
click at [597, 59] on span "Segment: DE-Control" at bounding box center [553, 57] width 90 height 13
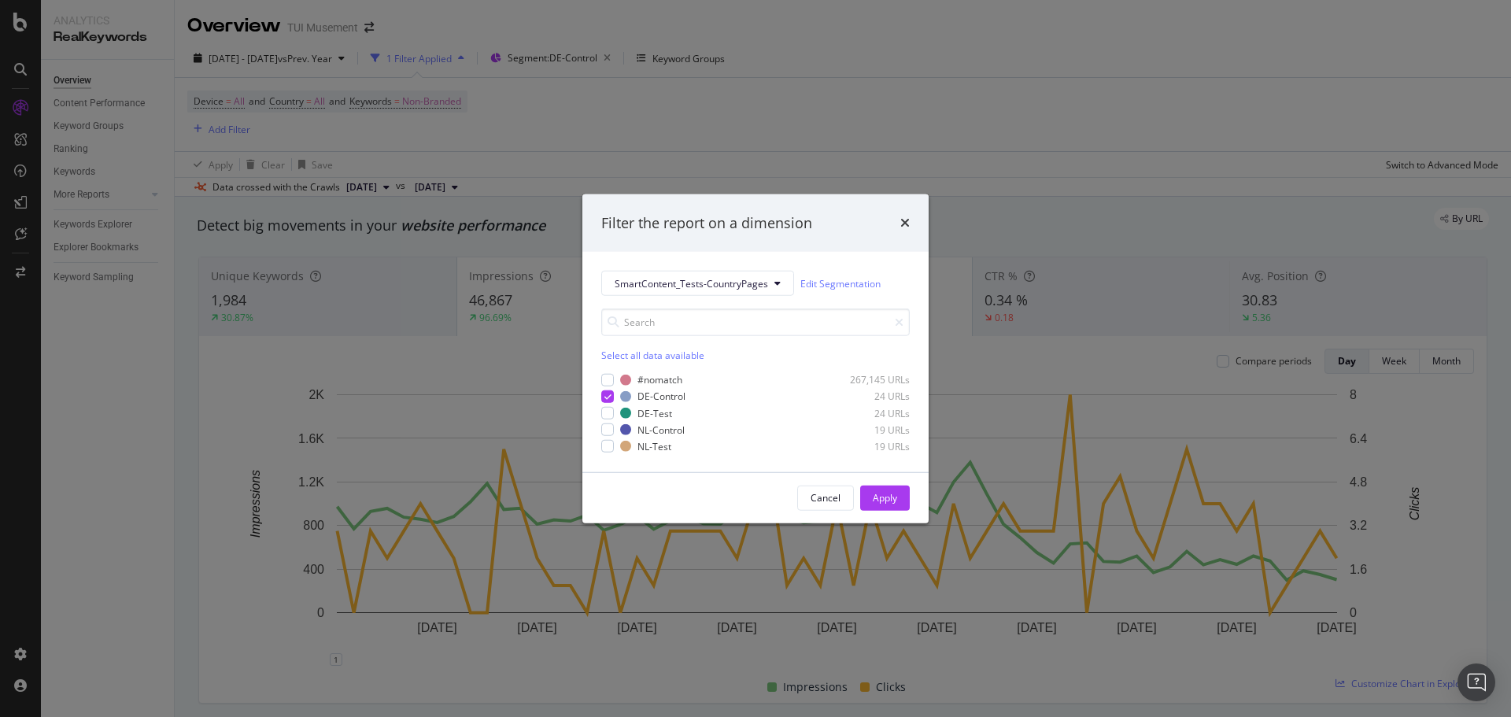
drag, startPoint x: 608, startPoint y: 394, endPoint x: 611, endPoint y: 404, distance: 9.7
click at [609, 394] on icon "modal" at bounding box center [607, 397] width 7 height 8
click at [610, 428] on div "modal" at bounding box center [607, 429] width 13 height 13
click at [881, 498] on div "Apply" at bounding box center [885, 497] width 24 height 13
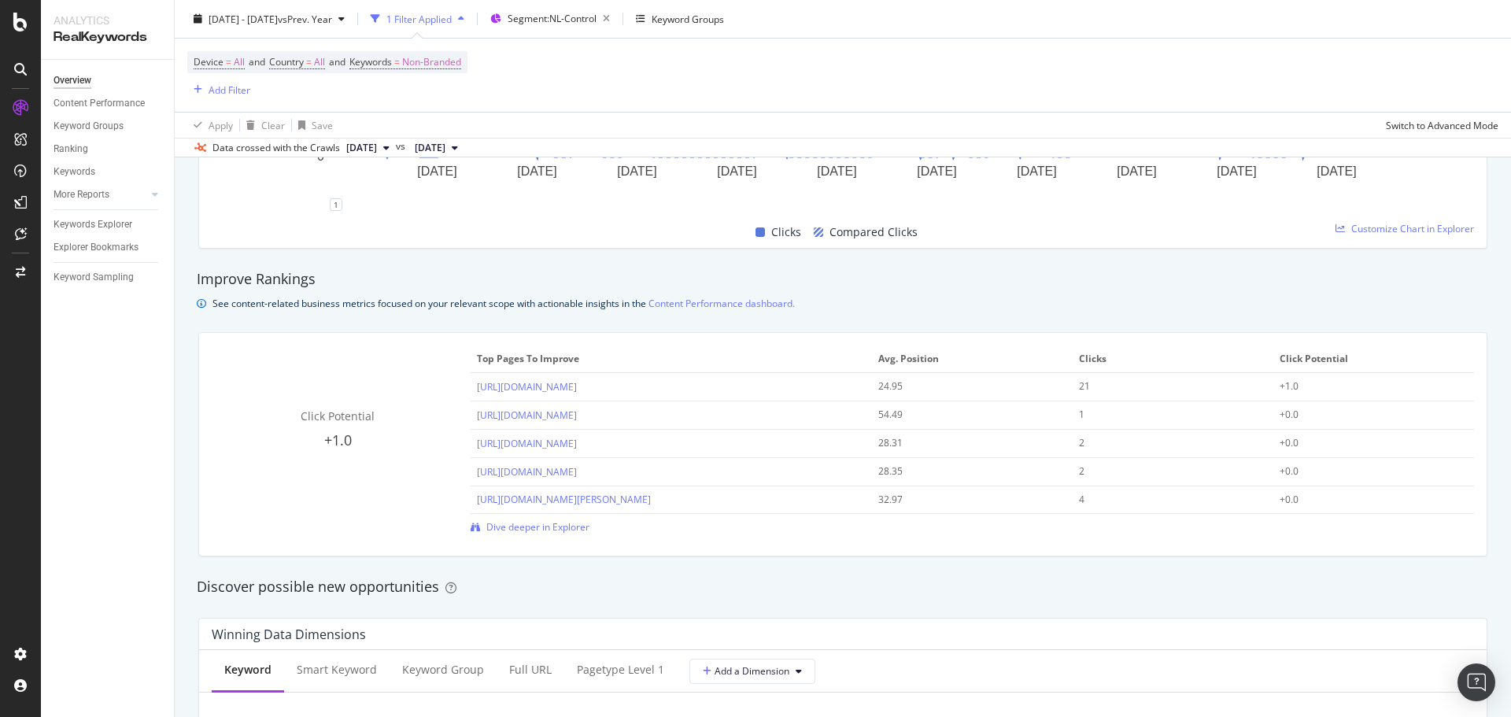
scroll to position [1102, 0]
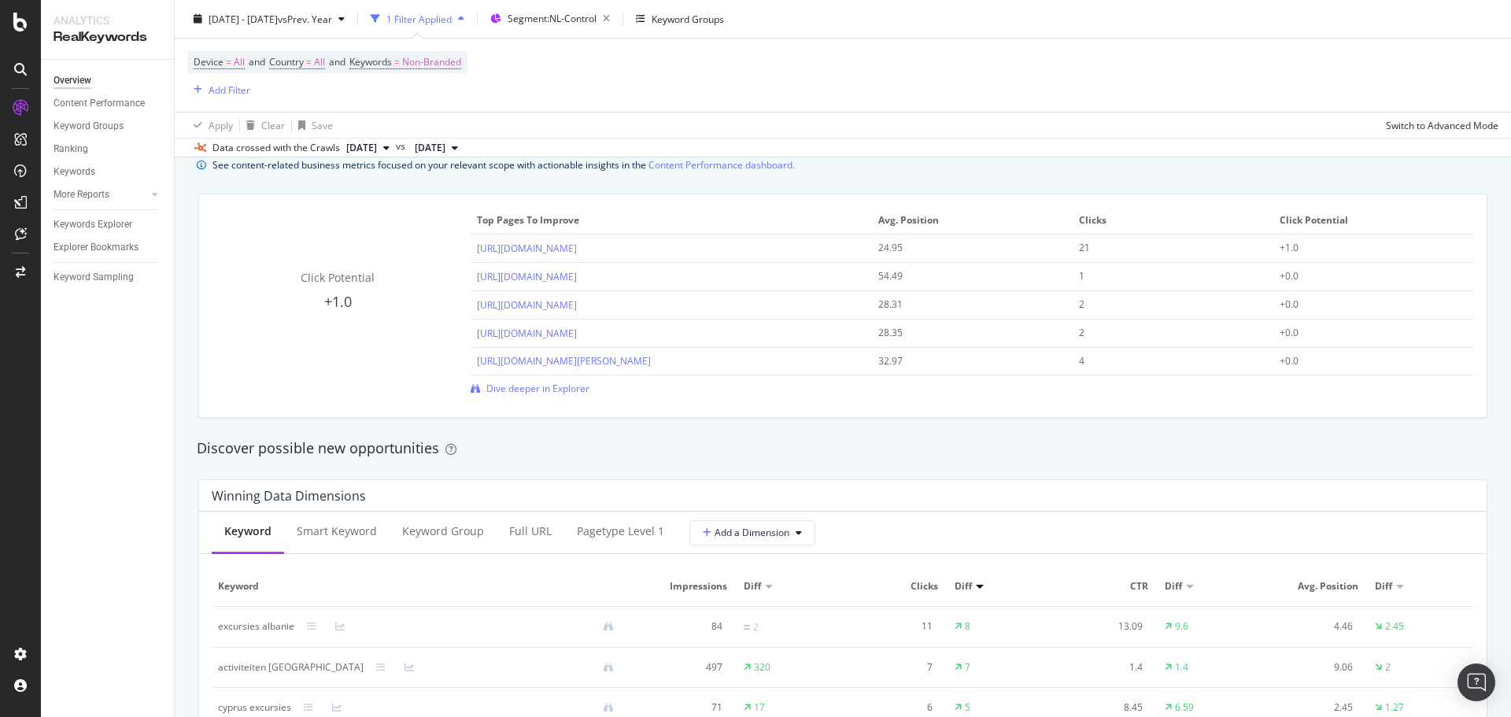
drag, startPoint x: 702, startPoint y: 246, endPoint x: 473, endPoint y: 250, distance: 229.0
click at [473, 250] on td "[URL][DOMAIN_NAME]" at bounding box center [671, 249] width 401 height 28
copy link "[URL][DOMAIN_NAME]"
click at [911, 165] on div "See content-related business metrics focused on your relevant scope with action…" at bounding box center [843, 165] width 1292 height 17
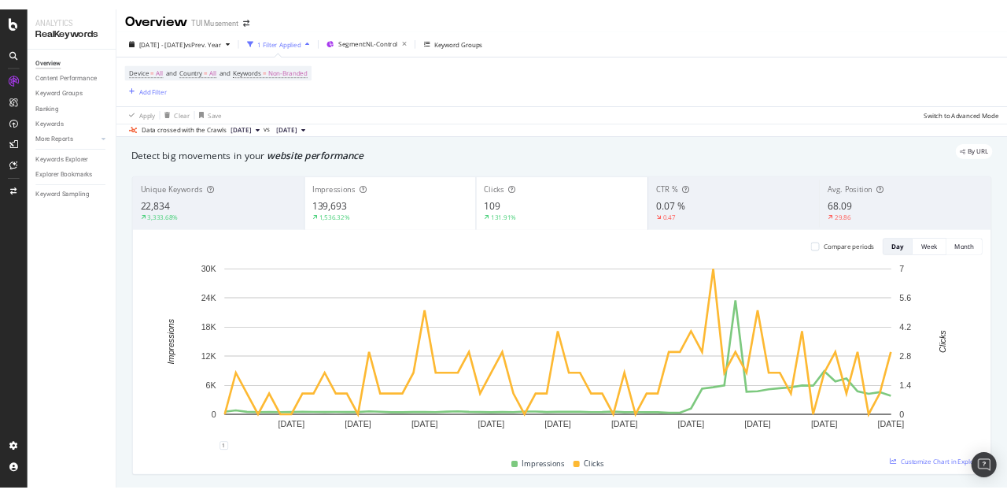
scroll to position [0, 0]
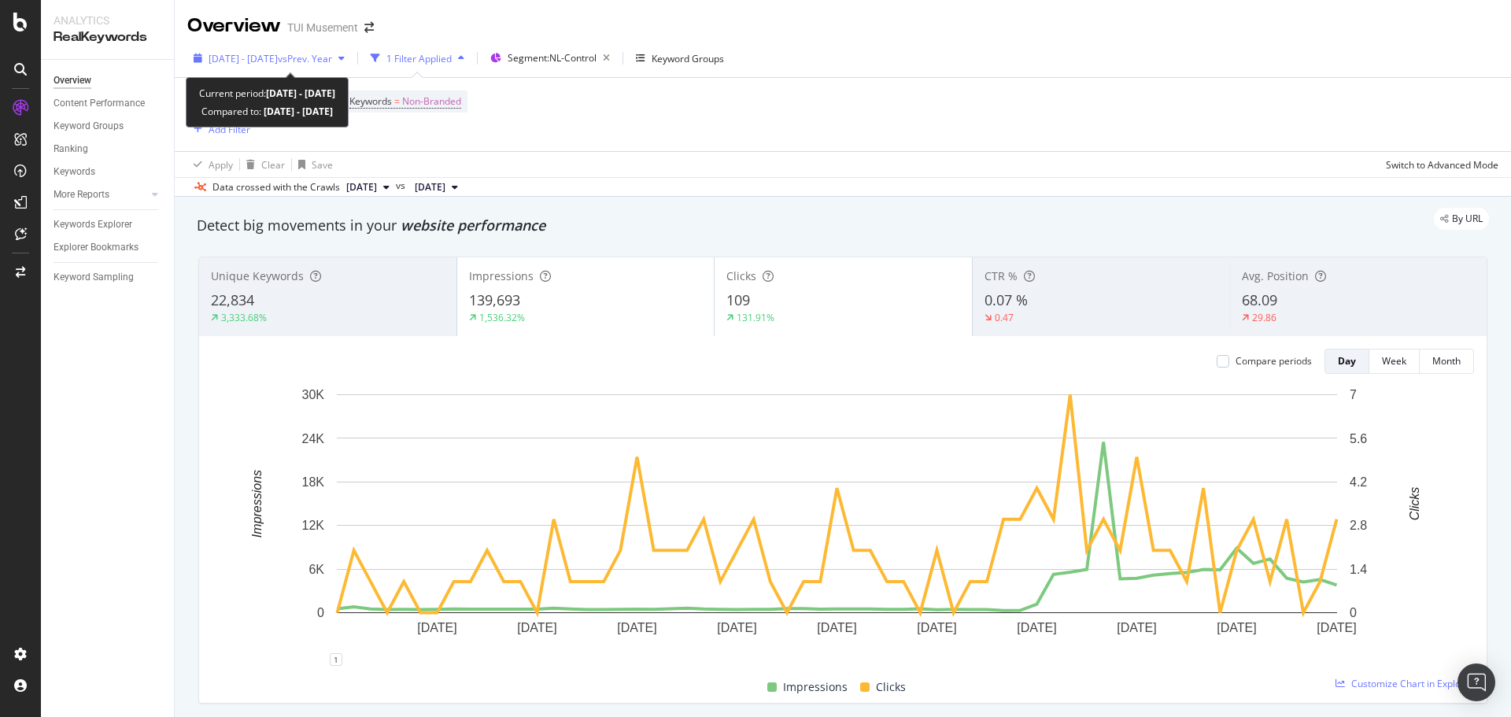
click at [273, 53] on span "[DATE] - [DATE]" at bounding box center [243, 58] width 69 height 13
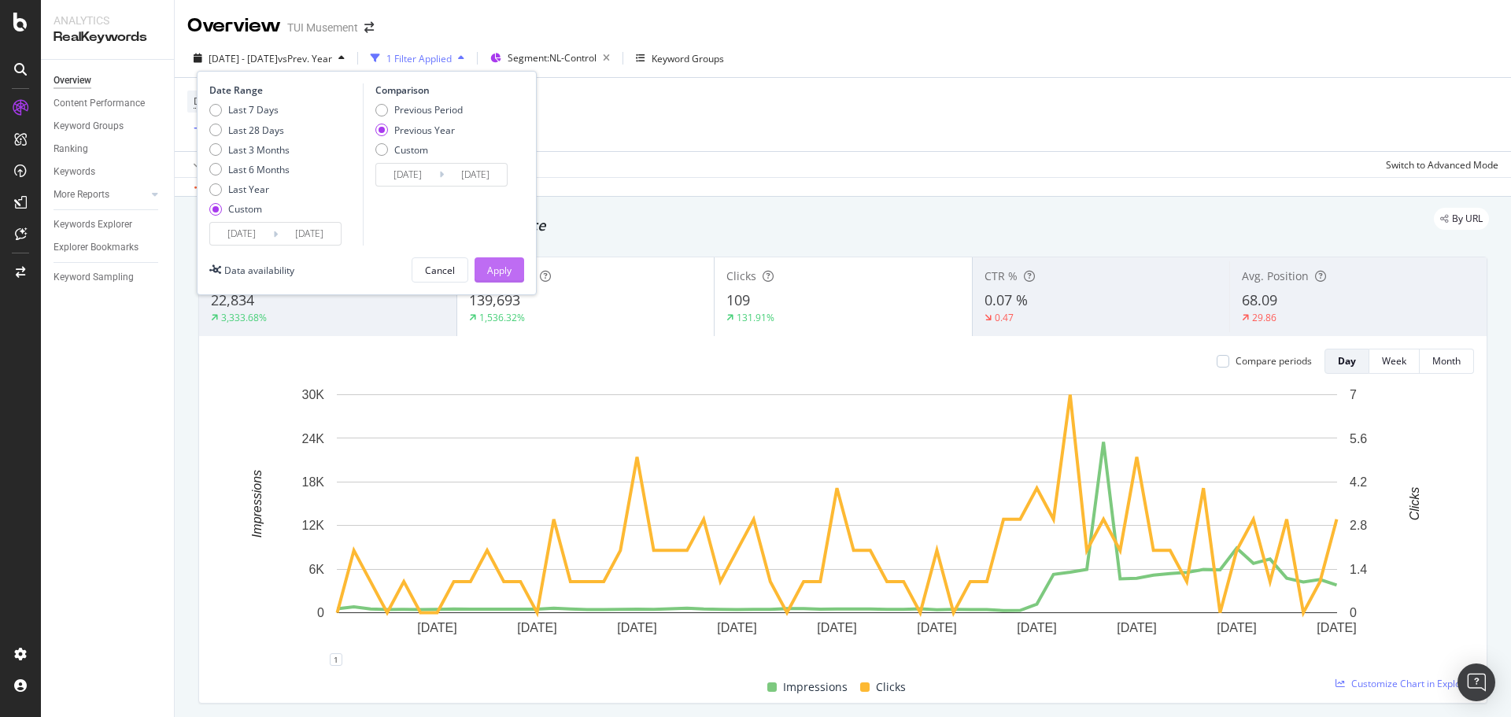
click at [512, 271] on button "Apply" at bounding box center [500, 269] width 50 height 25
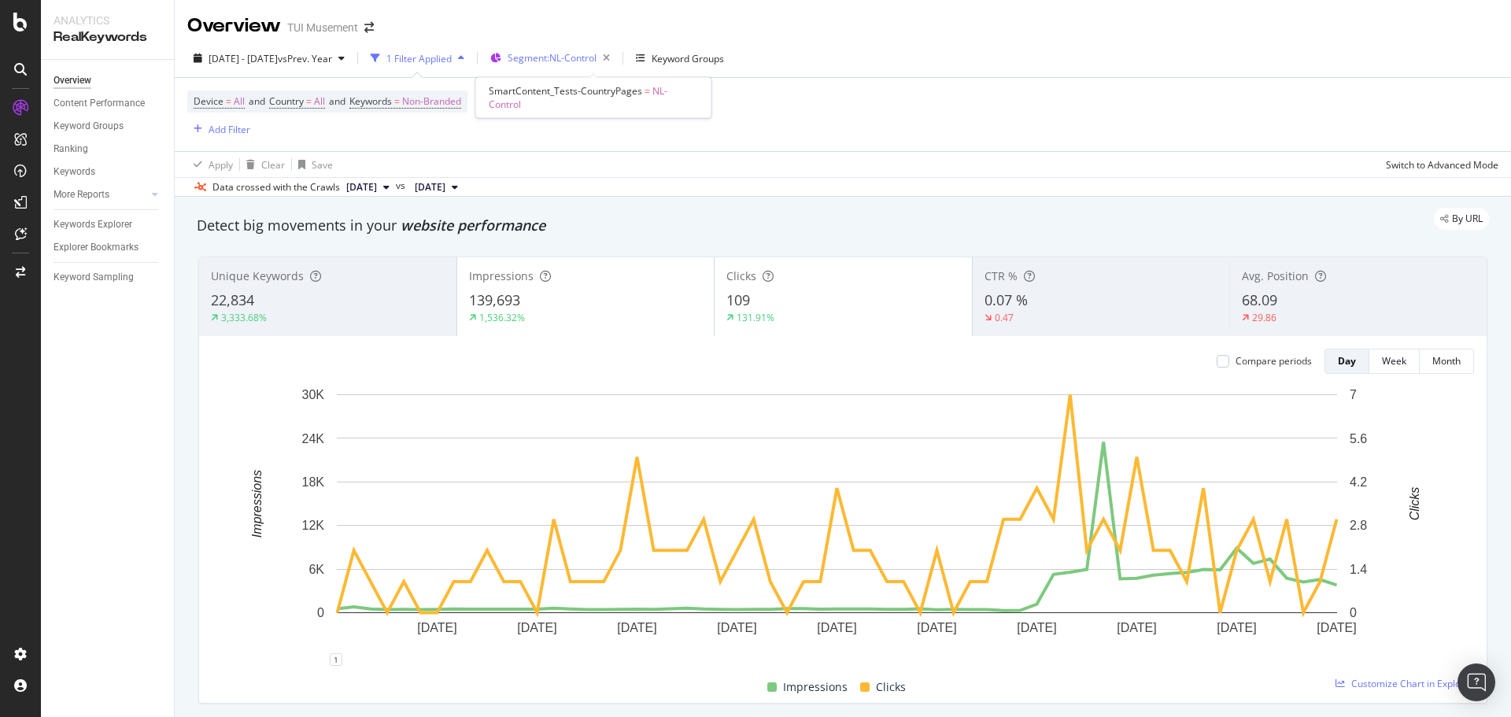
click at [597, 54] on span "Segment: NL-Control" at bounding box center [552, 57] width 89 height 13
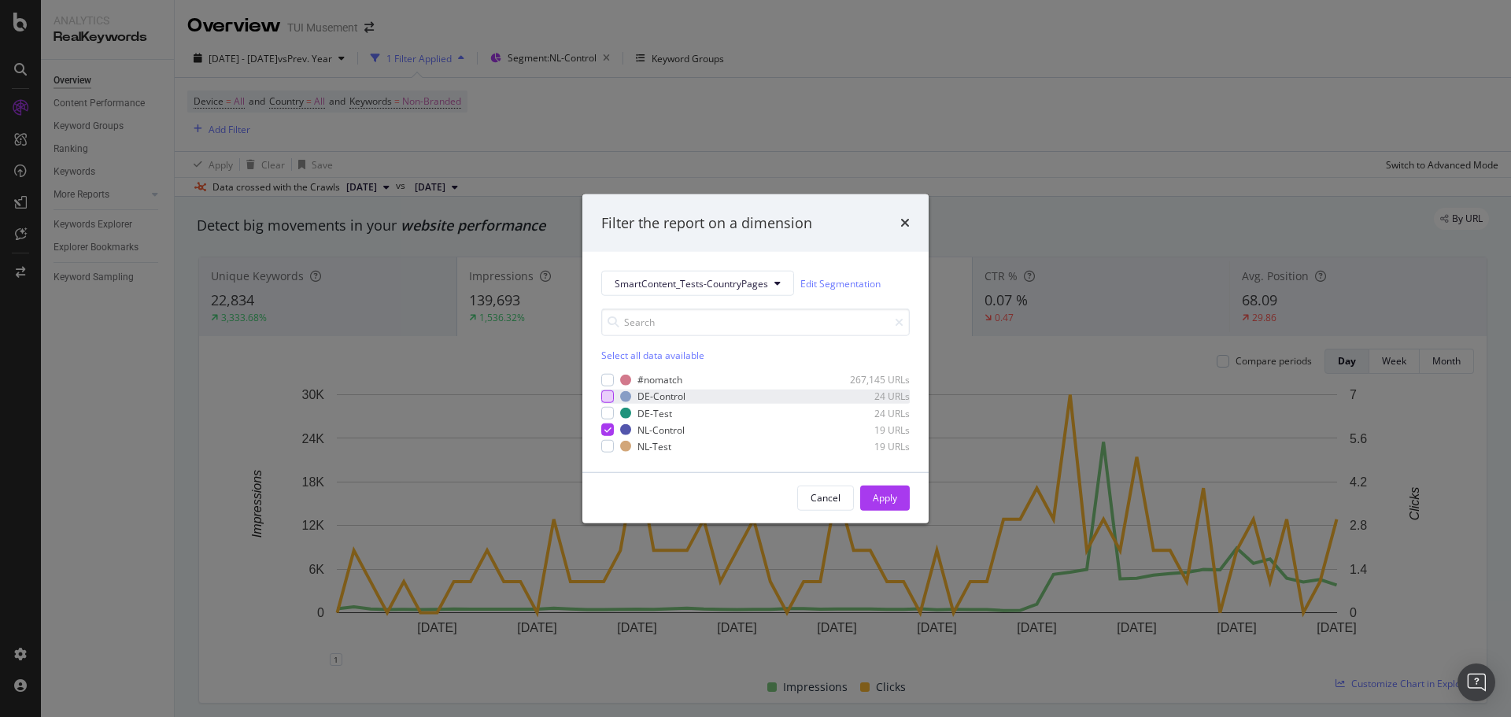
click at [610, 395] on div "modal" at bounding box center [607, 396] width 13 height 13
click at [611, 427] on icon "modal" at bounding box center [607, 430] width 7 height 8
click at [893, 499] on div "Apply" at bounding box center [885, 497] width 24 height 13
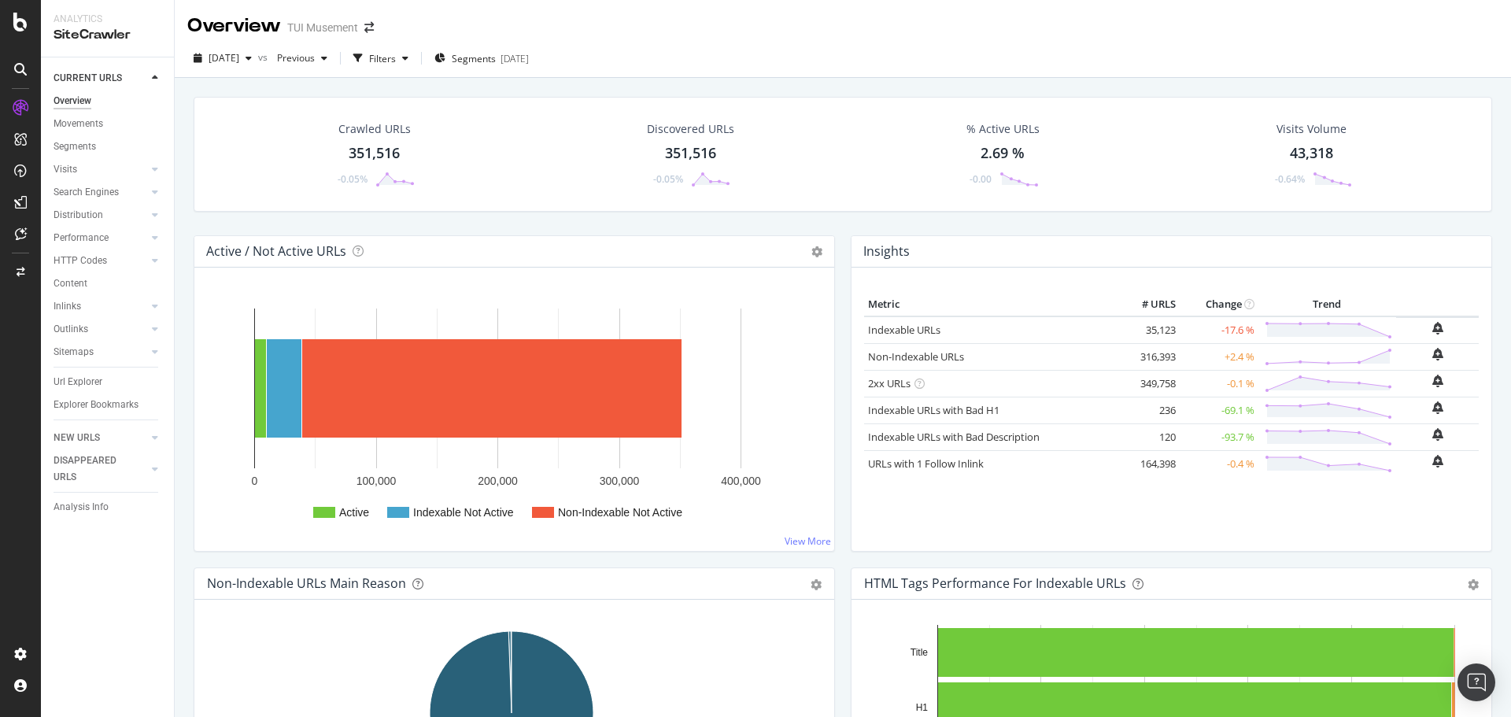
scroll to position [1495, 0]
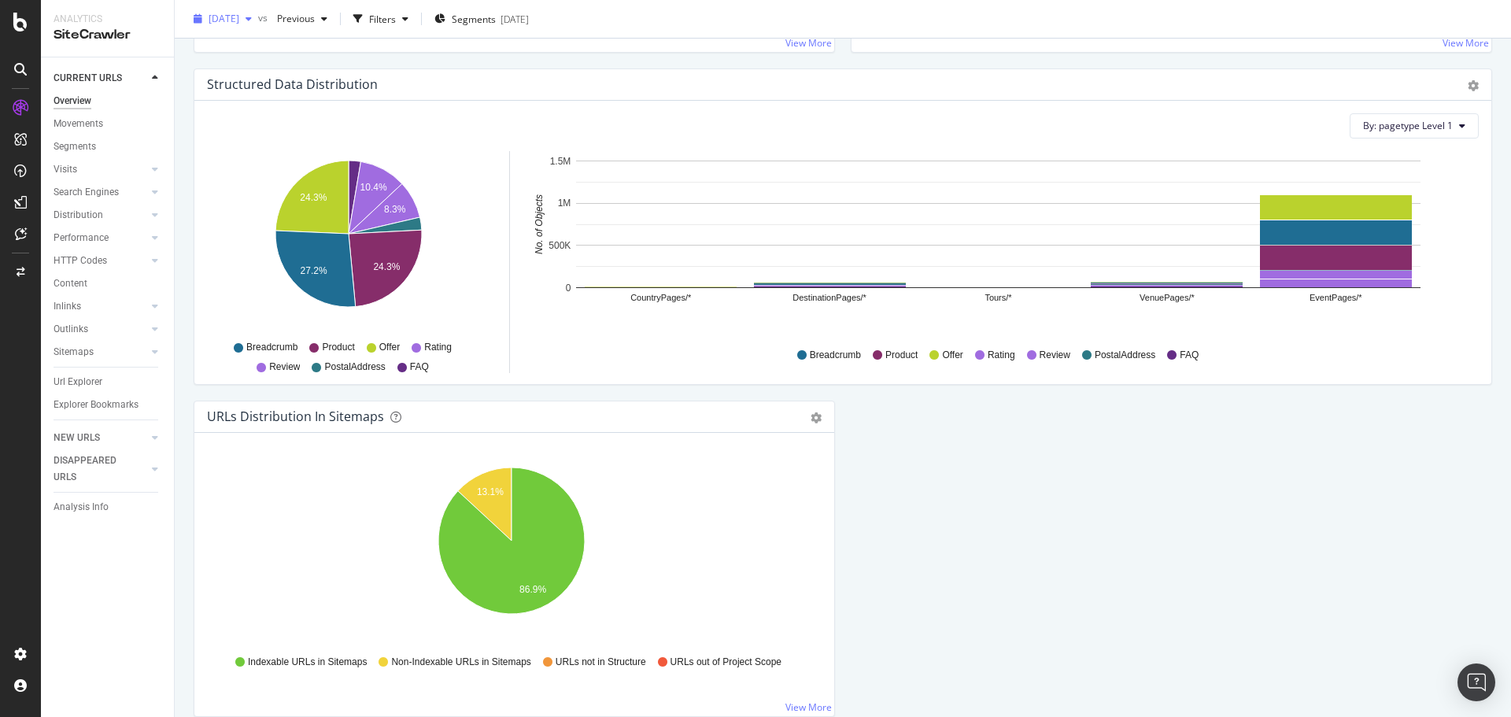
click at [238, 17] on span "[DATE]" at bounding box center [224, 18] width 31 height 13
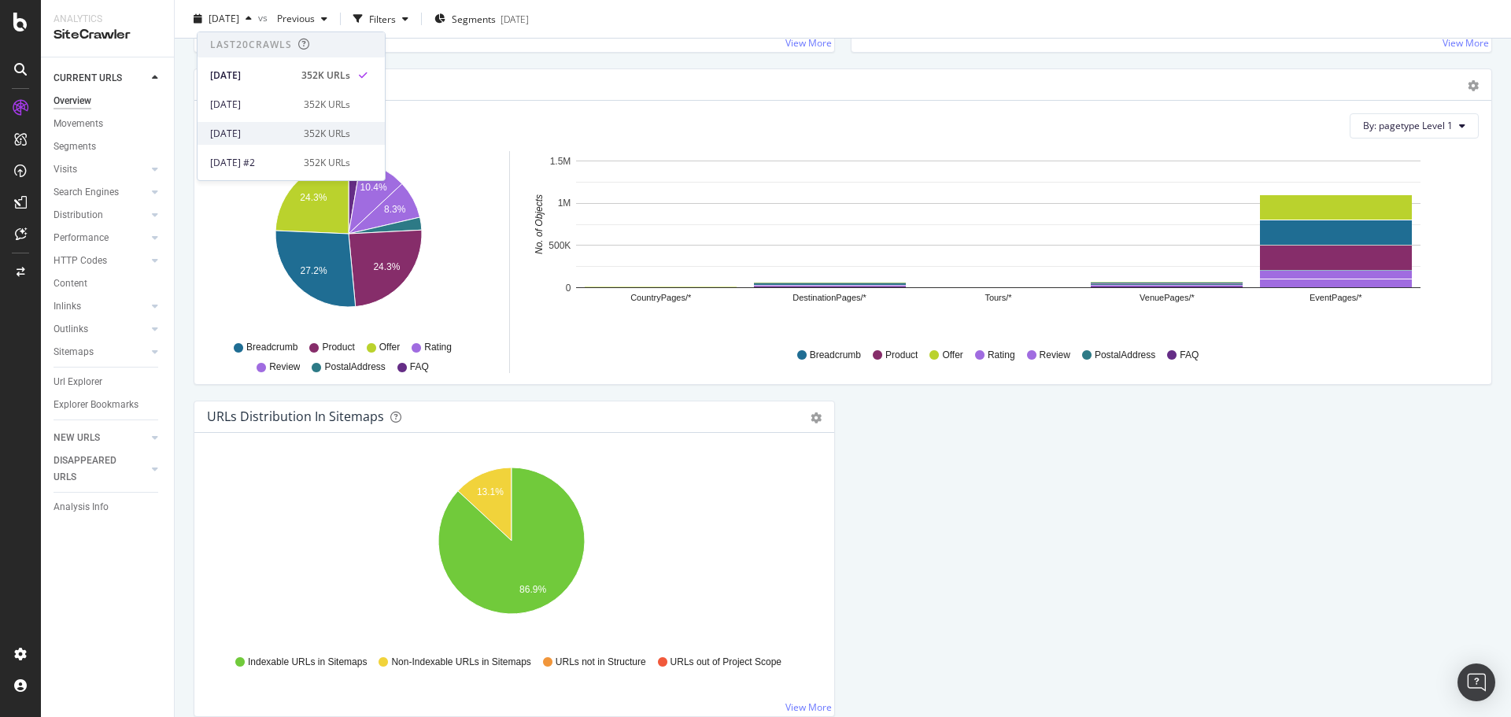
scroll to position [79, 0]
click at [332, 103] on div "[DATE] 351K URLs" at bounding box center [291, 113] width 187 height 23
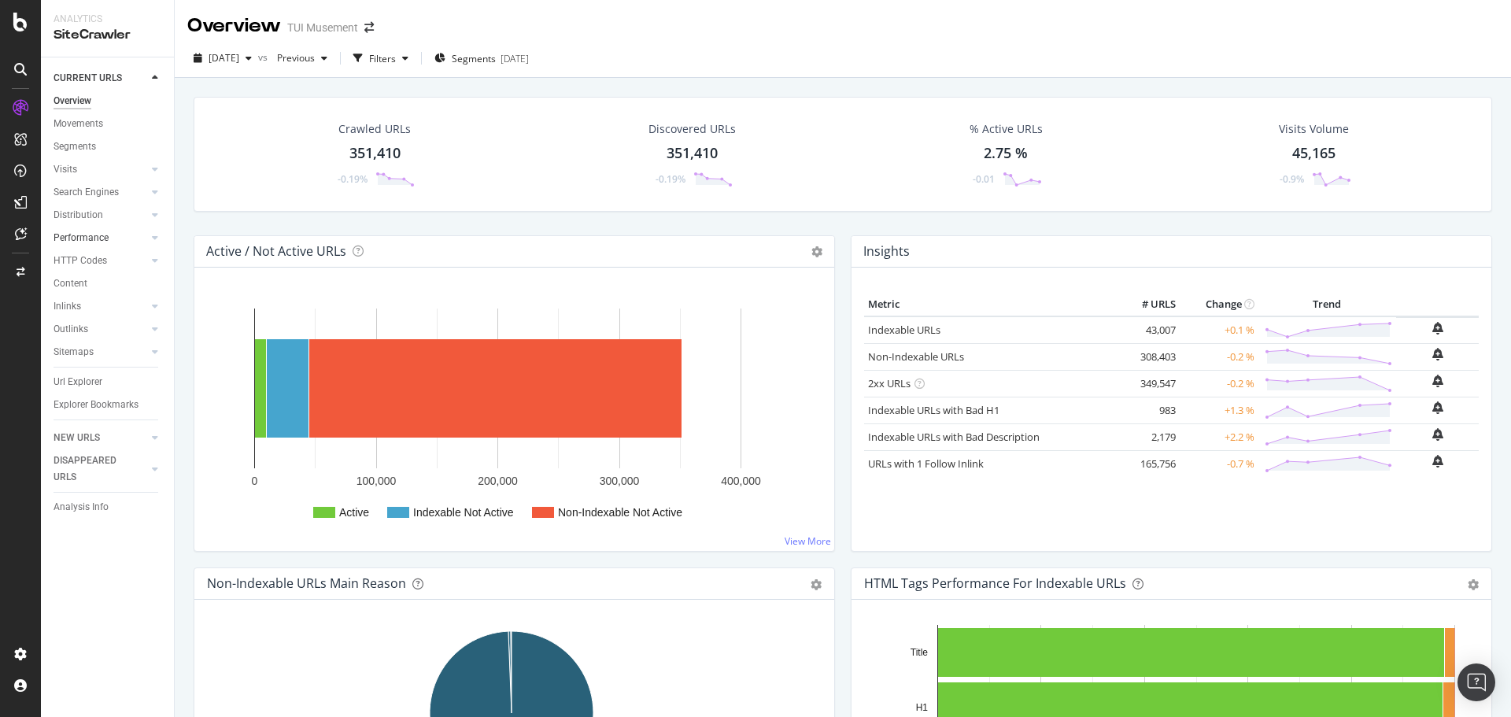
drag, startPoint x: 79, startPoint y: 261, endPoint x: 136, endPoint y: 244, distance: 59.2
click at [79, 261] on div "HTTP Codes" at bounding box center [81, 261] width 54 height 17
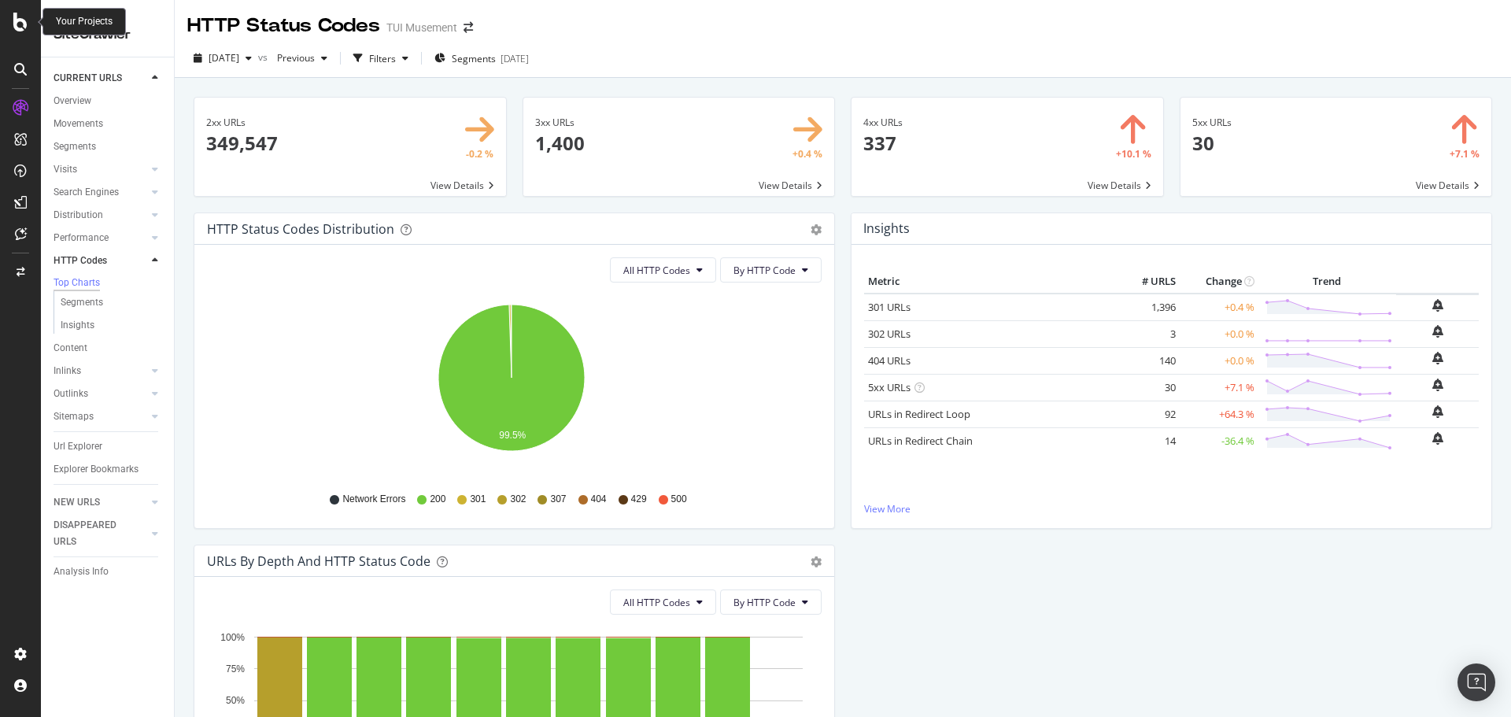
drag, startPoint x: 21, startPoint y: 21, endPoint x: 26, endPoint y: 4, distance: 17.9
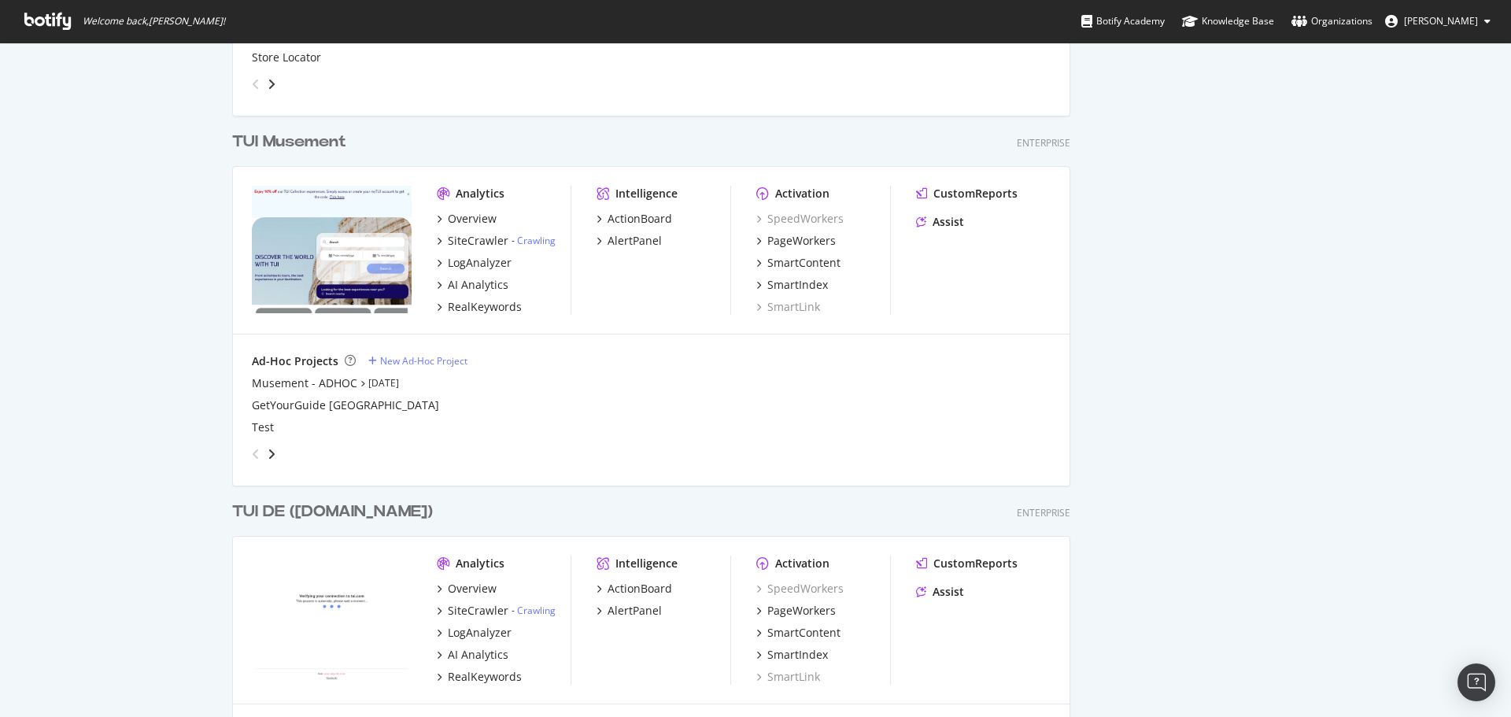
scroll to position [3869, 0]
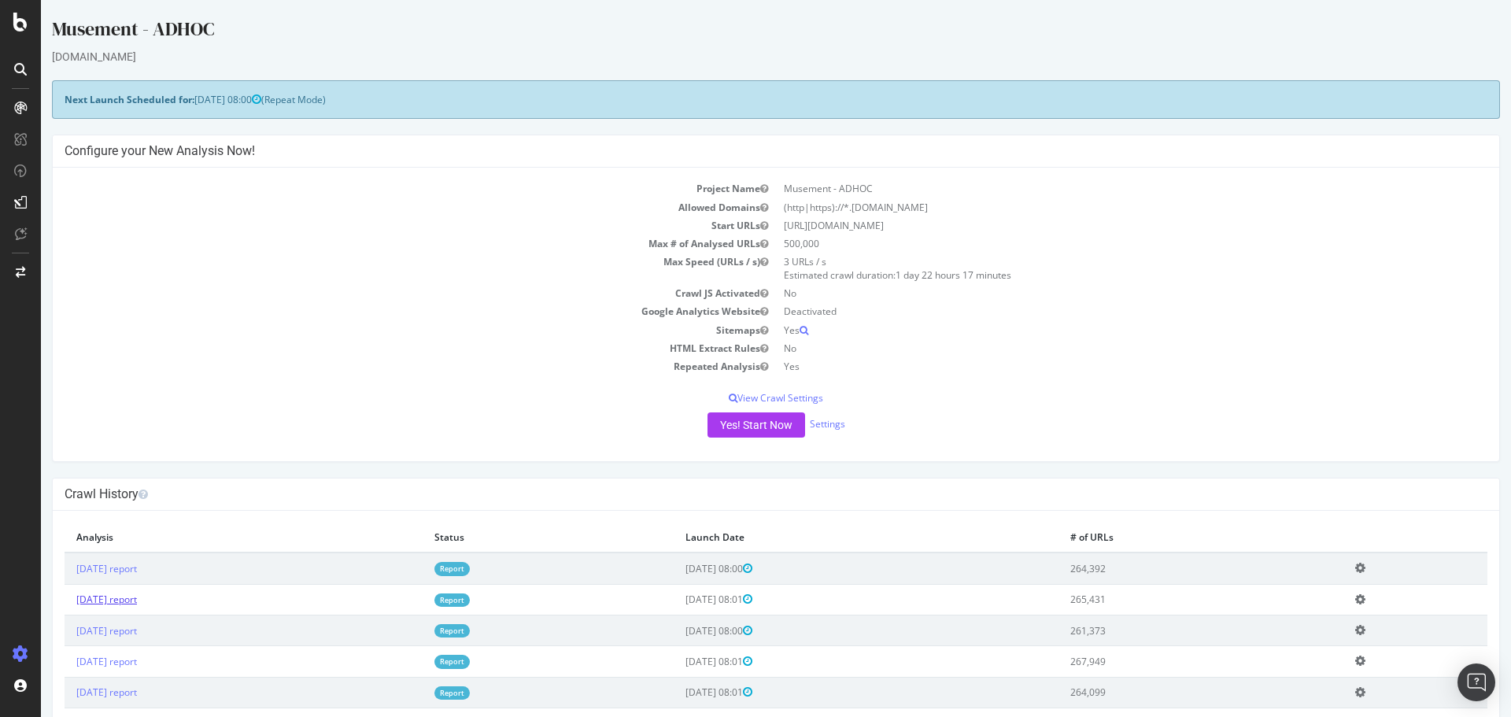
click at [137, 600] on link "[DATE] report" at bounding box center [106, 599] width 61 height 13
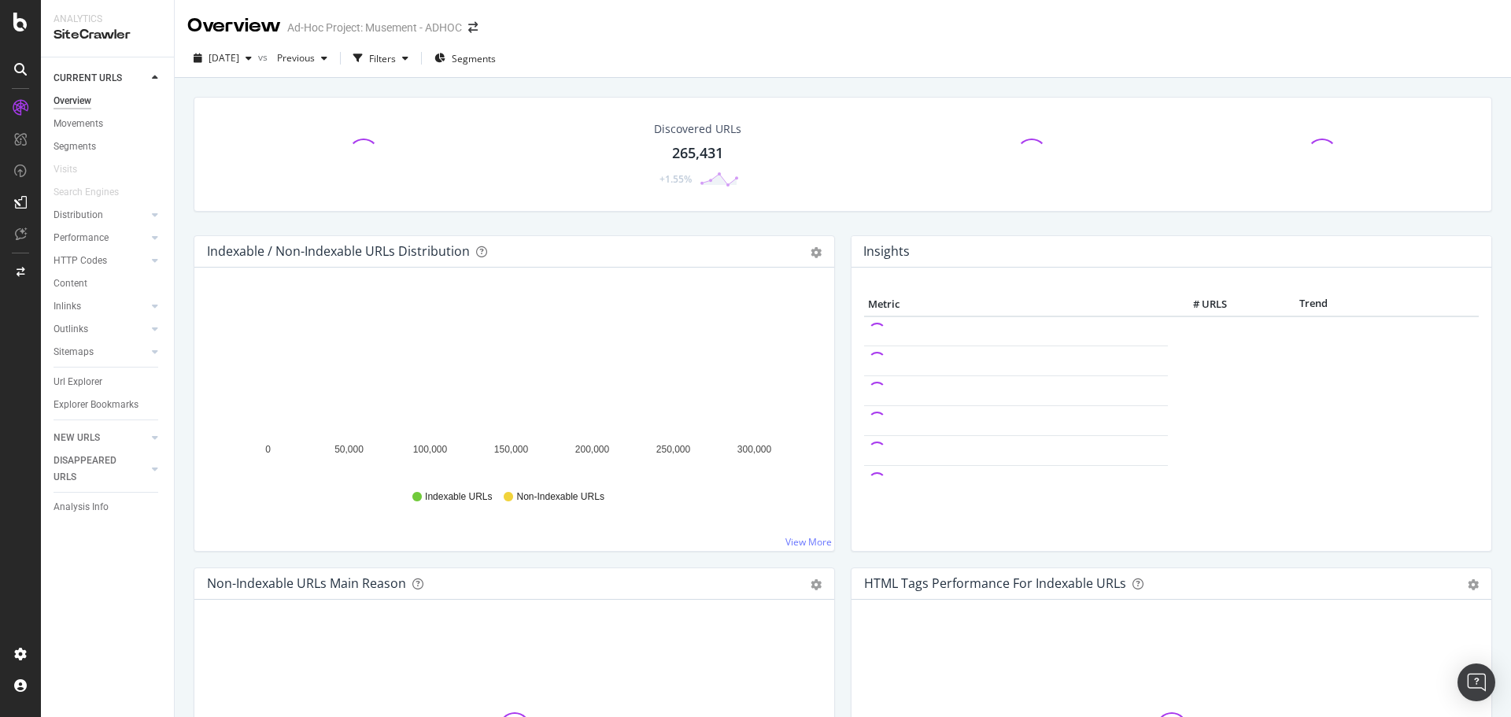
drag, startPoint x: 90, startPoint y: 262, endPoint x: 105, endPoint y: 250, distance: 19.7
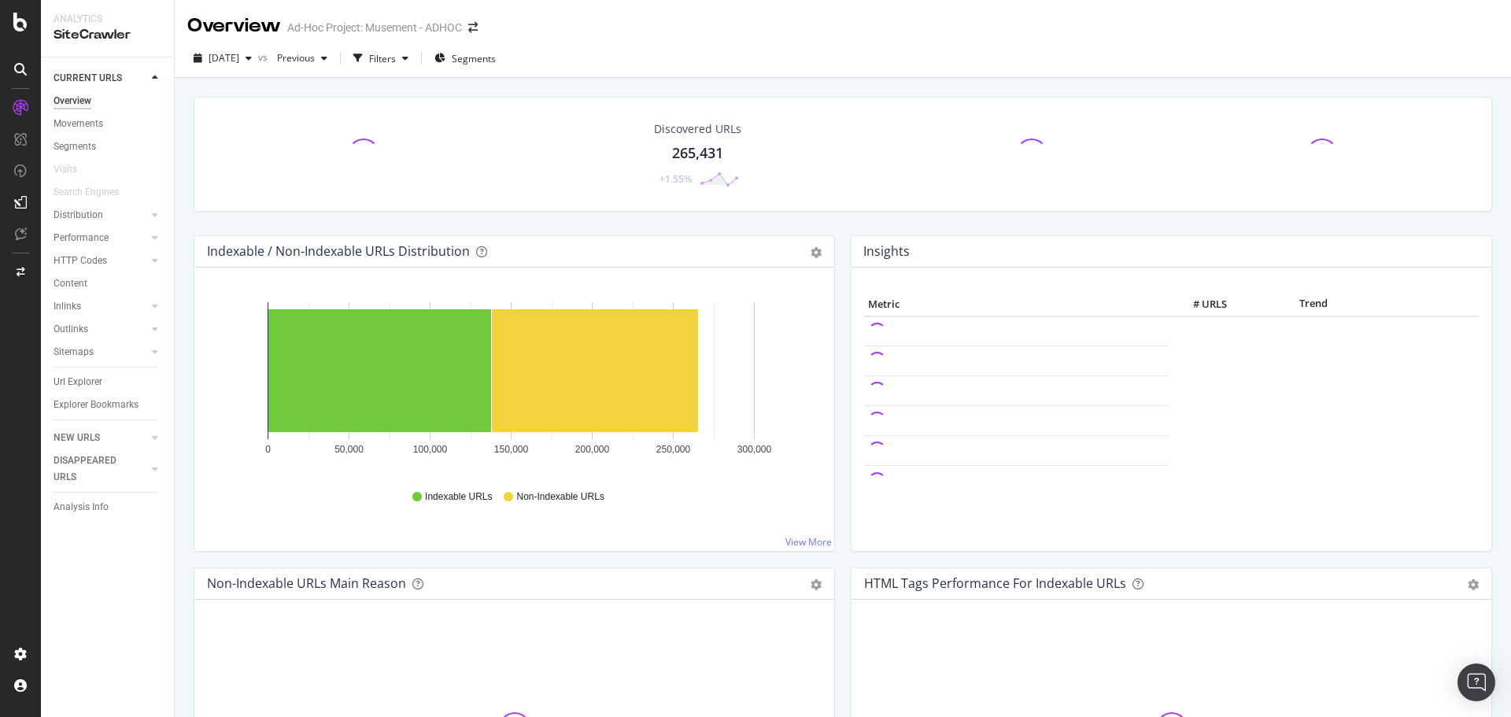
click at [90, 262] on div "HTTP Codes" at bounding box center [81, 261] width 54 height 17
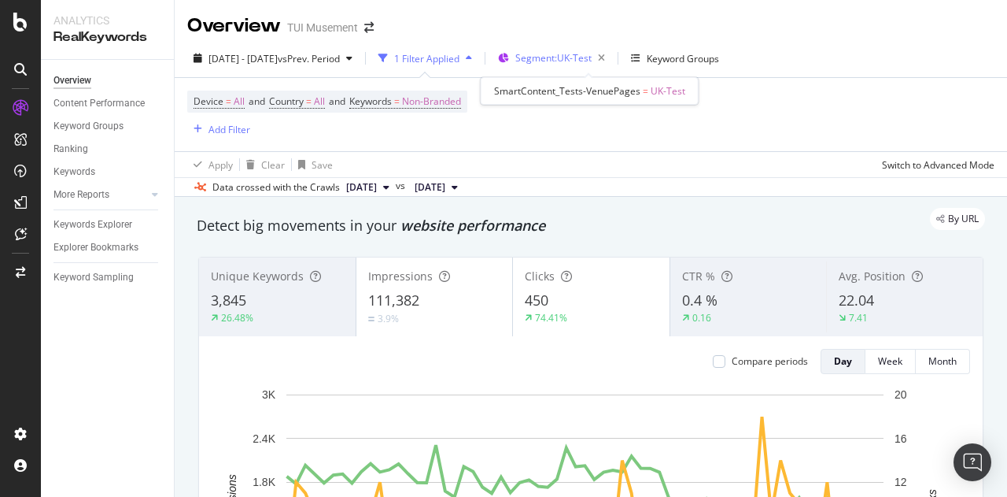
click at [592, 57] on span "Segment: UK-Test" at bounding box center [553, 57] width 76 height 13
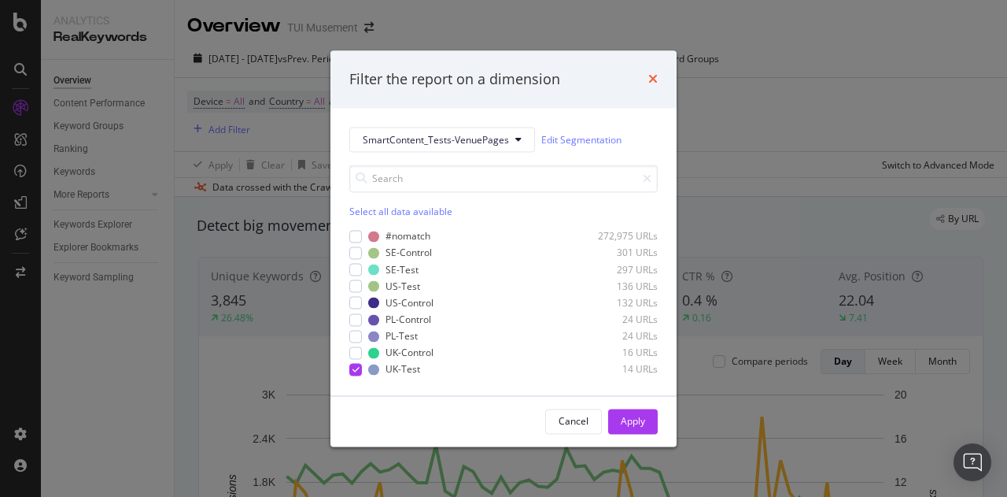
click at [656, 75] on icon "times" at bounding box center [652, 79] width 9 height 13
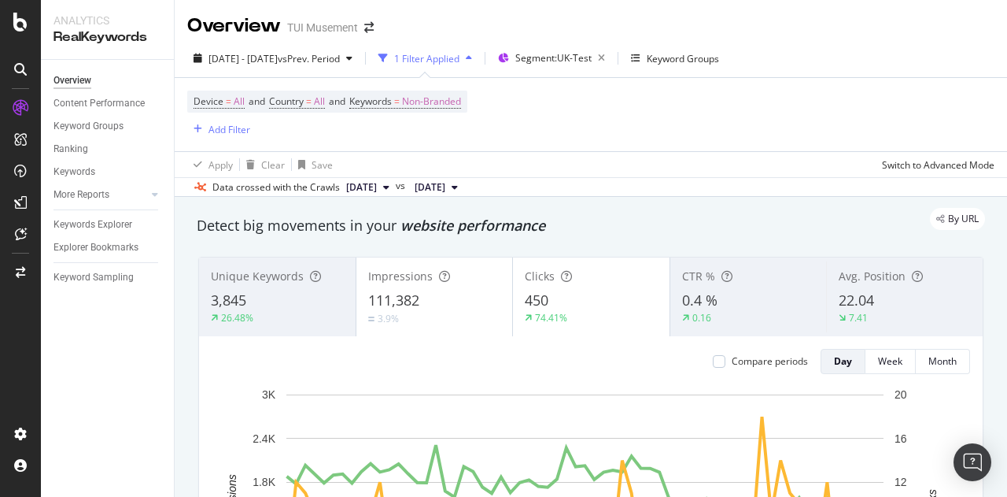
click at [327, 35] on div "TUI Musement" at bounding box center [322, 28] width 71 height 16
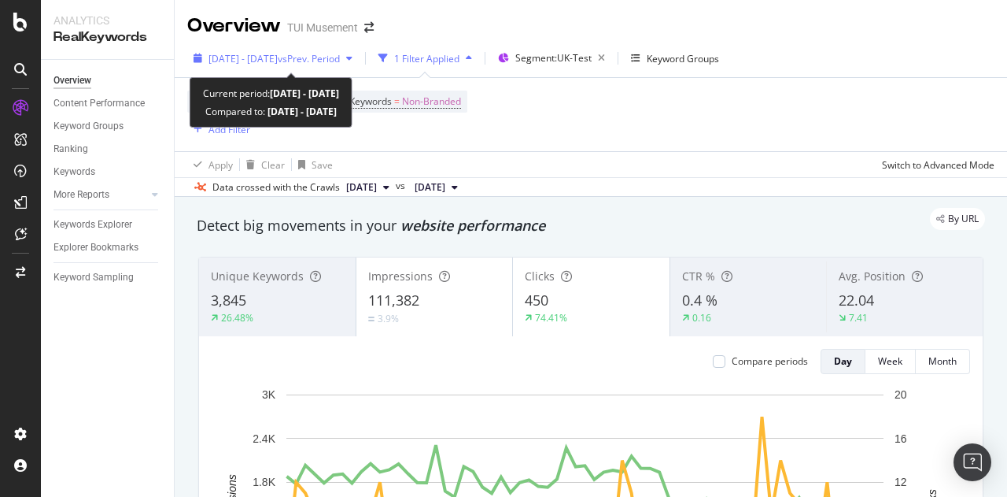
click at [326, 56] on span "vs Prev. Period" at bounding box center [309, 58] width 62 height 13
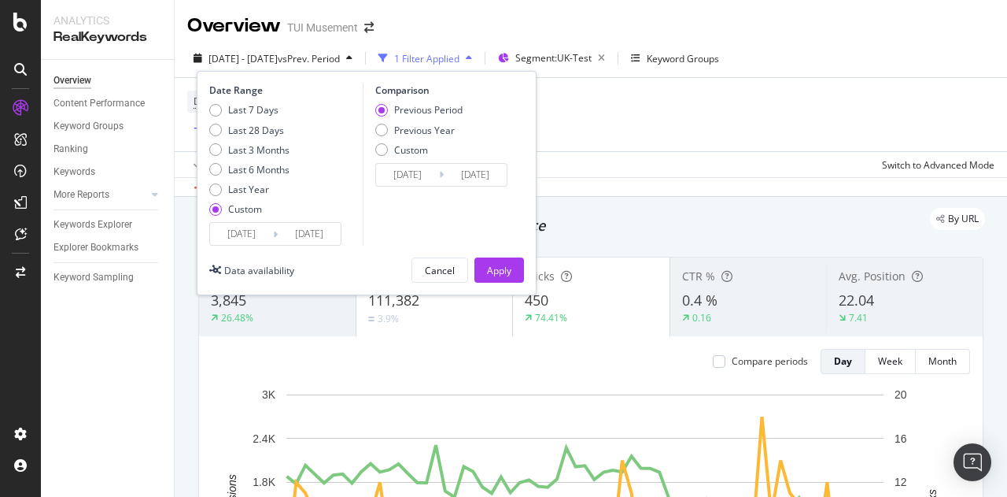
click at [324, 230] on input "[DATE]" at bounding box center [309, 234] width 63 height 22
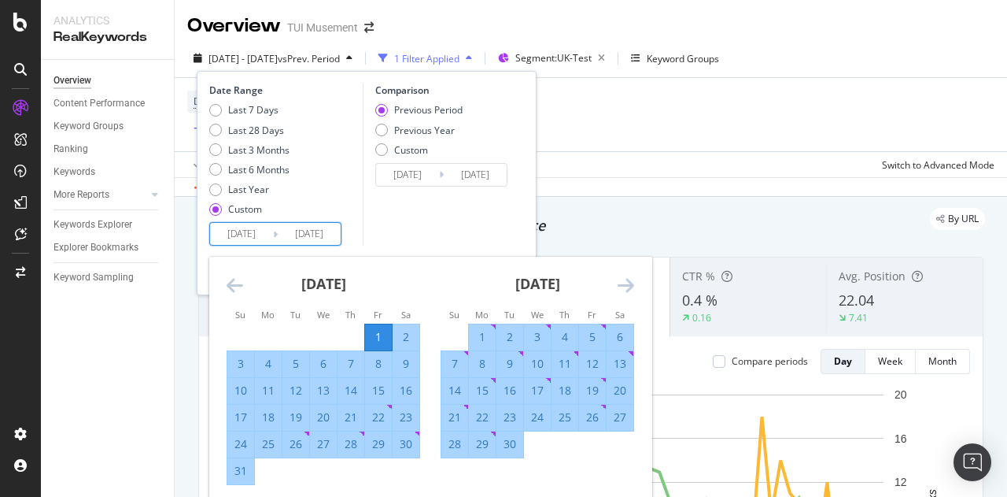
click at [509, 446] on div "30" at bounding box center [510, 444] width 27 height 16
type input "[DATE]"
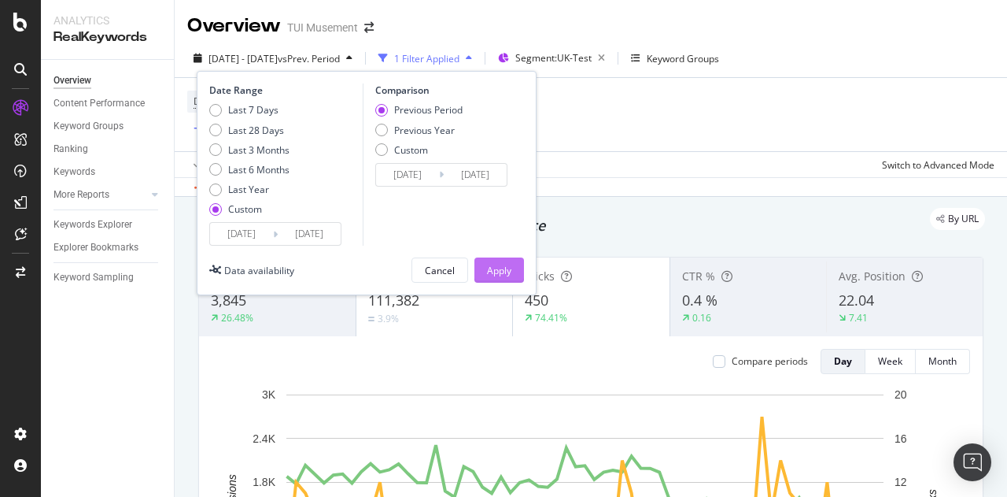
click at [515, 269] on button "Apply" at bounding box center [500, 269] width 50 height 25
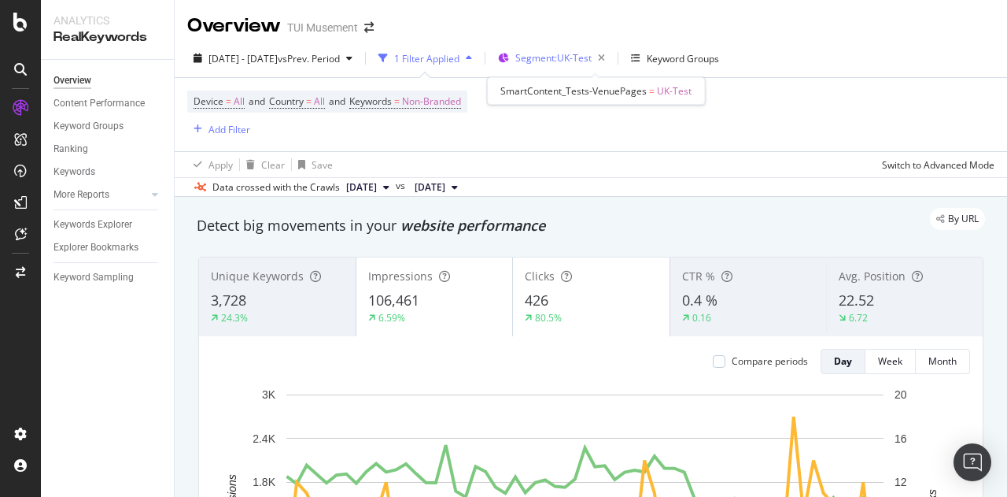
click at [592, 60] on span "Segment: UK-Test" at bounding box center [553, 57] width 76 height 13
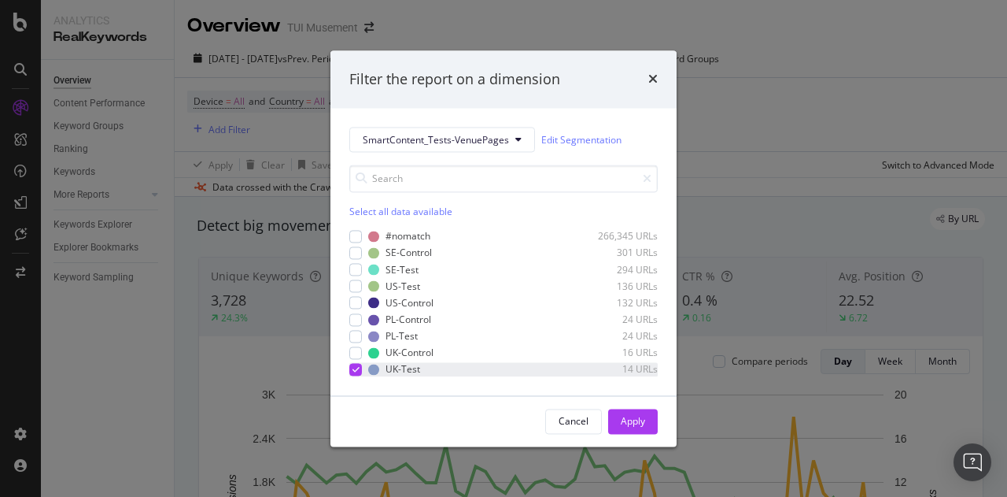
click at [353, 368] on icon "modal" at bounding box center [356, 369] width 7 height 8
click at [357, 331] on div "modal" at bounding box center [355, 336] width 13 height 13
click at [652, 423] on button "Apply" at bounding box center [633, 420] width 50 height 25
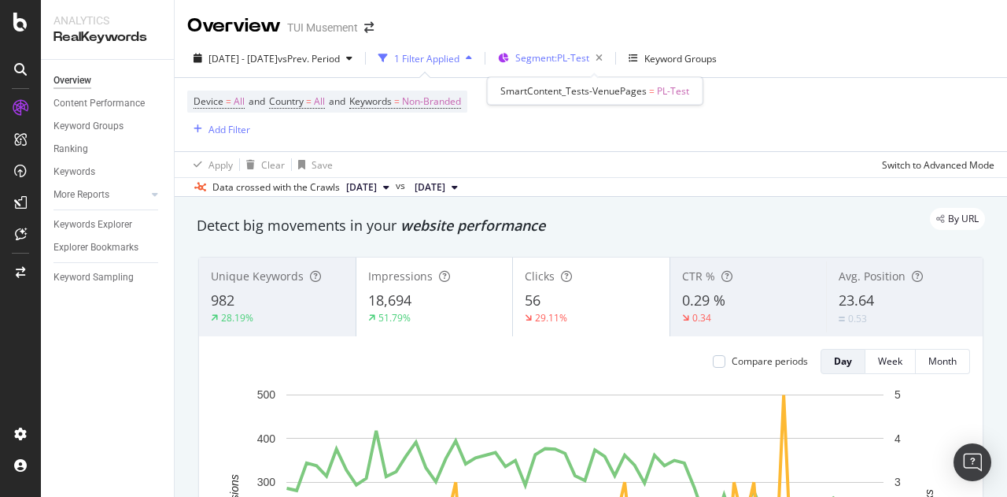
click at [589, 53] on span "Segment: PL-Test" at bounding box center [552, 57] width 74 height 13
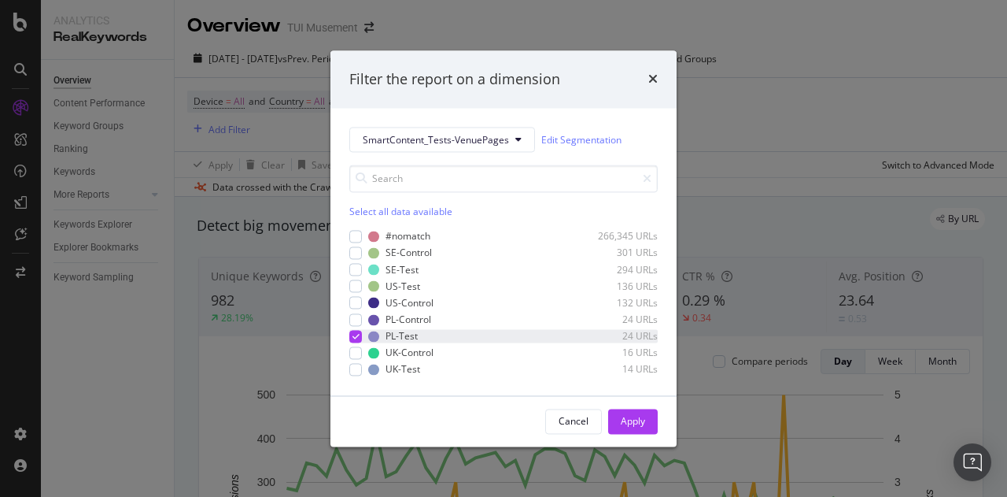
click at [356, 336] on icon "modal" at bounding box center [356, 336] width 7 height 8
click at [361, 284] on div "modal" at bounding box center [355, 286] width 13 height 13
click at [644, 423] on div "Apply" at bounding box center [633, 420] width 24 height 13
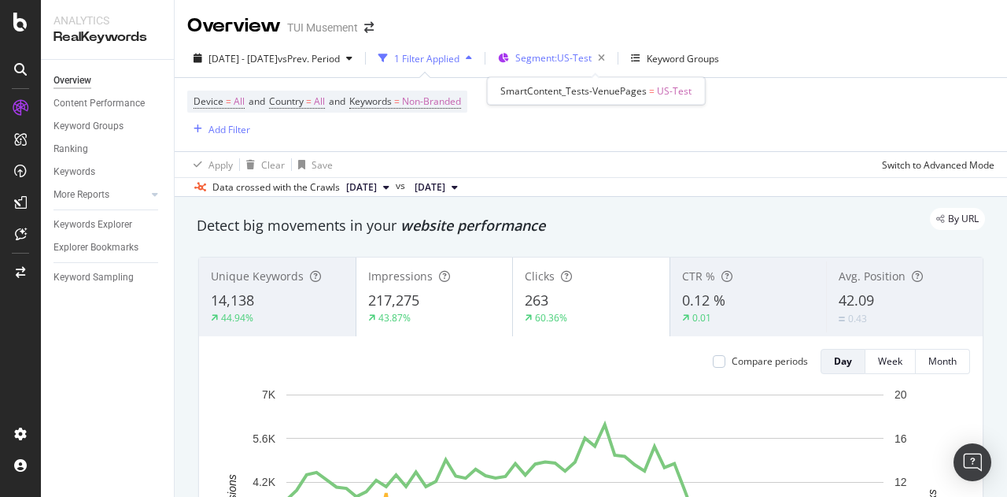
click at [592, 52] on span "Segment: US-Test" at bounding box center [553, 57] width 76 height 13
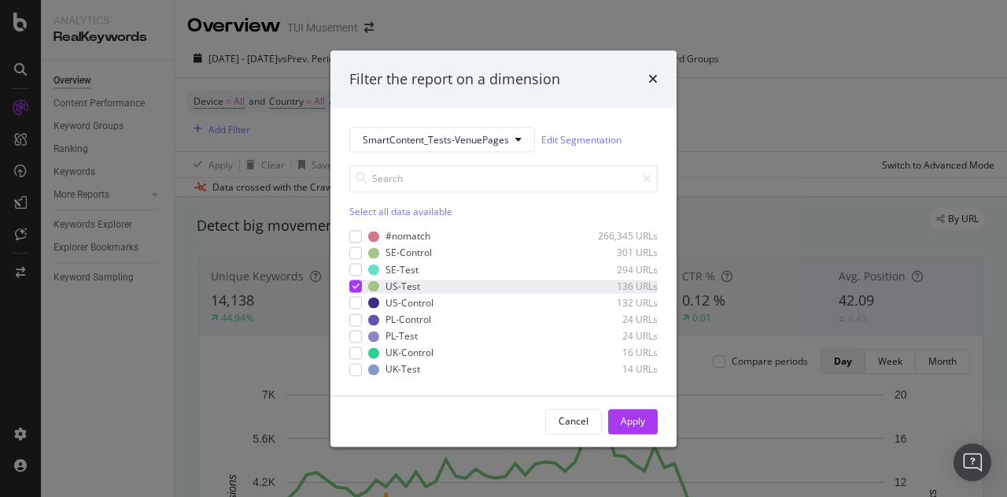
click at [356, 283] on icon "modal" at bounding box center [356, 287] width 7 height 8
click at [357, 267] on div "modal" at bounding box center [355, 270] width 13 height 13
click at [648, 416] on button "Apply" at bounding box center [633, 420] width 50 height 25
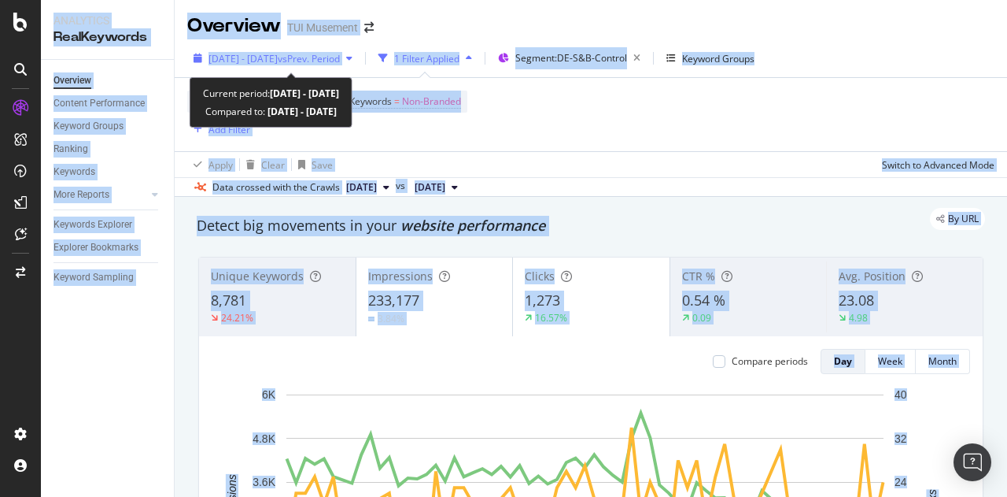
click at [340, 55] on span "vs Prev. Period" at bounding box center [309, 58] width 62 height 13
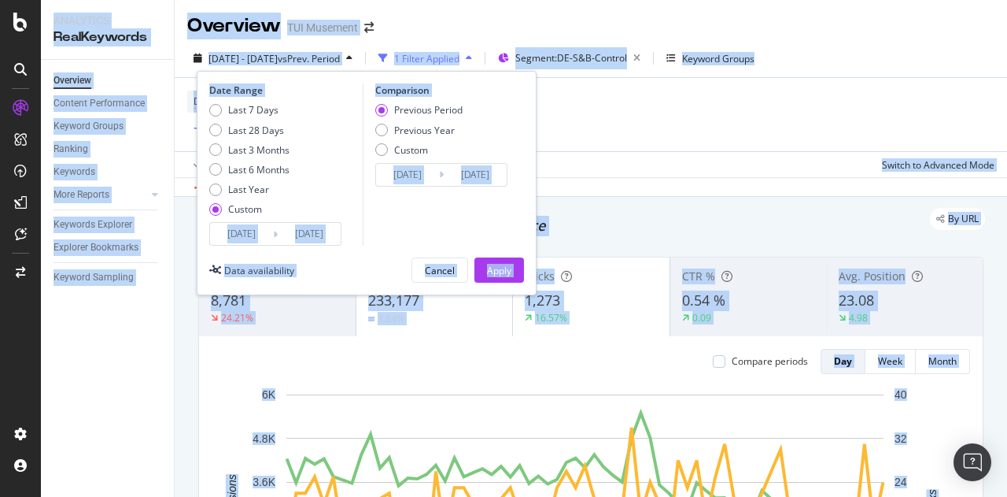
click at [322, 238] on input "[DATE]" at bounding box center [309, 234] width 63 height 22
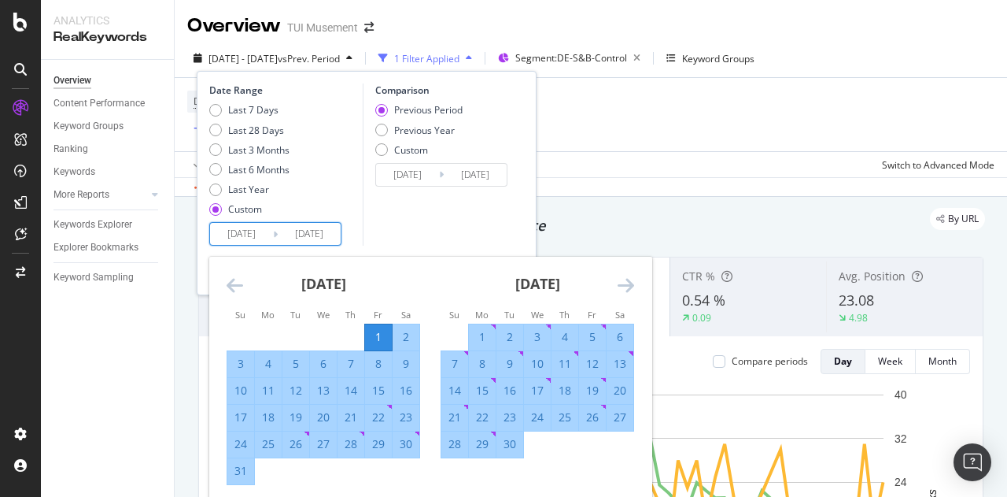
click at [508, 448] on div "30" at bounding box center [510, 444] width 27 height 16
type input "[DATE]"
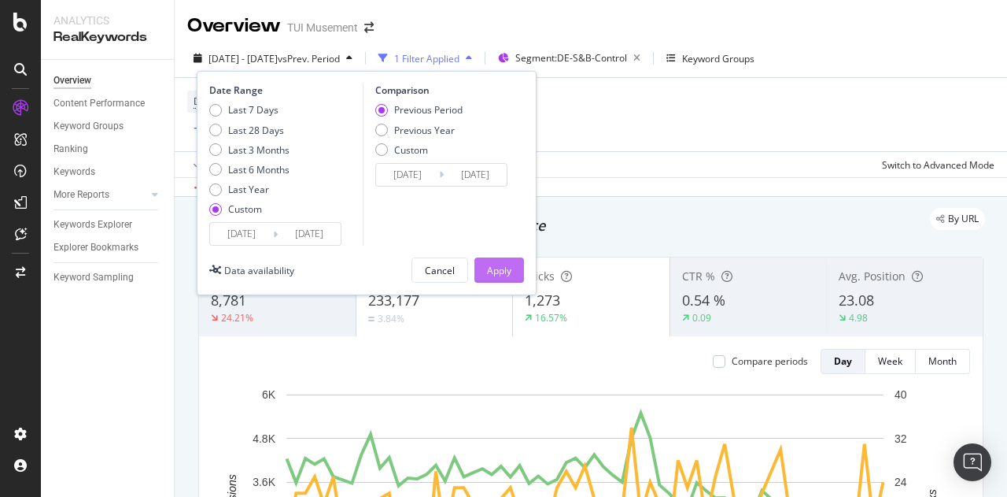
click at [515, 275] on button "Apply" at bounding box center [500, 269] width 50 height 25
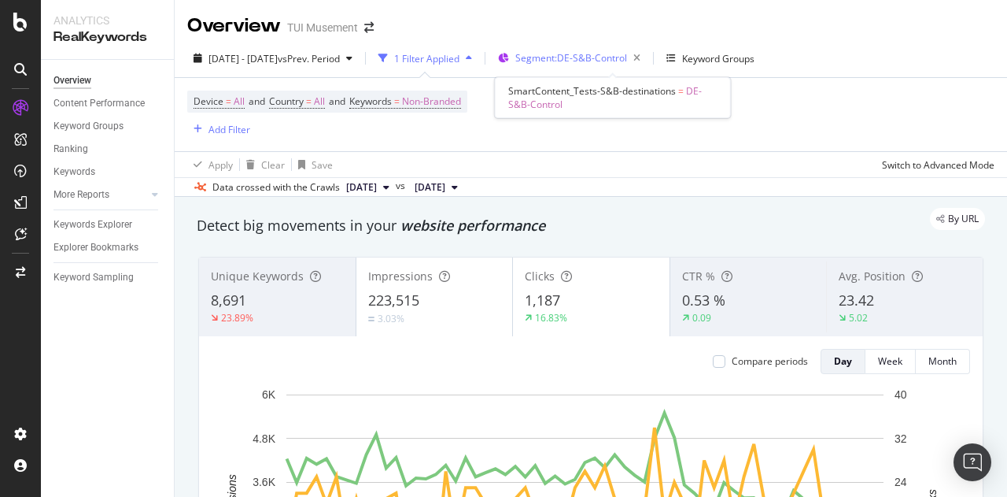
click at [614, 53] on span "Segment: DE-S&B-Control" at bounding box center [571, 57] width 112 height 13
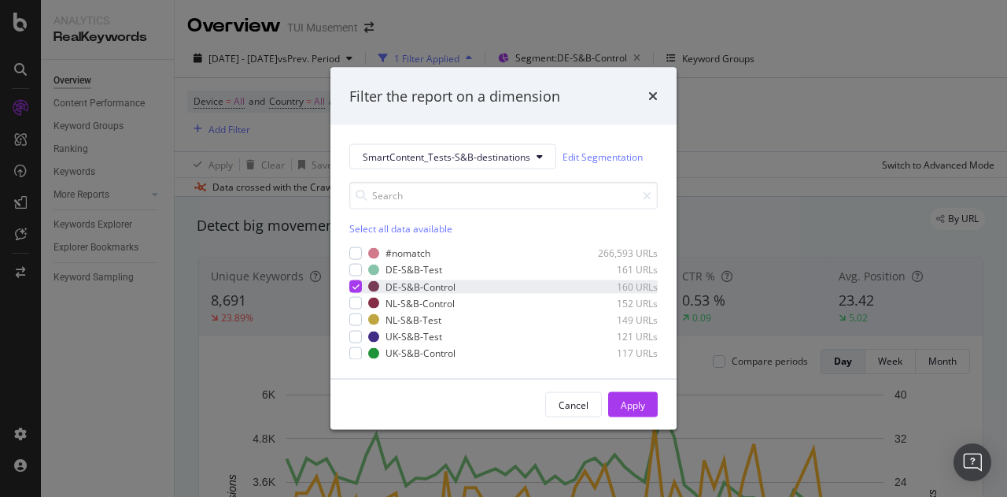
click at [353, 286] on icon "modal" at bounding box center [356, 287] width 7 height 8
click at [355, 300] on div "modal" at bounding box center [355, 303] width 13 height 13
click at [656, 401] on button "Apply" at bounding box center [633, 404] width 50 height 25
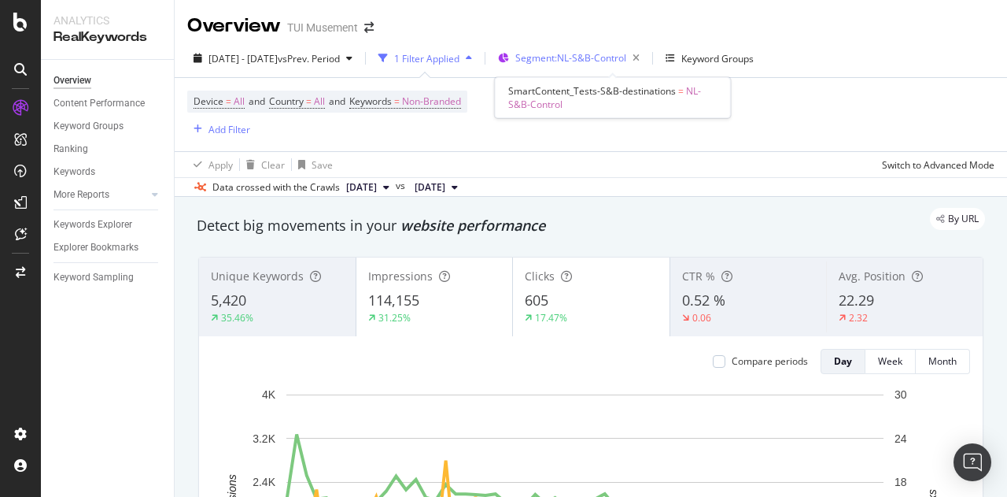
click at [626, 58] on span "Segment: NL-S&B-Control" at bounding box center [570, 57] width 111 height 13
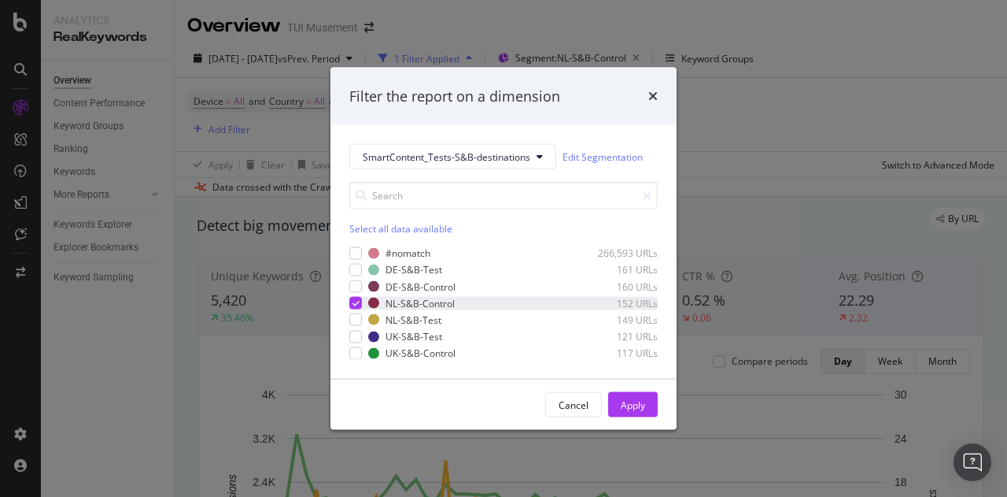
click at [360, 298] on div "modal" at bounding box center [355, 303] width 13 height 13
click at [359, 356] on div "modal" at bounding box center [355, 352] width 13 height 13
click at [632, 404] on div "Apply" at bounding box center [633, 403] width 24 height 13
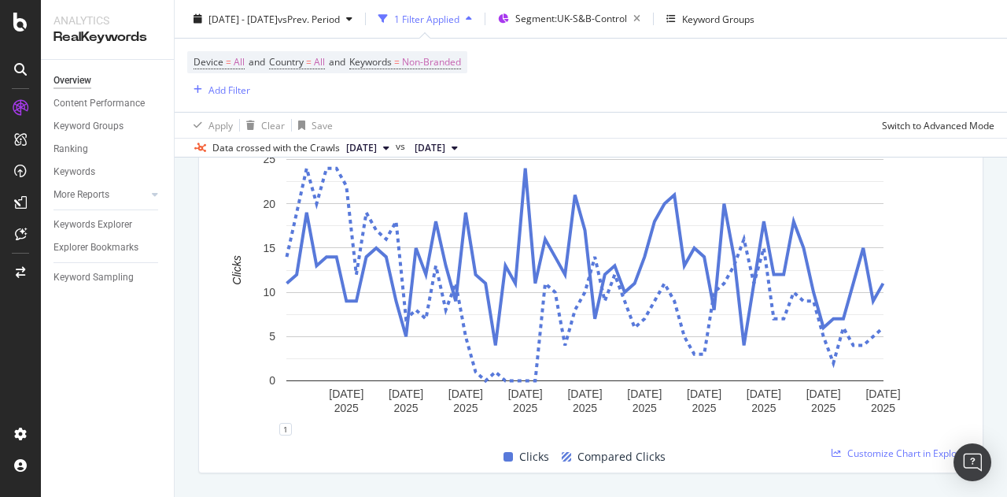
scroll to position [866, 0]
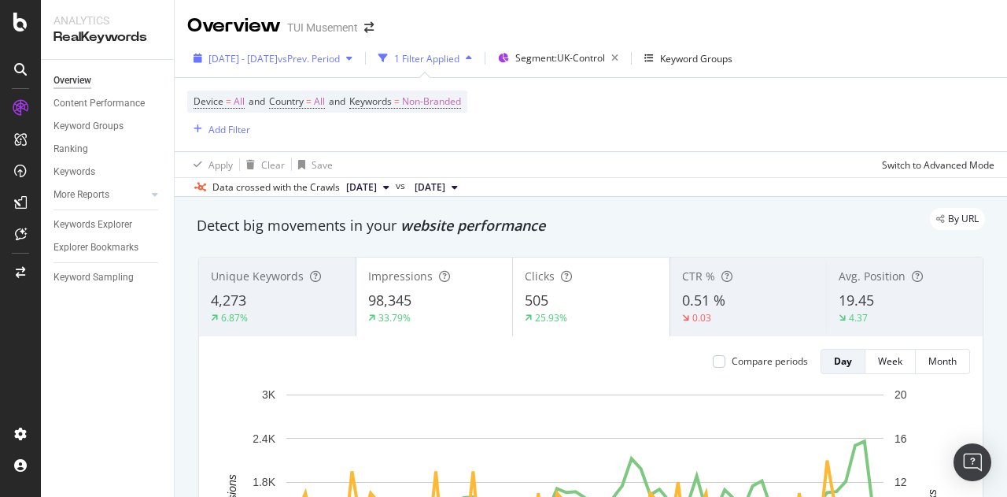
click at [340, 55] on span "vs Prev. Period" at bounding box center [309, 58] width 62 height 13
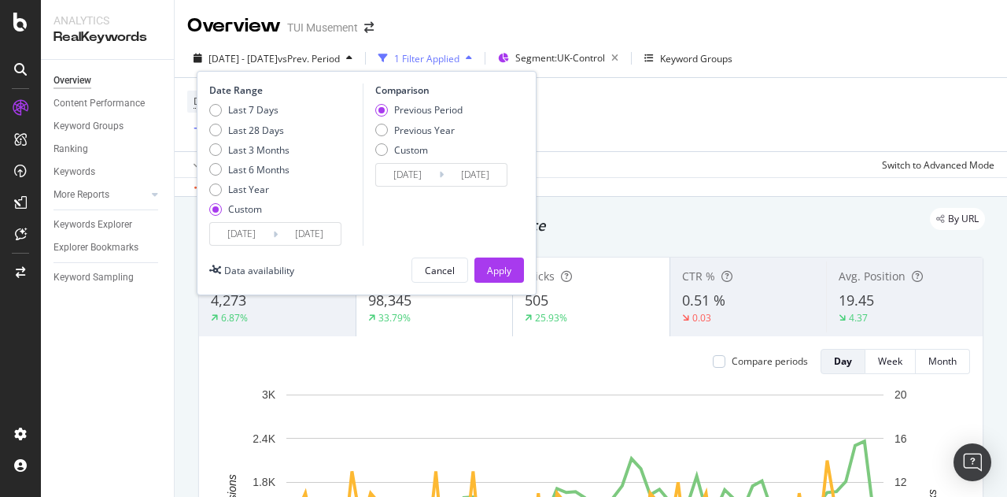
click at [313, 228] on input "[DATE]" at bounding box center [309, 234] width 63 height 22
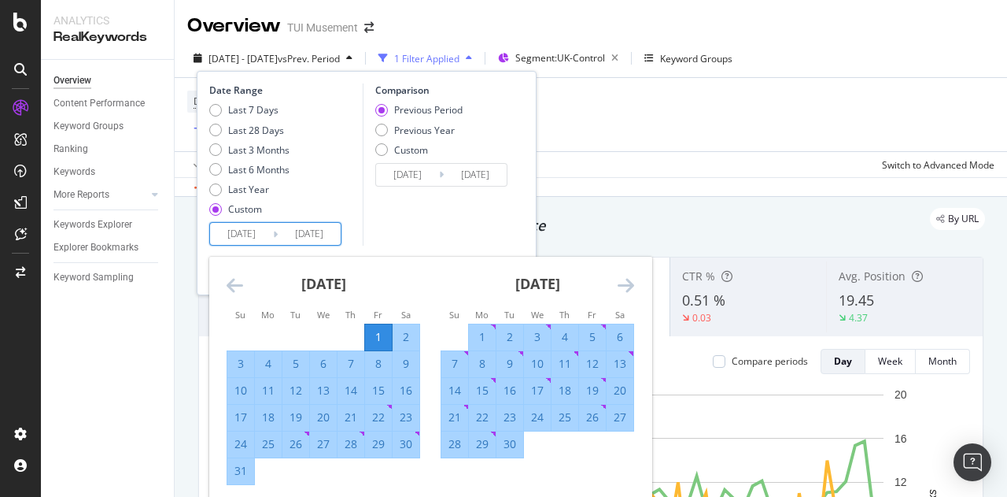
click at [508, 448] on div "30" at bounding box center [510, 444] width 27 height 16
type input "[DATE]"
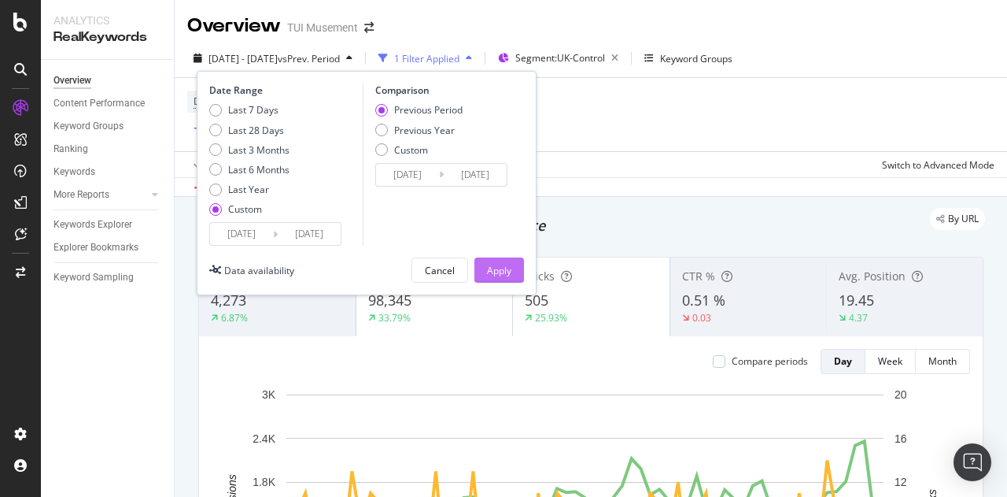
click at [513, 263] on button "Apply" at bounding box center [500, 269] width 50 height 25
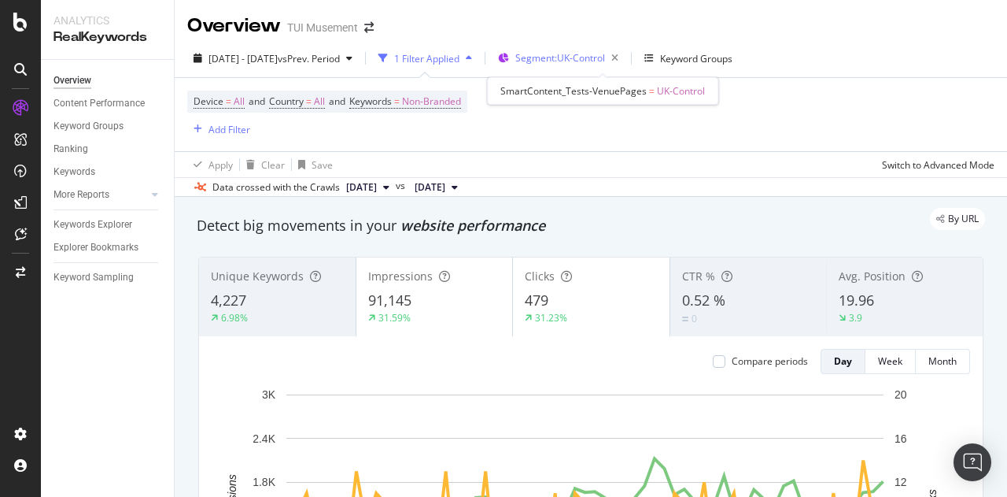
click at [605, 57] on span "Segment: UK-Control" at bounding box center [560, 57] width 90 height 13
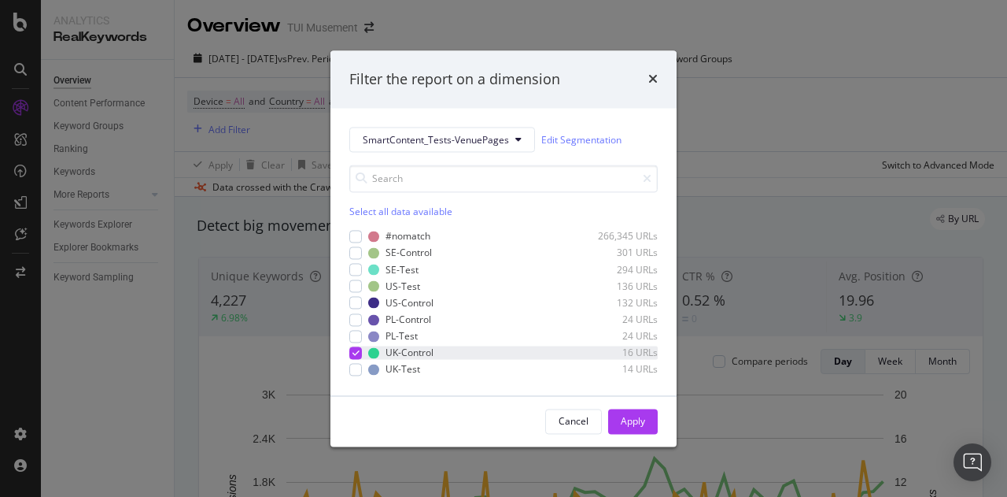
click at [356, 350] on icon "modal" at bounding box center [356, 353] width 7 height 8
click at [351, 312] on div "#nomatch 266,345 URLs SE-Control 301 URLs SE-Test 294 URLs US-Test 136 URLs US-…" at bounding box center [503, 303] width 308 height 146
click at [354, 320] on div "modal" at bounding box center [355, 319] width 13 height 13
click at [626, 414] on div "Apply" at bounding box center [633, 420] width 24 height 13
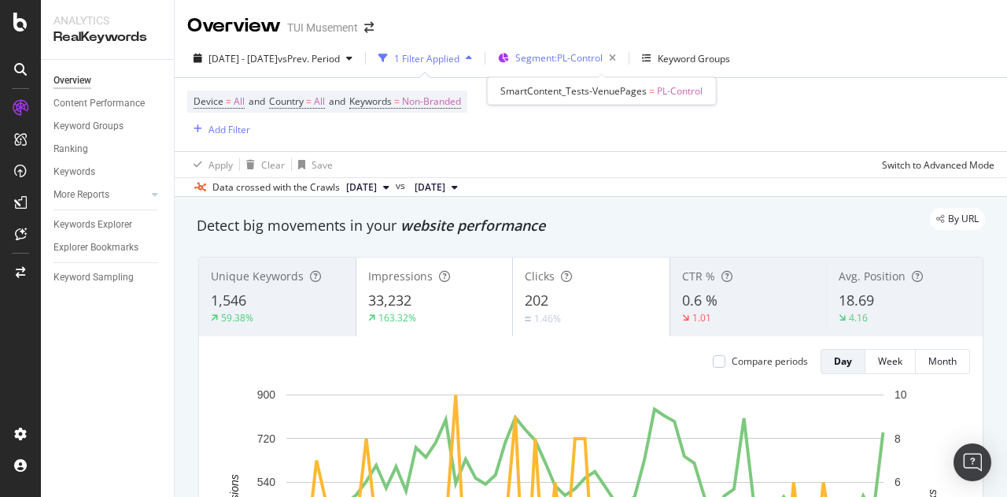
click at [603, 61] on span "Segment: PL-Control" at bounding box center [558, 57] width 87 height 13
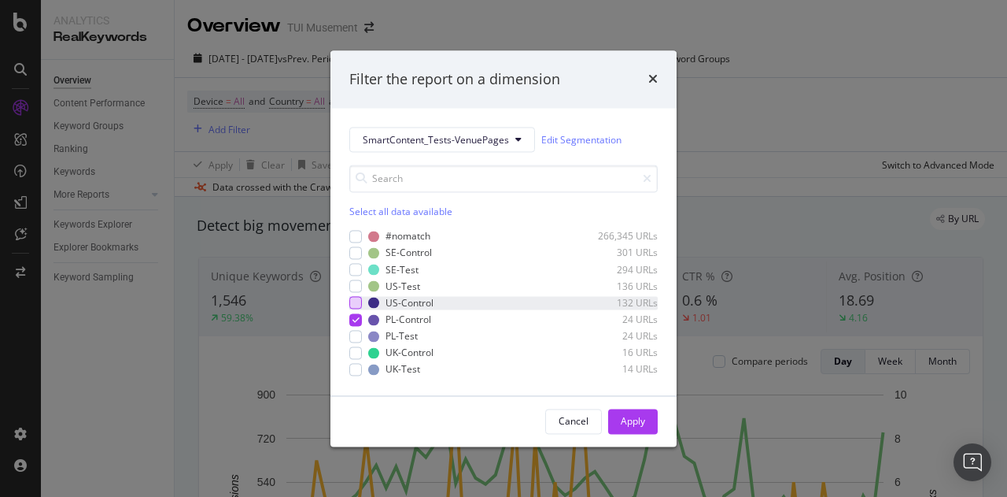
drag, startPoint x: 357, startPoint y: 318, endPoint x: 357, endPoint y: 305, distance: 13.4
click at [357, 318] on icon "modal" at bounding box center [356, 320] width 7 height 8
click at [358, 294] on div "#nomatch 266,345 URLs SE-Control 301 URLs SE-Test 294 URLs US-Test 136 URLs US-…" at bounding box center [503, 303] width 308 height 146
click at [357, 299] on div "modal" at bounding box center [355, 303] width 13 height 13
click at [631, 416] on div "Apply" at bounding box center [633, 420] width 24 height 13
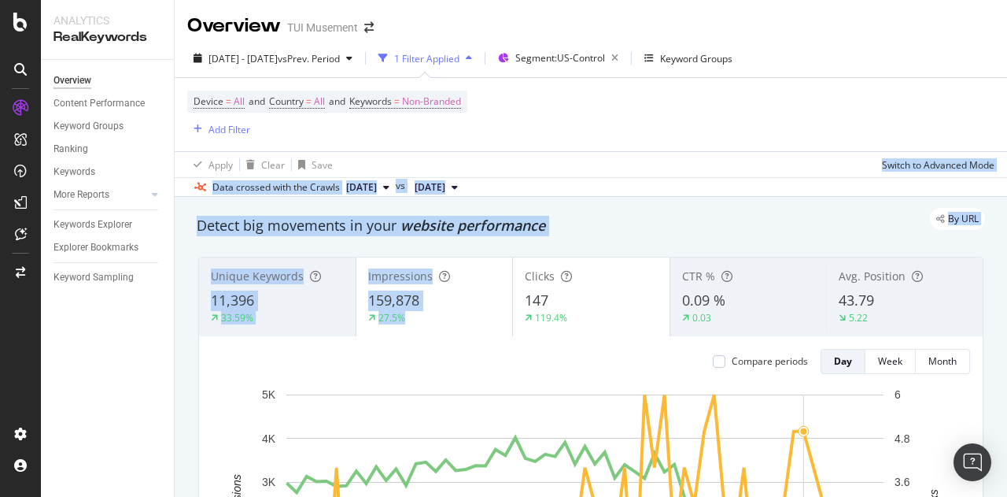
drag, startPoint x: 516, startPoint y: 279, endPoint x: 503, endPoint y: 155, distance: 124.3
click at [503, 155] on div "Overview TUI Musement [DATE] - [DATE] vs Prev. Period 1 Filter Applied Segment:…" at bounding box center [591, 248] width 833 height 497
click at [611, 157] on div "Apply Clear Save Switch to Advanced Mode" at bounding box center [591, 164] width 833 height 26
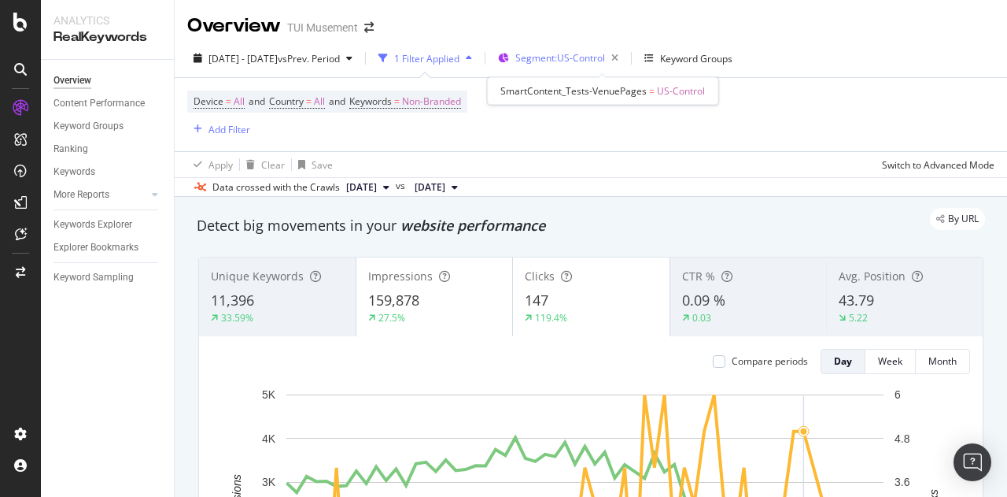
click at [605, 61] on span "Segment: US-Control" at bounding box center [560, 57] width 90 height 13
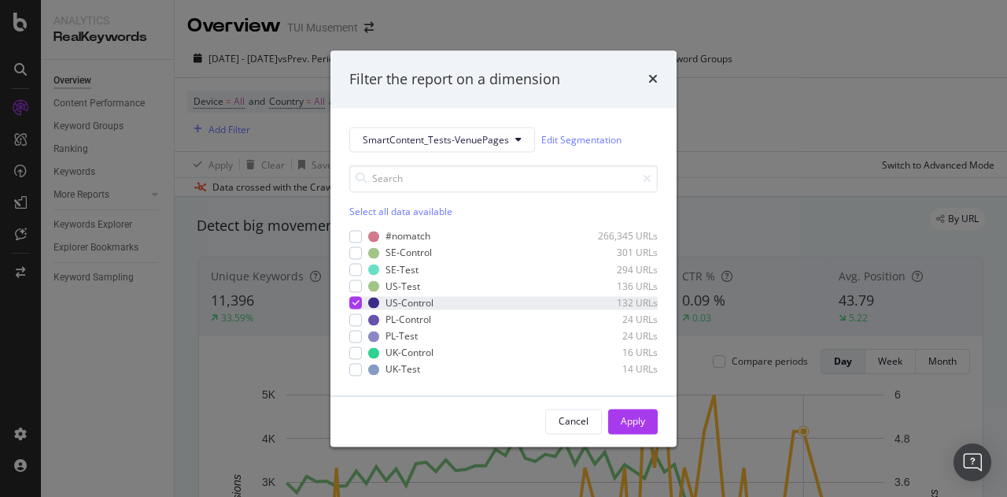
click at [354, 301] on icon "modal" at bounding box center [356, 303] width 7 height 8
click at [356, 250] on div "modal" at bounding box center [355, 252] width 13 height 13
click at [649, 416] on button "Apply" at bounding box center [633, 420] width 50 height 25
